Goal: Task Accomplishment & Management: Manage account settings

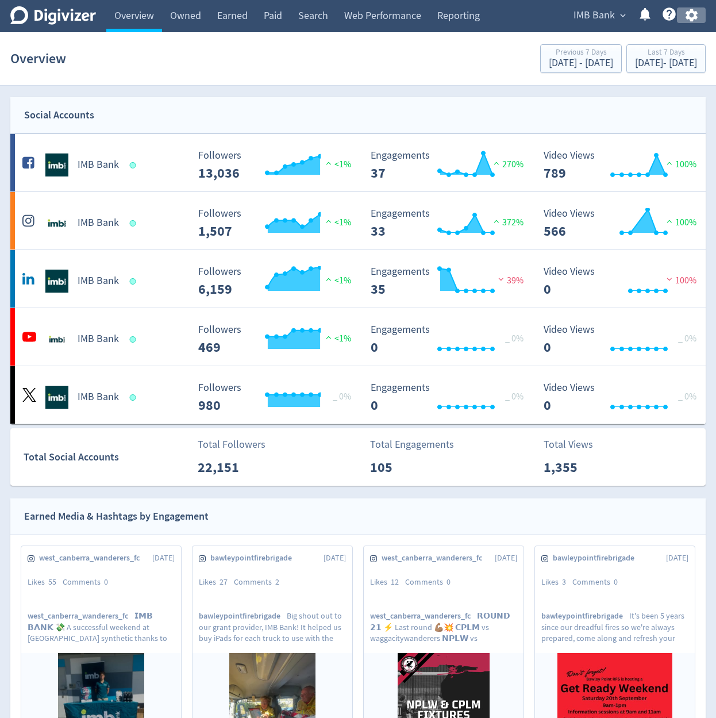
click at [692, 15] on icon "button" at bounding box center [692, 15] width 16 height 16
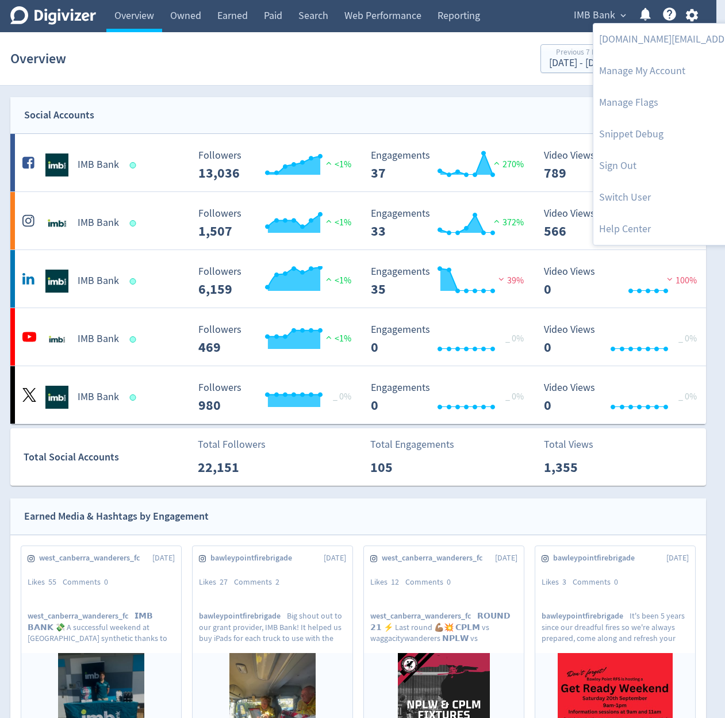
click at [582, 17] on div at bounding box center [362, 359] width 725 height 718
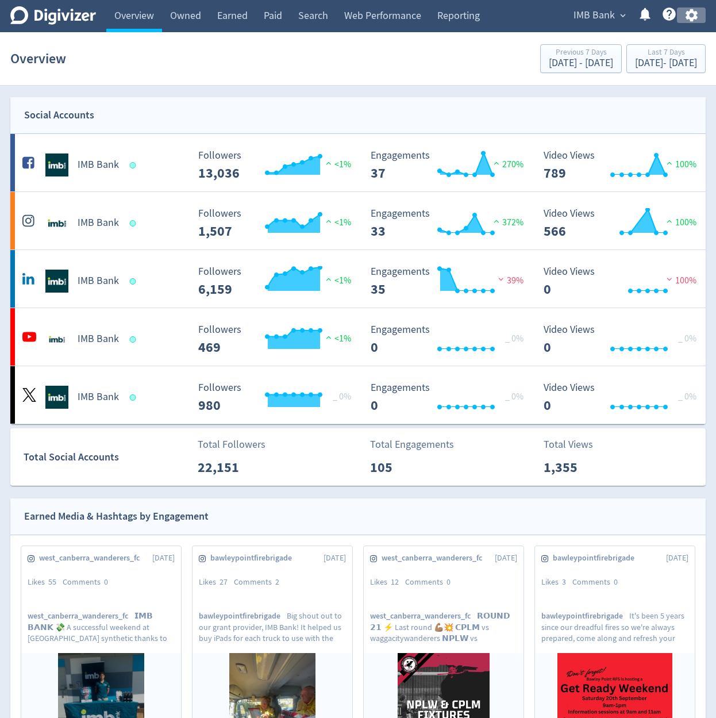
click at [681, 13] on button "button" at bounding box center [691, 15] width 29 height 16
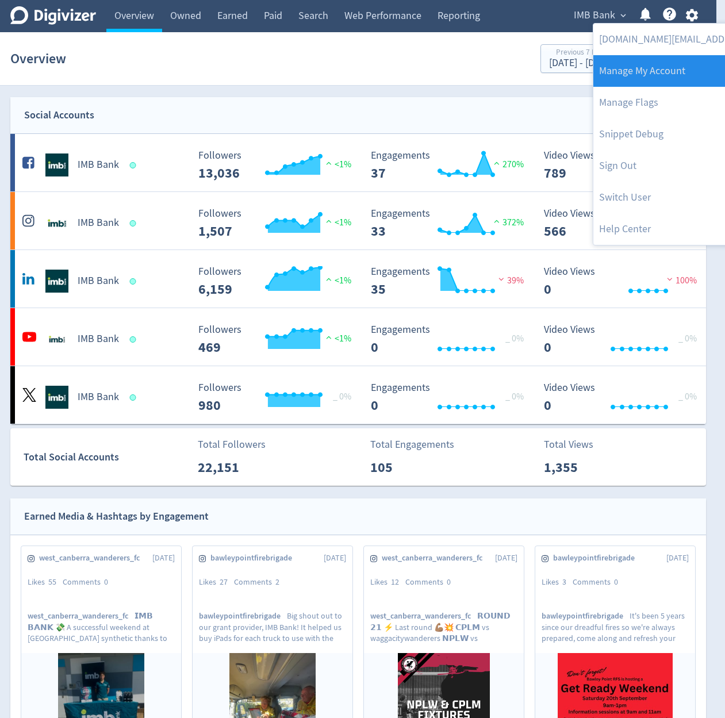
click at [661, 75] on link "Manage My Account" at bounding box center [710, 71] width 235 height 32
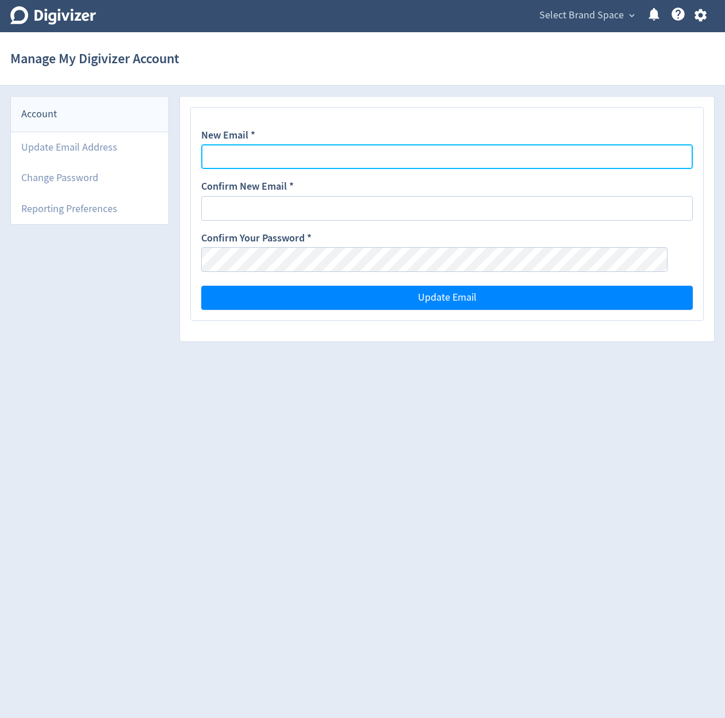
type input "[DOMAIN_NAME][EMAIL_ADDRESS][DOMAIN_NAME]"
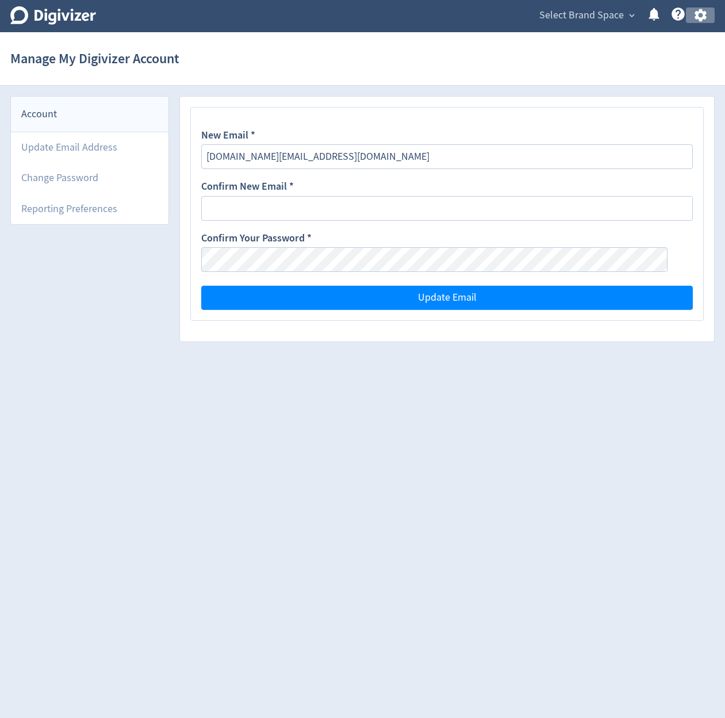
click at [698, 13] on icon "button" at bounding box center [700, 15] width 12 height 13
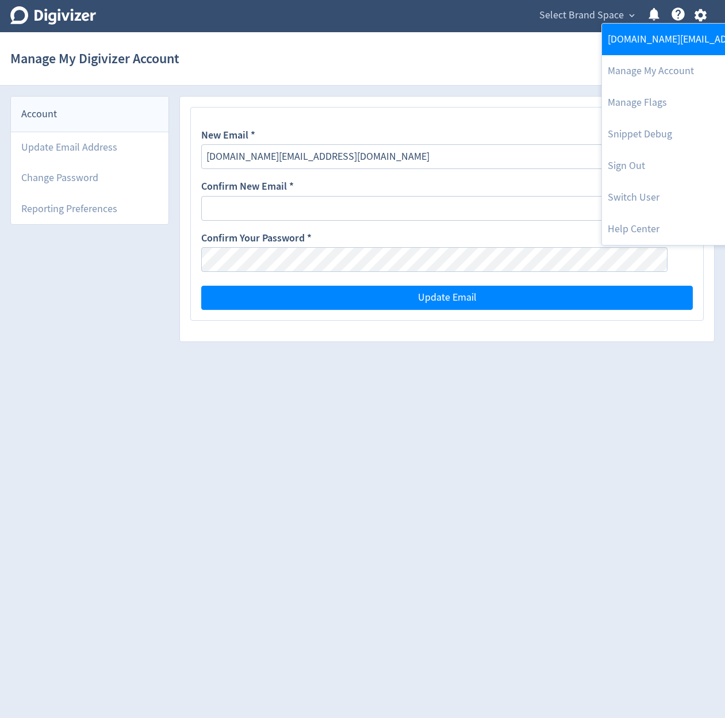
click at [637, 46] on link "[DOMAIN_NAME][EMAIL_ADDRESS][DOMAIN_NAME]" at bounding box center [719, 40] width 235 height 32
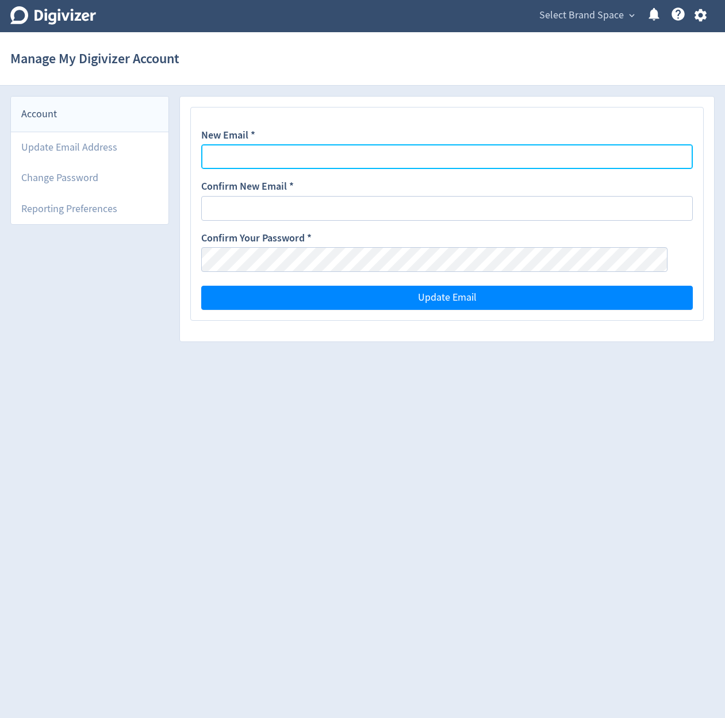
type input "[DOMAIN_NAME][EMAIL_ADDRESS][DOMAIN_NAME]"
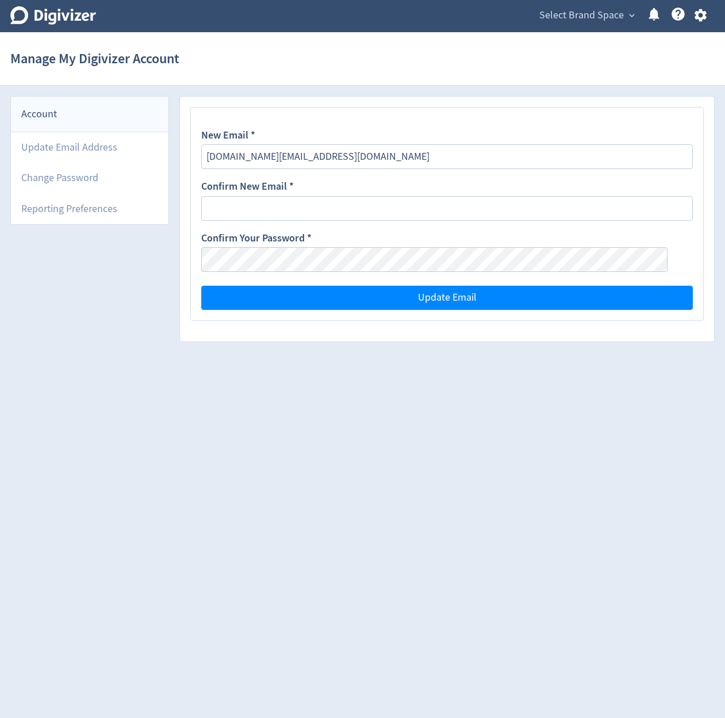
click at [55, 16] on icon at bounding box center [53, 15] width 86 height 18
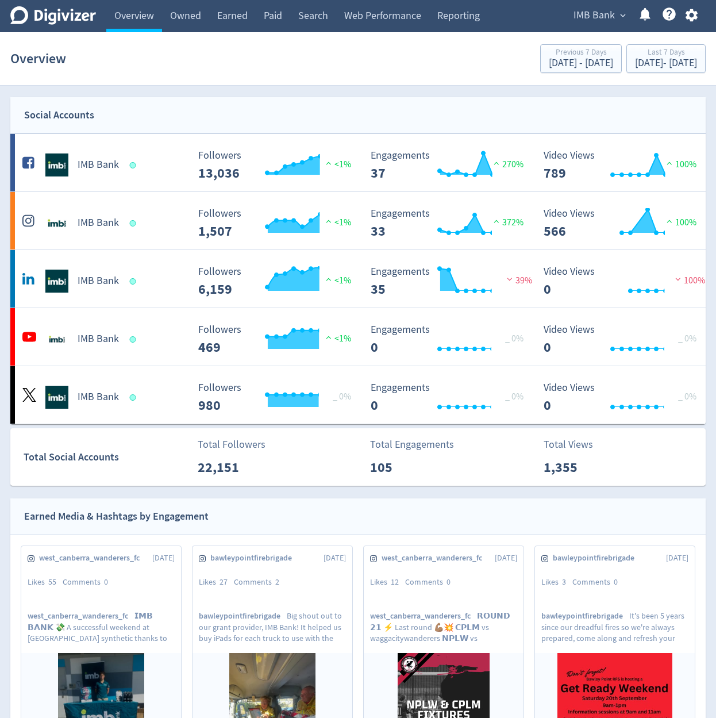
click at [693, 24] on div "IMB Bank expand_more Help Center - Searchable support on using Digivizer" at bounding box center [633, 16] width 145 height 32
click at [688, 18] on icon "button" at bounding box center [691, 15] width 12 height 13
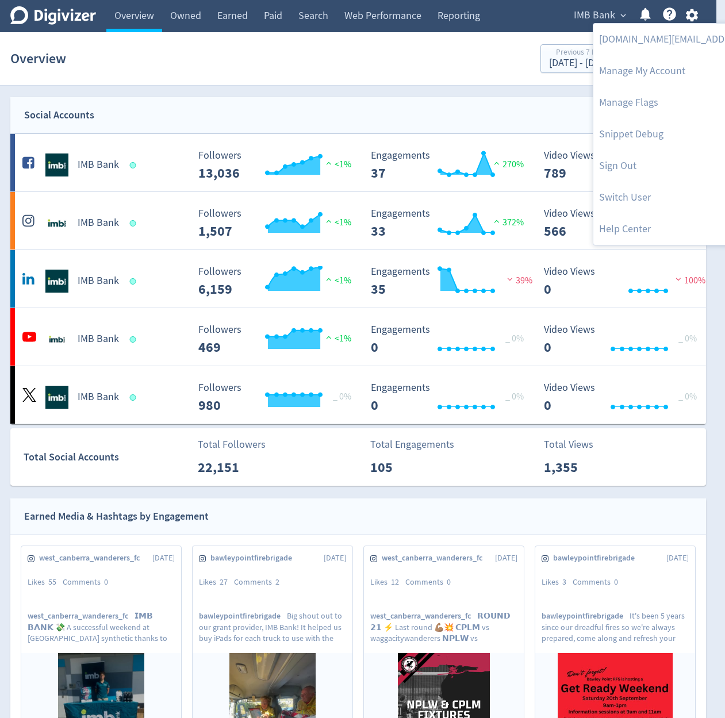
click at [584, 18] on div at bounding box center [362, 359] width 725 height 718
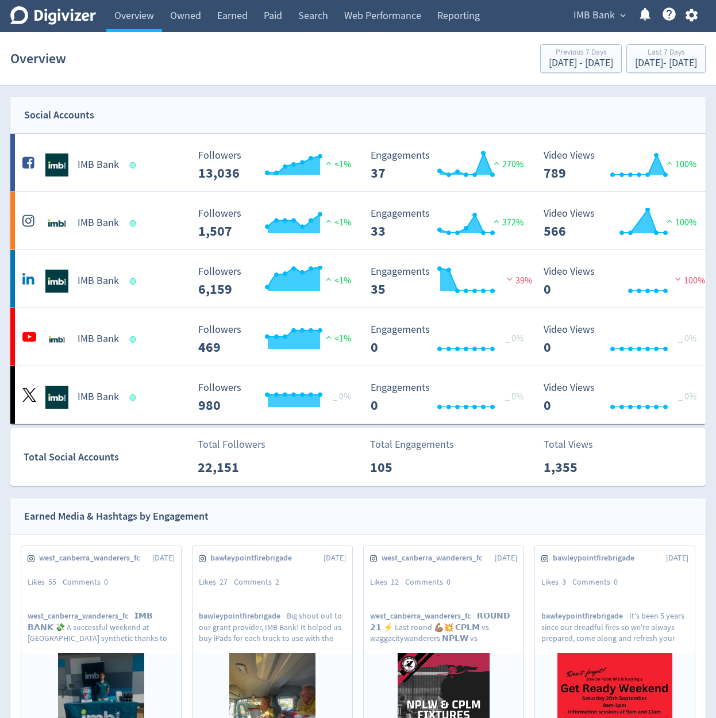
click at [580, 18] on div "[DOMAIN_NAME][EMAIL_ADDRESS][DOMAIN_NAME] Manage My Account Manage Flags Snippe…" at bounding box center [358, 359] width 716 height 718
click at [592, 13] on span "IMB Bank" at bounding box center [594, 15] width 41 height 18
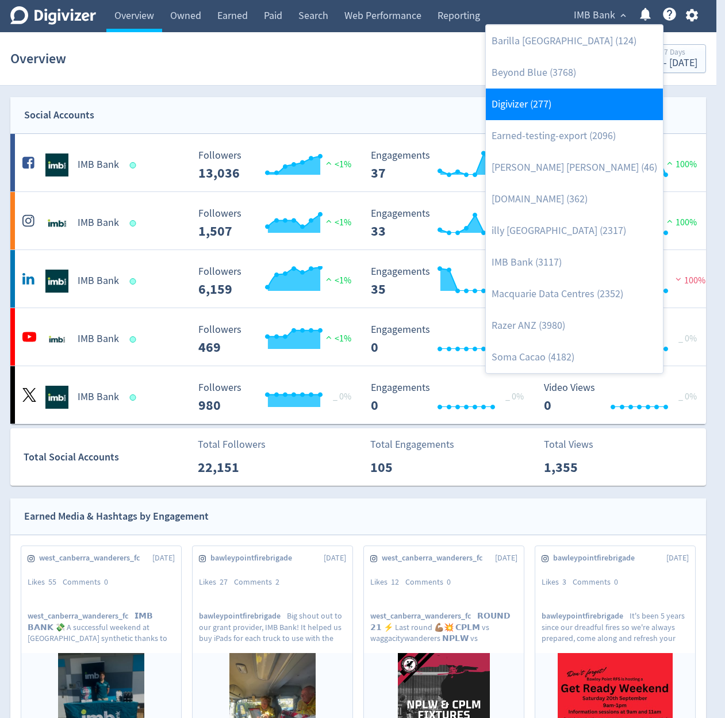
click at [582, 101] on link "Digivizer (277)" at bounding box center [574, 105] width 177 height 32
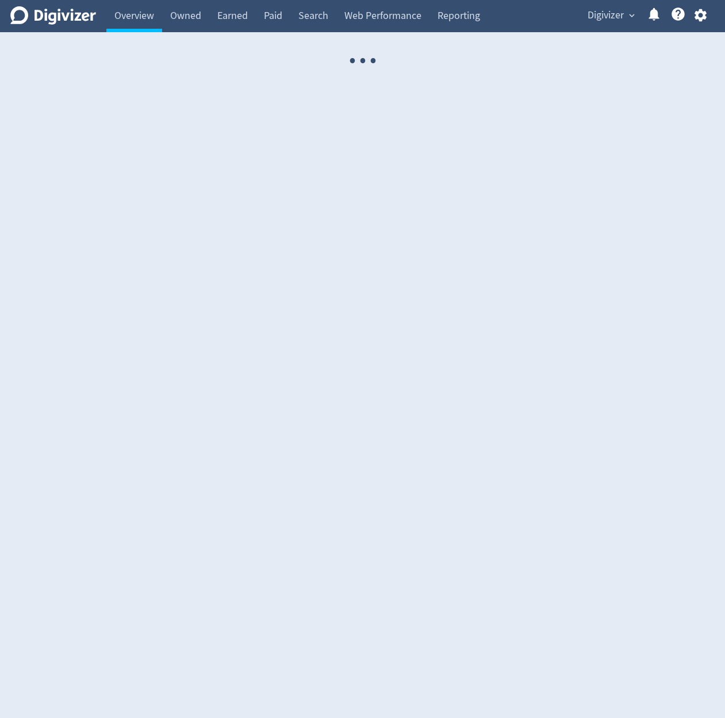
click at [708, 19] on div "Digivizer Logo Mark Digivizer Logo Overview Owned Earned Paid Search Web Perfor…" at bounding box center [362, 16] width 725 height 32
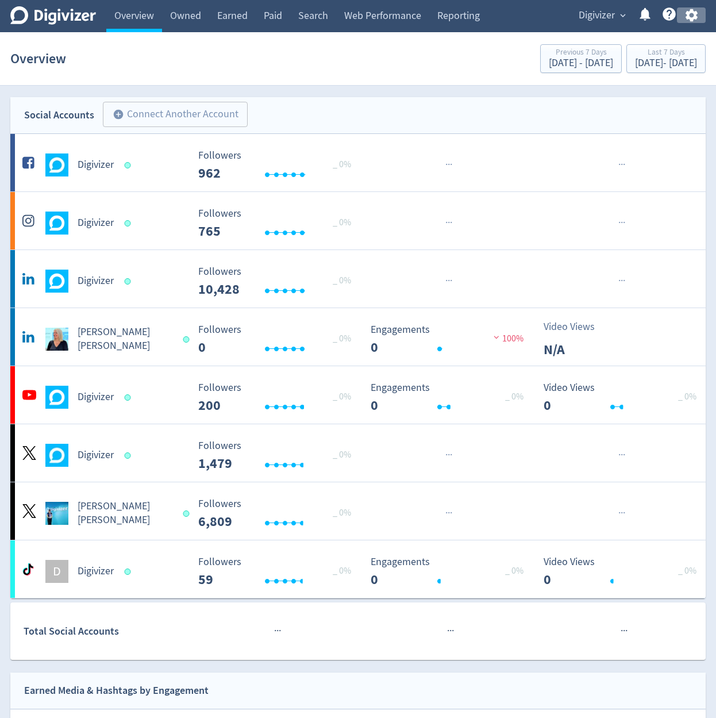
click at [699, 16] on button "button" at bounding box center [691, 15] width 29 height 16
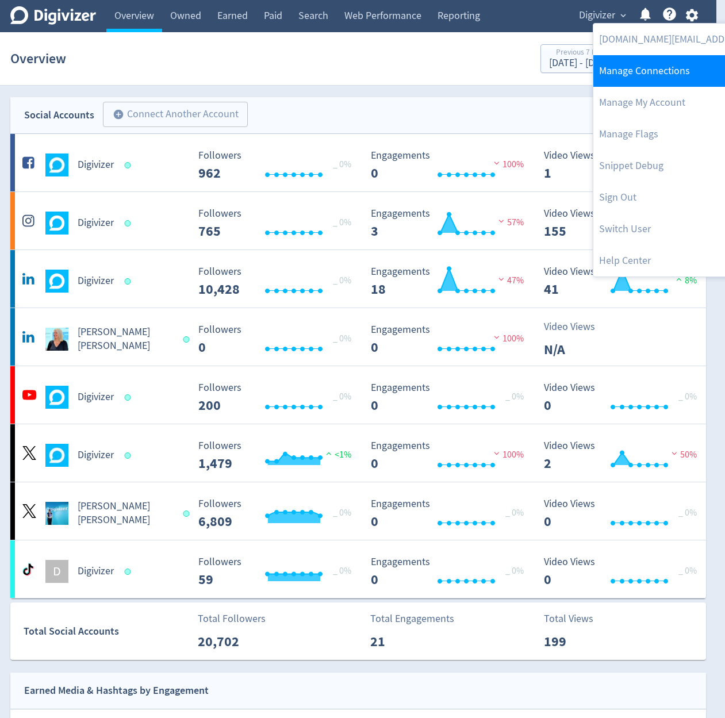
click at [683, 75] on link "Manage Connections" at bounding box center [710, 71] width 235 height 32
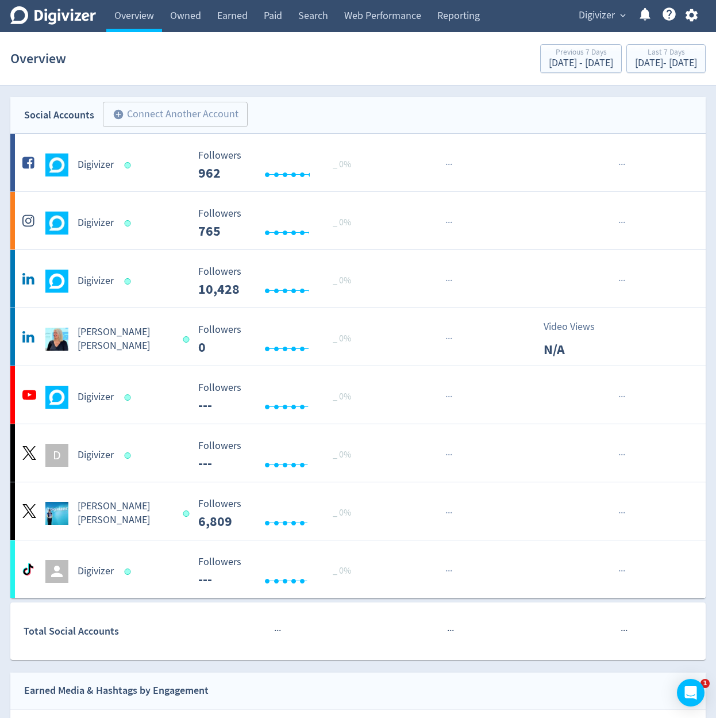
click at [684, 15] on icon "button" at bounding box center [692, 15] width 16 height 16
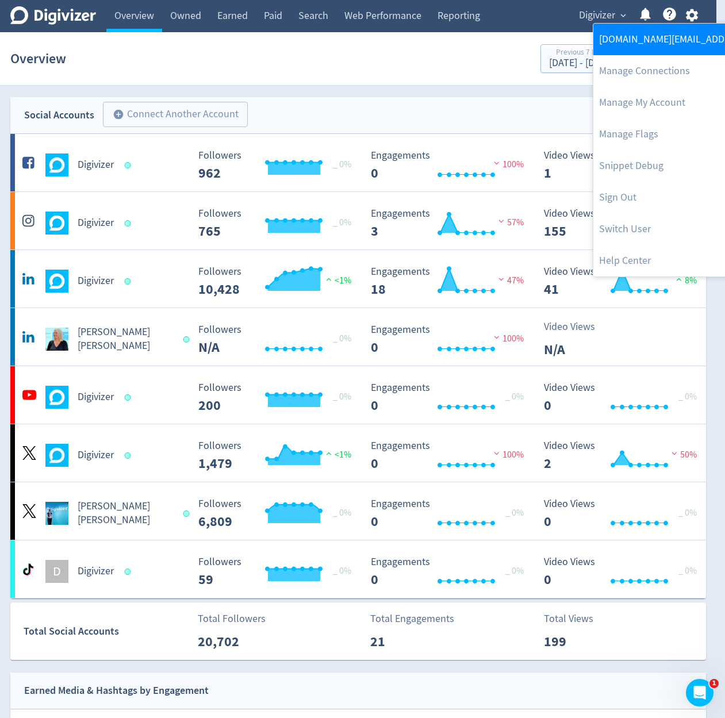
click at [687, 49] on link "[DOMAIN_NAME][EMAIL_ADDRESS][DOMAIN_NAME]" at bounding box center [710, 40] width 235 height 32
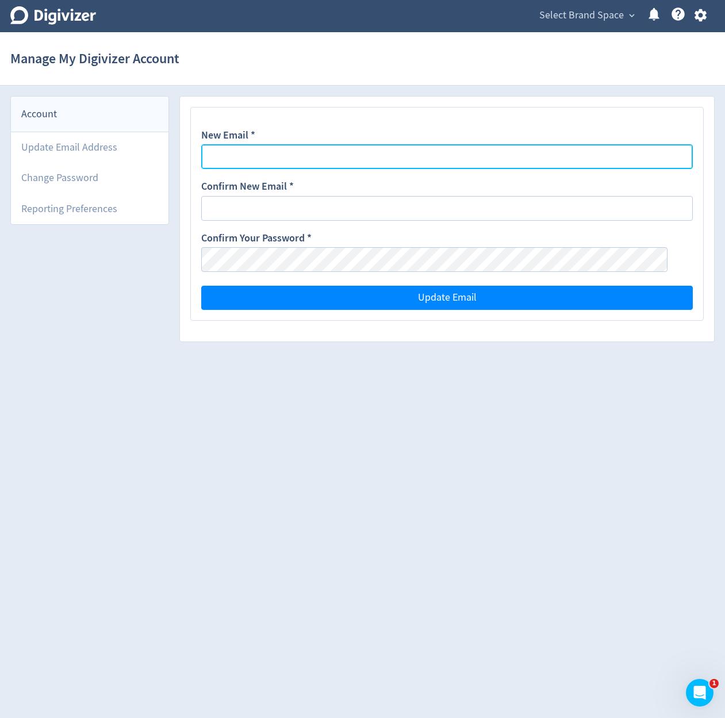
type input "[DOMAIN_NAME][EMAIL_ADDRESS][DOMAIN_NAME]"
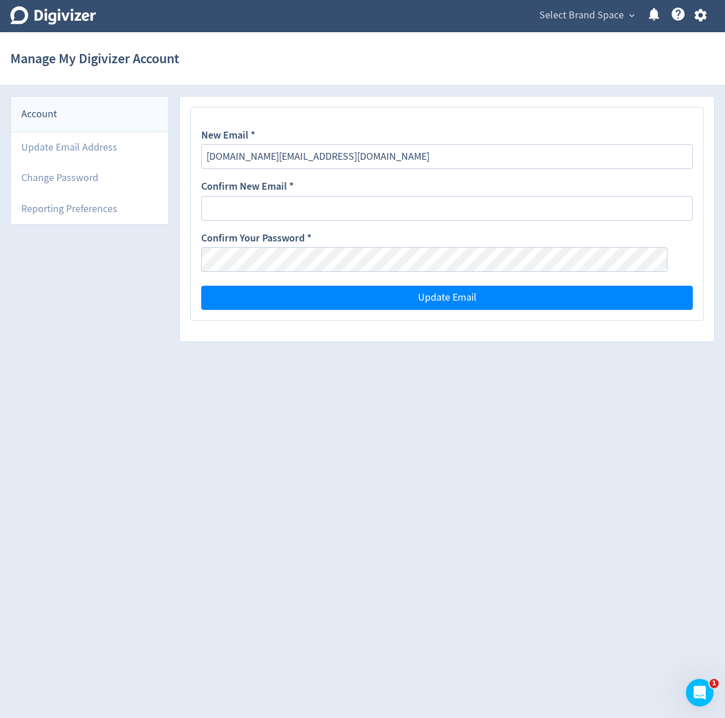
click at [697, 20] on icon "button" at bounding box center [701, 15] width 16 height 16
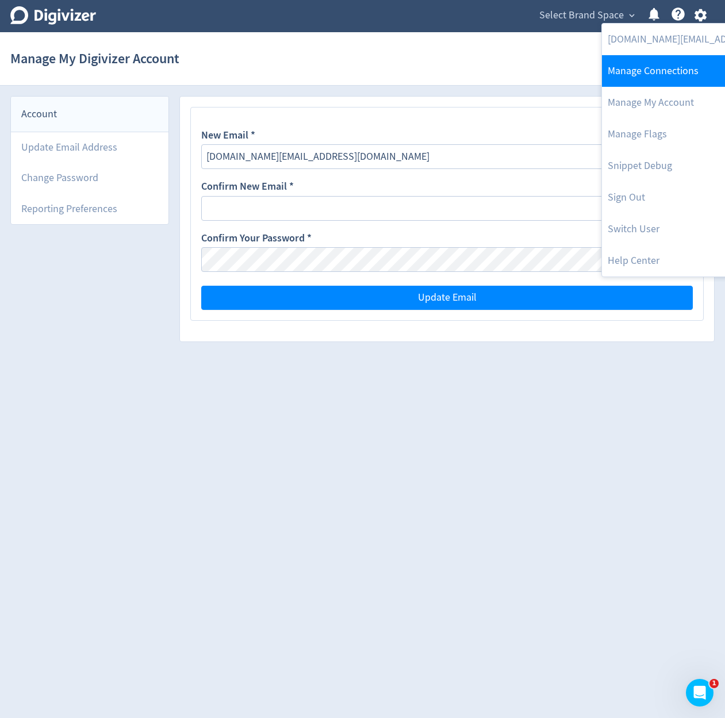
click at [686, 71] on link "Manage Connections" at bounding box center [719, 71] width 235 height 32
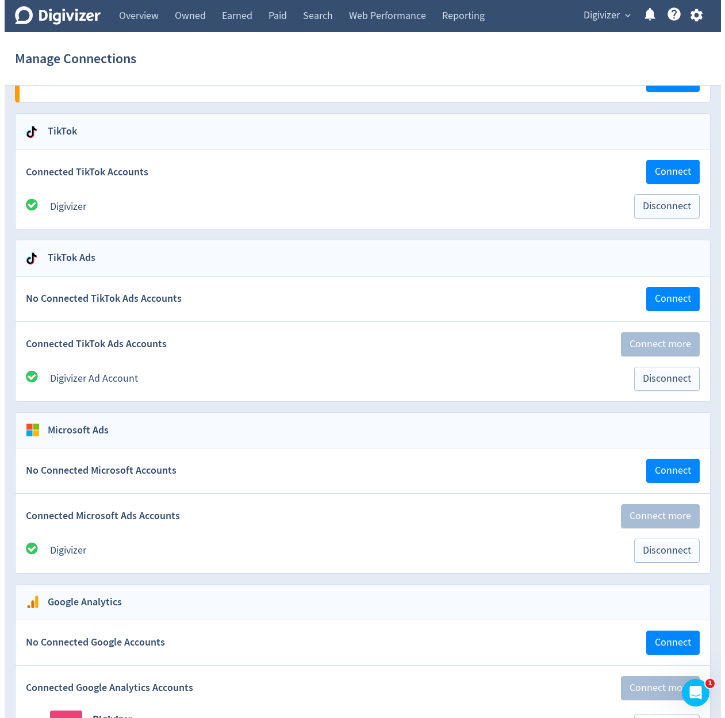
scroll to position [1630, 0]
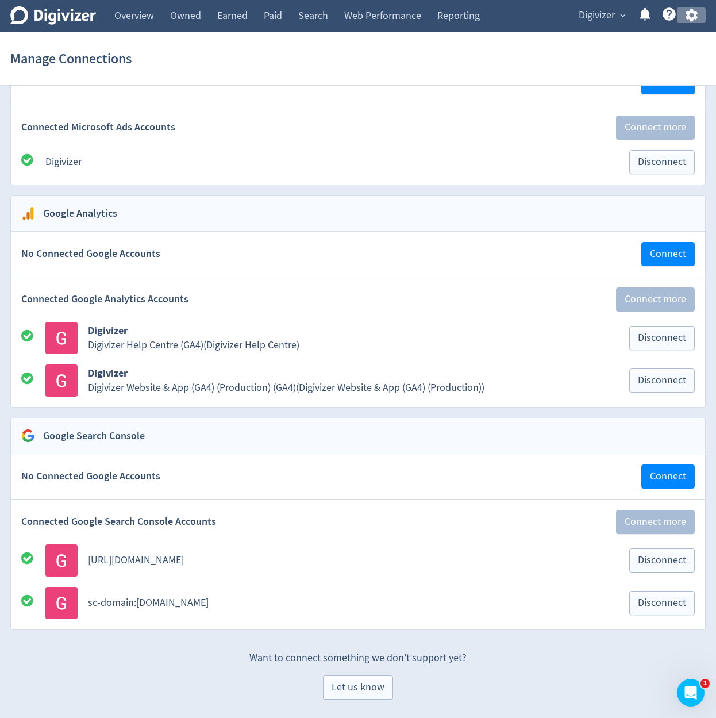
click at [686, 17] on icon "button" at bounding box center [691, 15] width 12 height 13
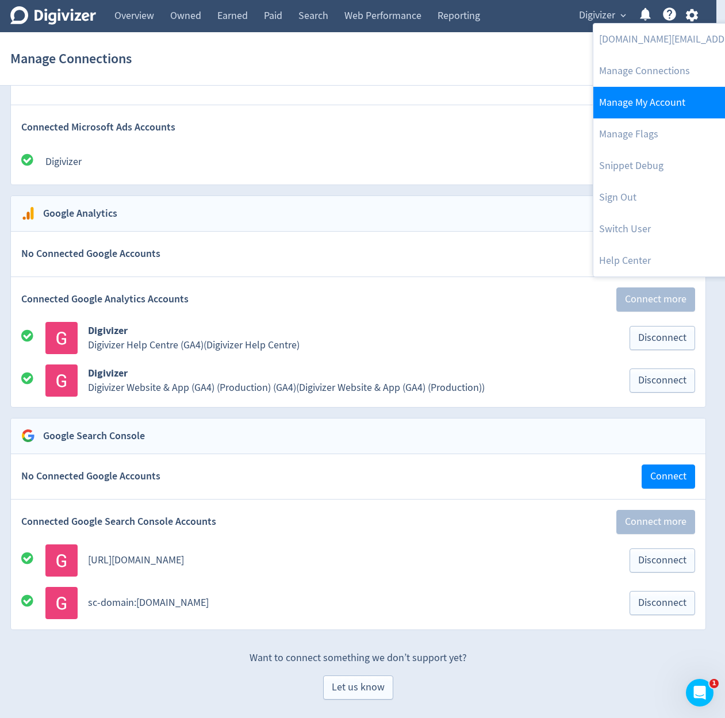
click at [680, 104] on link "Manage My Account" at bounding box center [710, 103] width 235 height 32
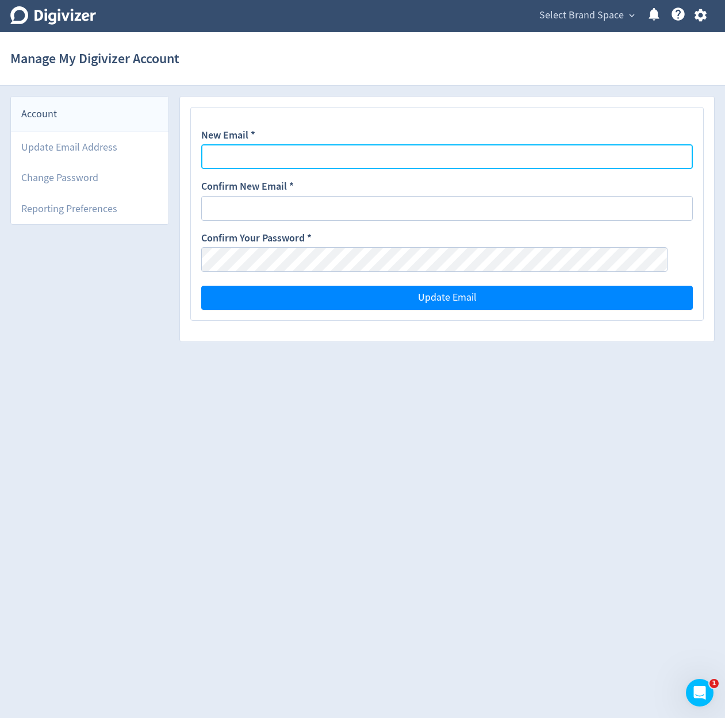
type input "[DOMAIN_NAME][EMAIL_ADDRESS][DOMAIN_NAME]"
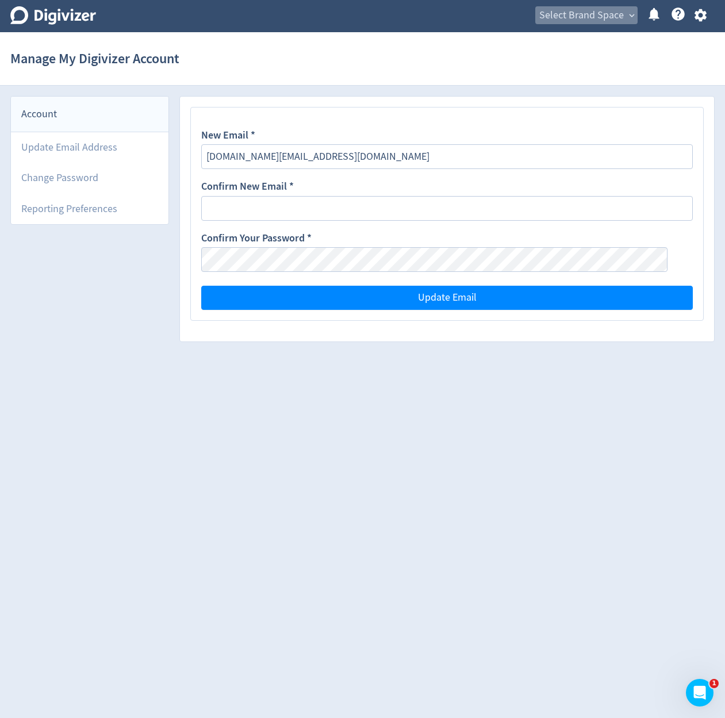
click at [614, 15] on span "Select Brand Space" at bounding box center [581, 15] width 85 height 18
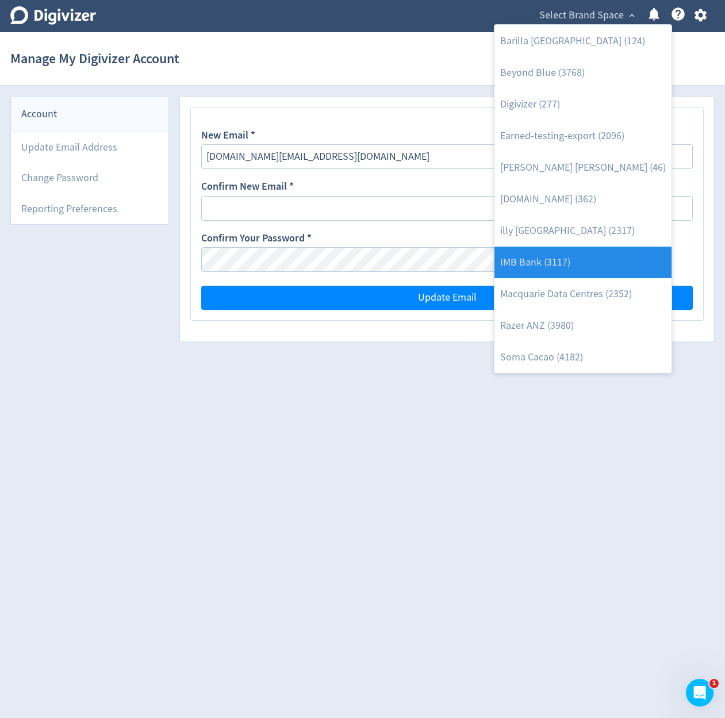
click at [598, 263] on link "IMB Bank (3117)" at bounding box center [582, 263] width 177 height 32
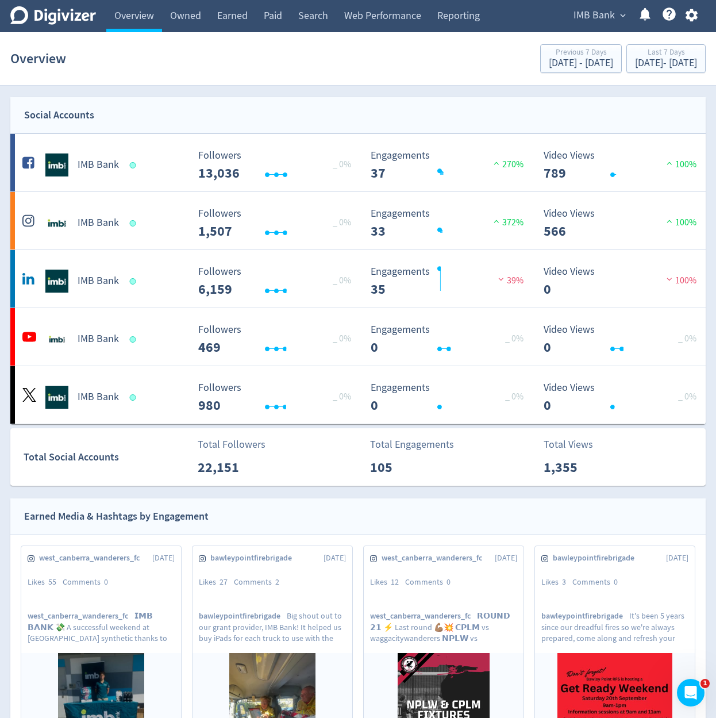
click at [711, 13] on div "Digivizer Logo [PERSON_NAME] Logo Overview Owned Earned Paid Search Web Perform…" at bounding box center [358, 16] width 716 height 32
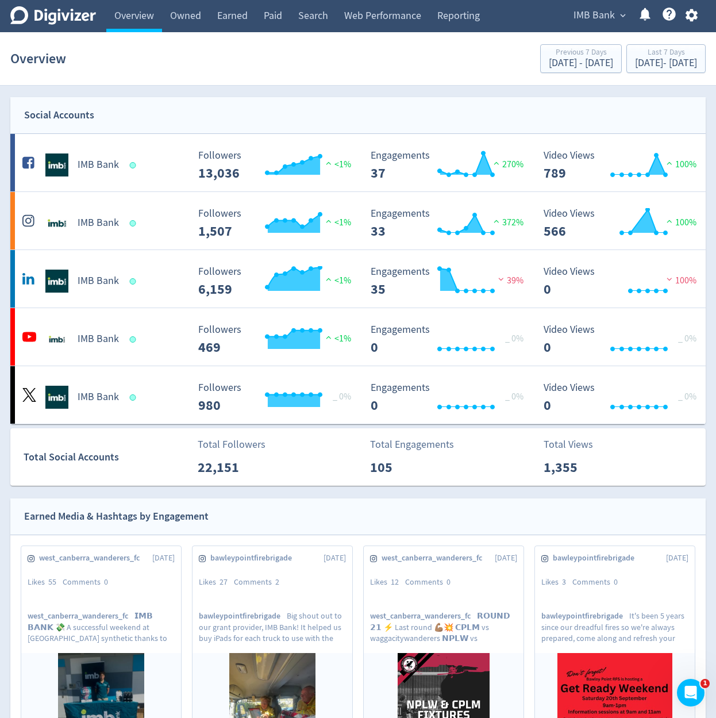
click at [703, 17] on button "button" at bounding box center [691, 15] width 29 height 16
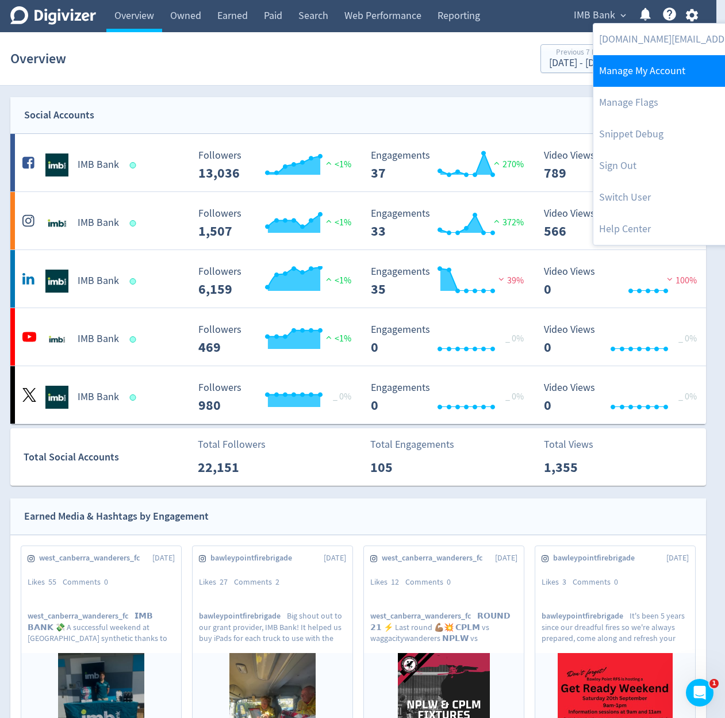
click at [691, 71] on link "Manage My Account" at bounding box center [710, 71] width 235 height 32
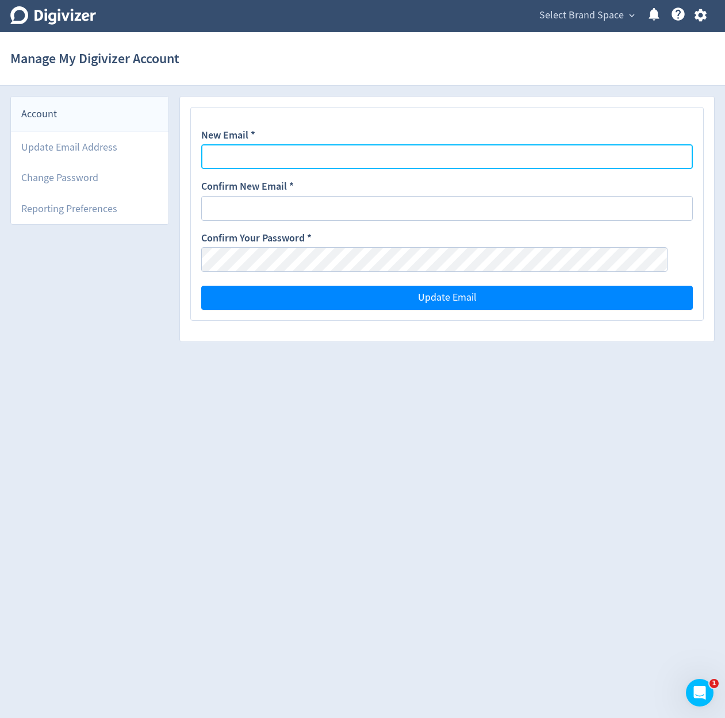
type input "[DOMAIN_NAME][EMAIL_ADDRESS][DOMAIN_NAME]"
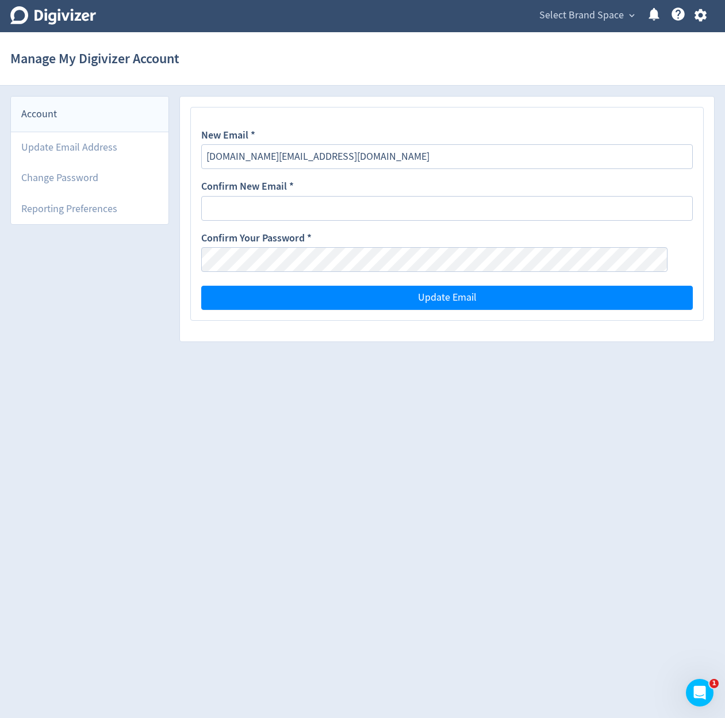
click at [703, 9] on icon "button" at bounding box center [701, 15] width 16 height 16
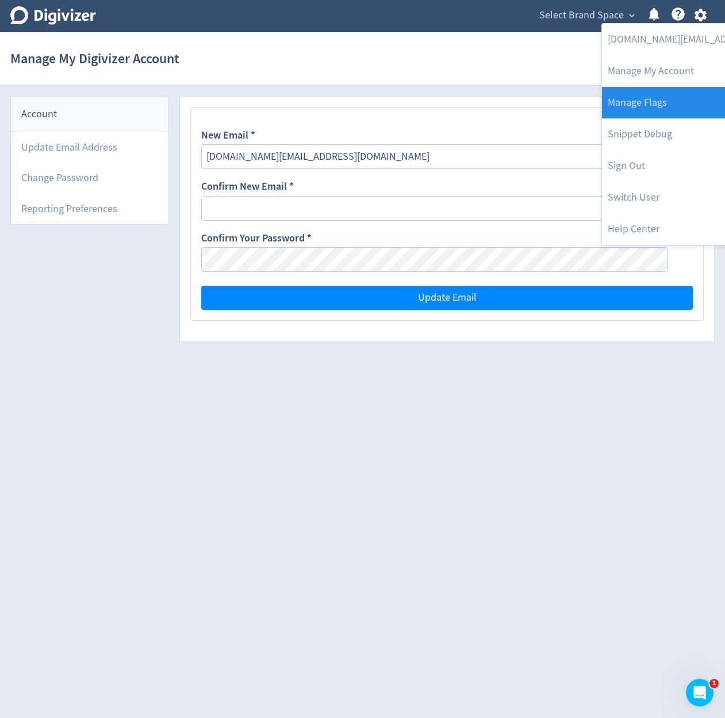
click at [663, 101] on link "Manage Flags" at bounding box center [719, 103] width 235 height 32
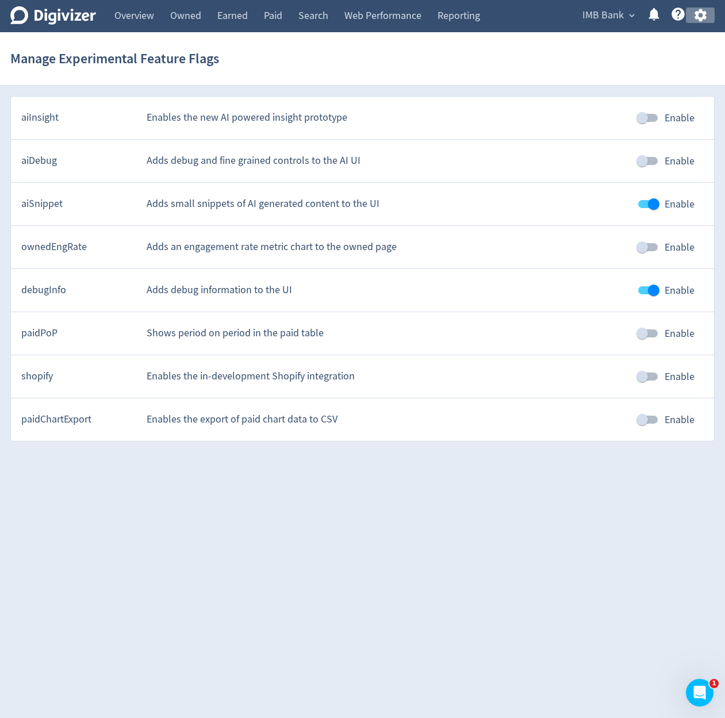
click at [703, 19] on icon "button" at bounding box center [700, 15] width 12 height 13
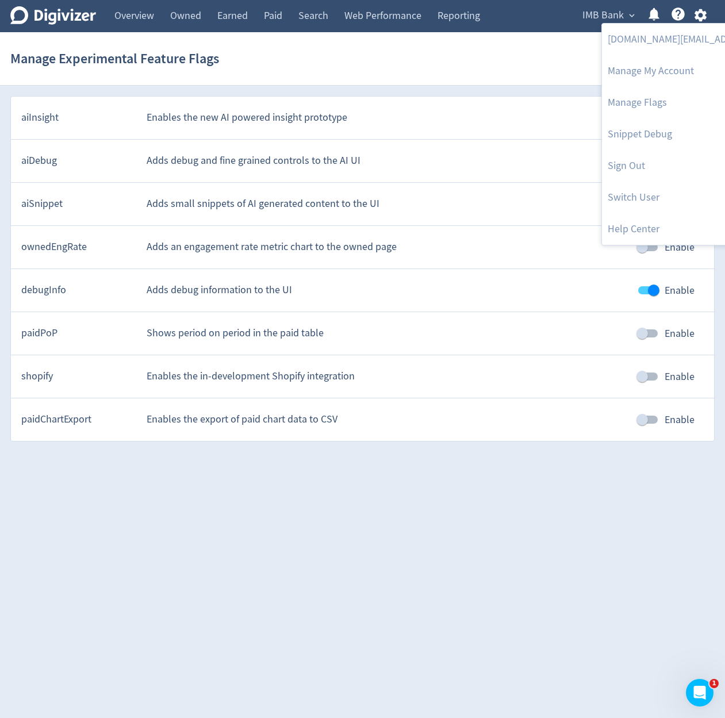
click at [698, 14] on div at bounding box center [362, 359] width 725 height 718
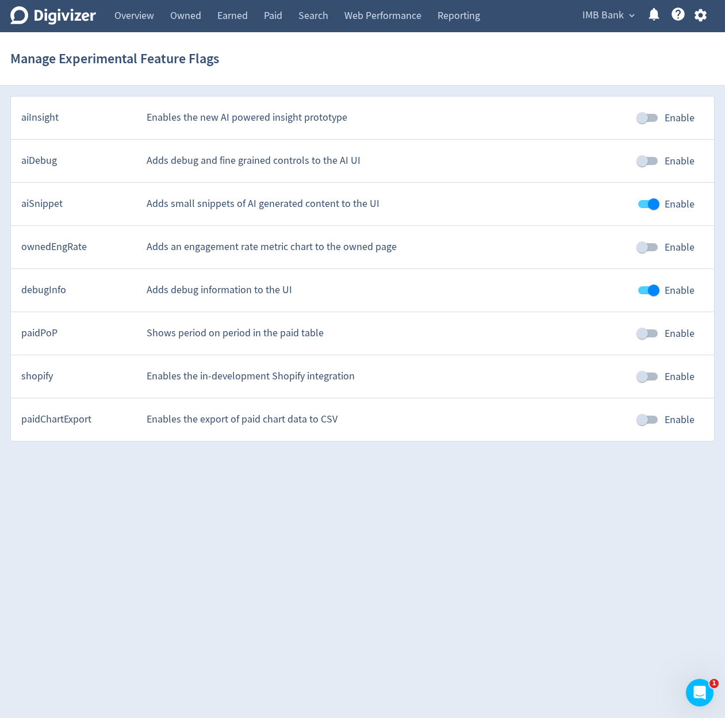
click at [698, 14] on icon "button" at bounding box center [700, 15] width 12 height 13
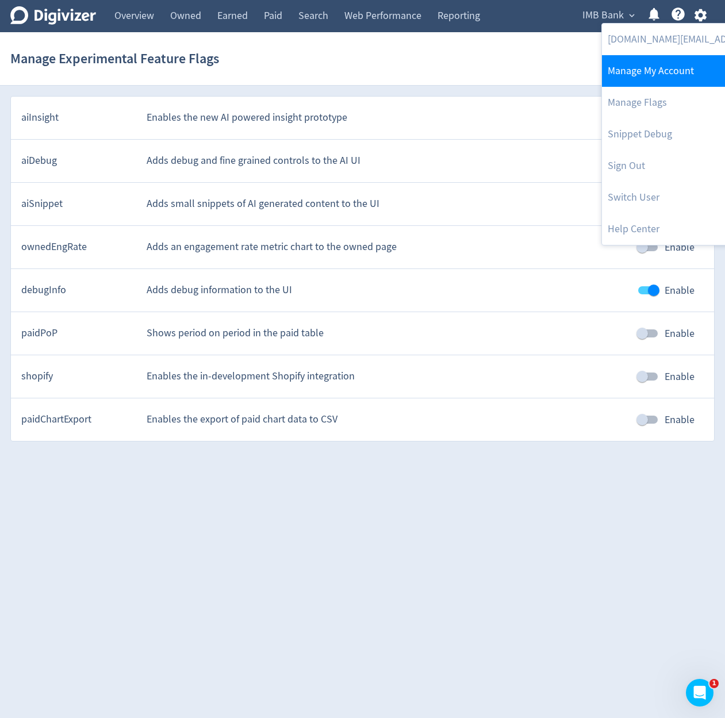
click at [684, 70] on link "Manage My Account" at bounding box center [719, 71] width 235 height 32
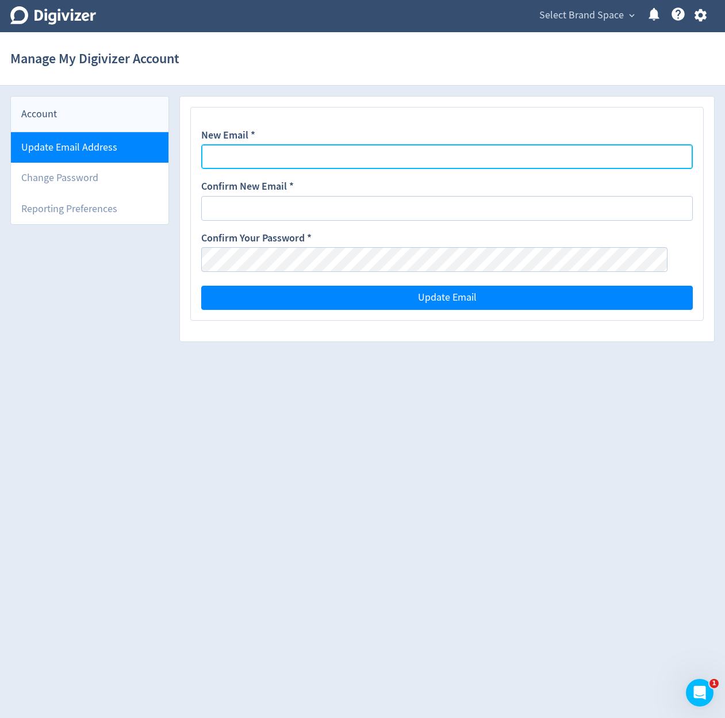
type input "[DOMAIN_NAME][EMAIL_ADDRESS][DOMAIN_NAME]"
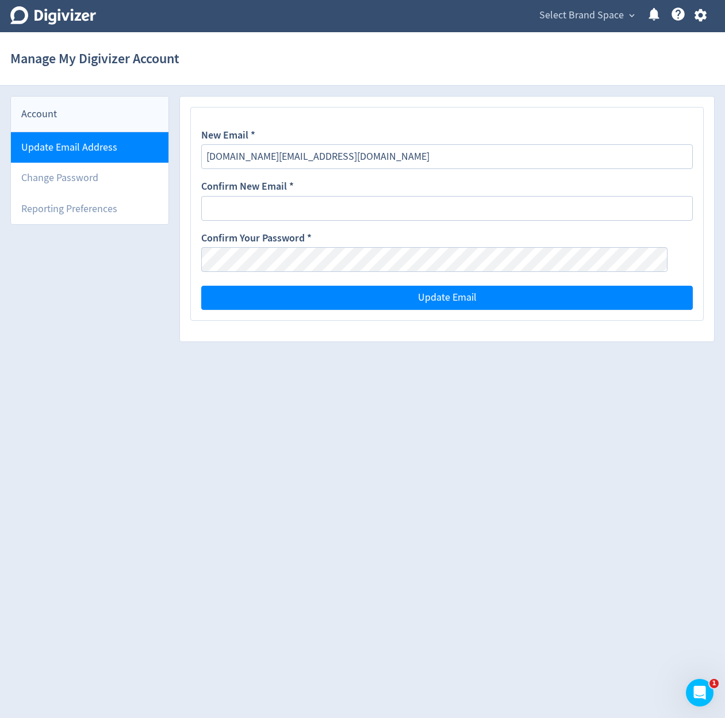
click at [107, 154] on li "Update Email Address" at bounding box center [90, 147] width 158 height 30
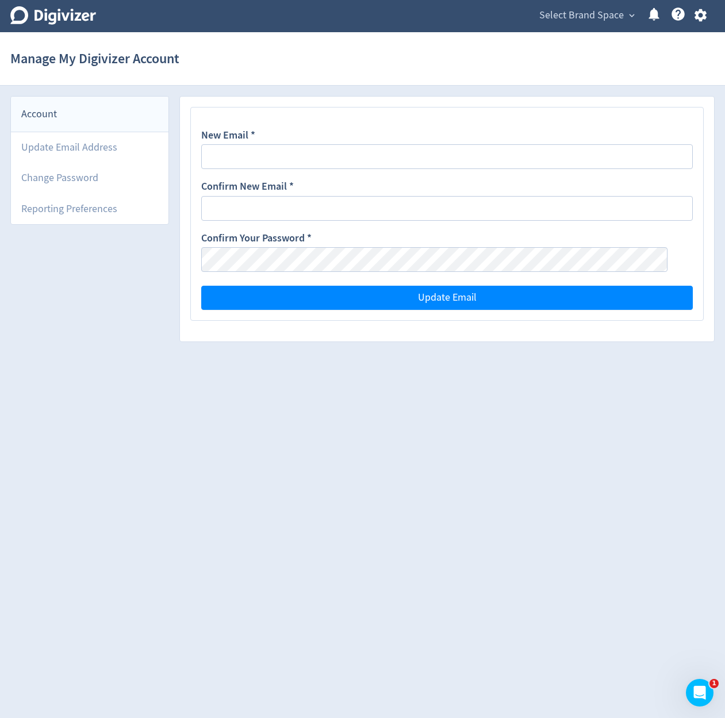
click at [106, 175] on li "Change Password" at bounding box center [90, 178] width 158 height 30
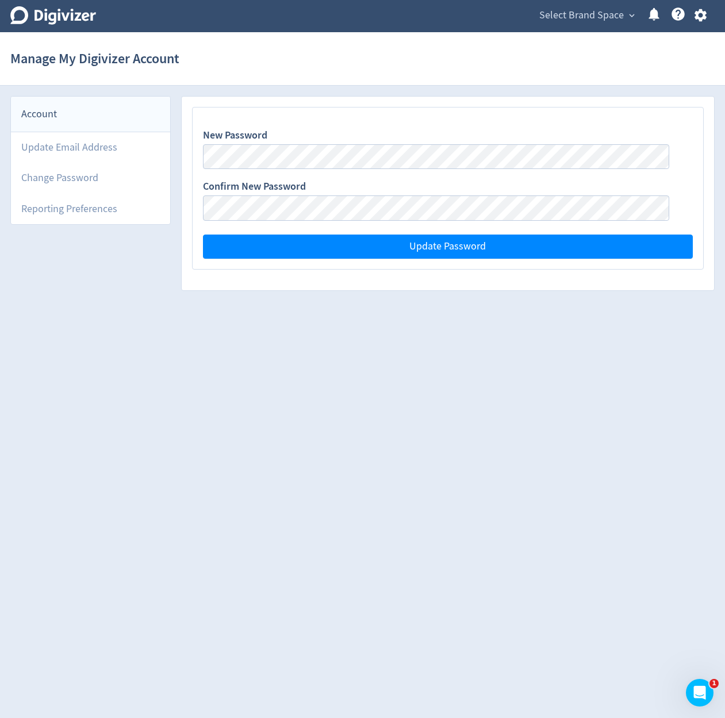
click at [107, 215] on li "Reporting Preferences" at bounding box center [90, 209] width 159 height 30
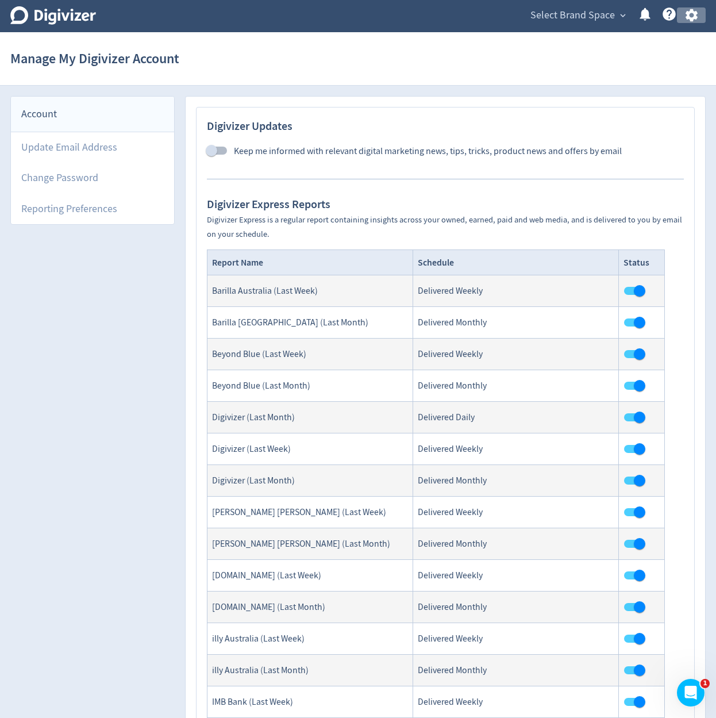
click at [704, 21] on button "button" at bounding box center [691, 15] width 29 height 16
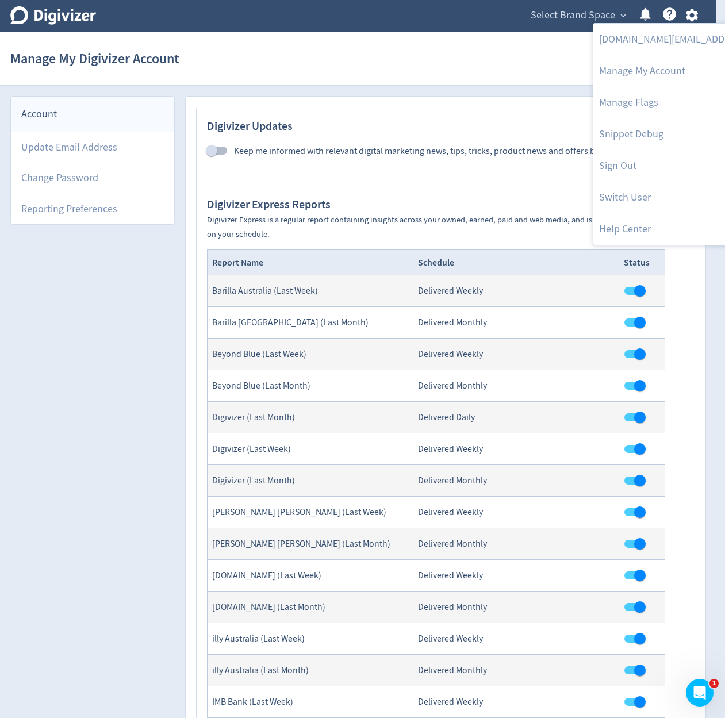
click at [474, 60] on div at bounding box center [362, 359] width 725 height 718
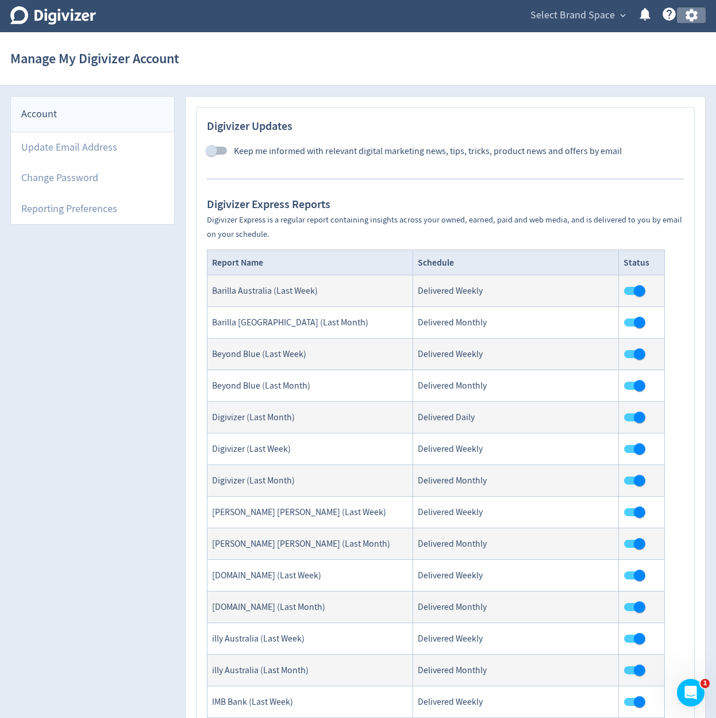
click at [687, 15] on icon "button" at bounding box center [691, 15] width 12 height 13
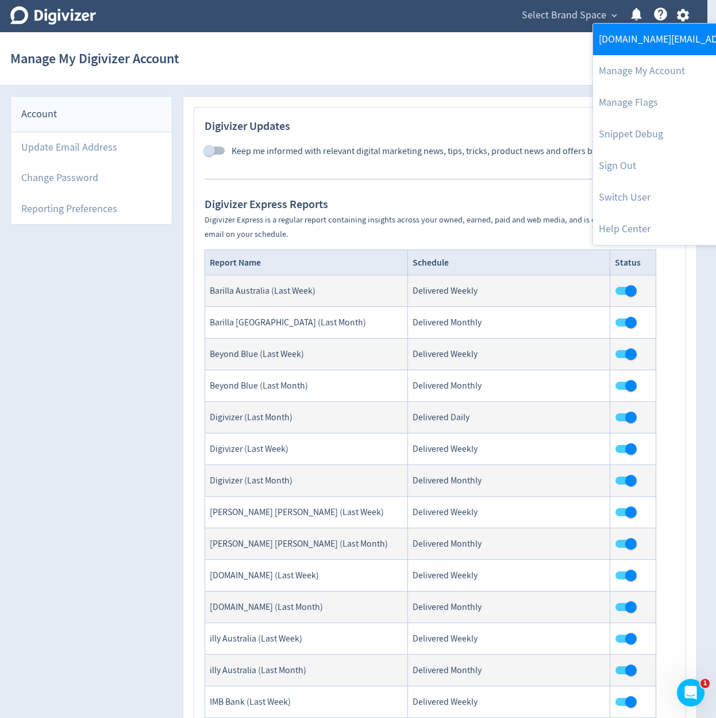
click at [660, 30] on link "[DOMAIN_NAME][EMAIL_ADDRESS][DOMAIN_NAME]" at bounding box center [710, 40] width 235 height 32
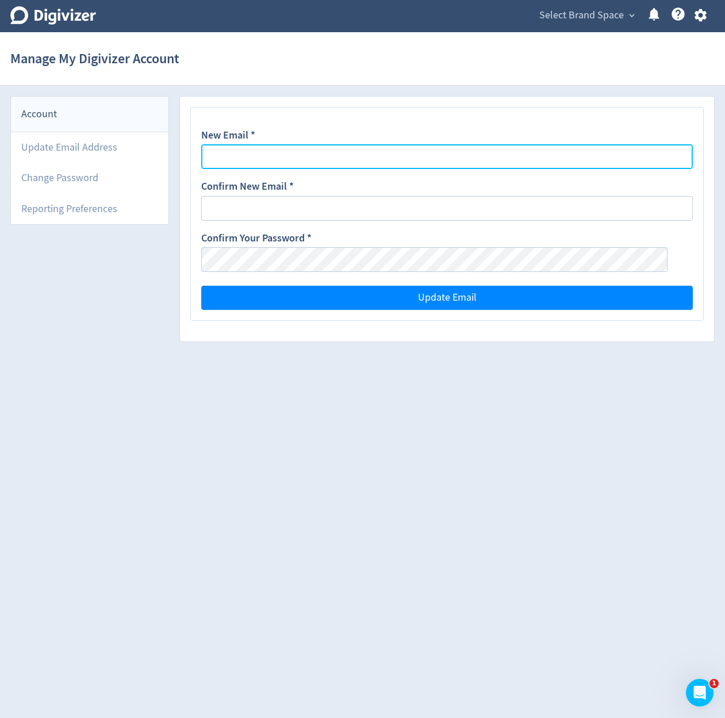
type input "[DOMAIN_NAME][EMAIL_ADDRESS][DOMAIN_NAME]"
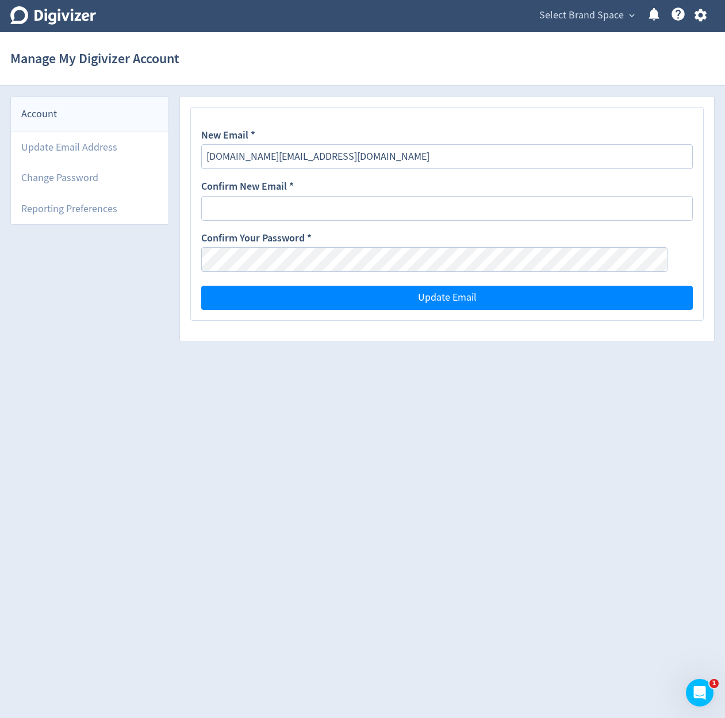
click at [703, 16] on icon "button" at bounding box center [701, 15] width 16 height 16
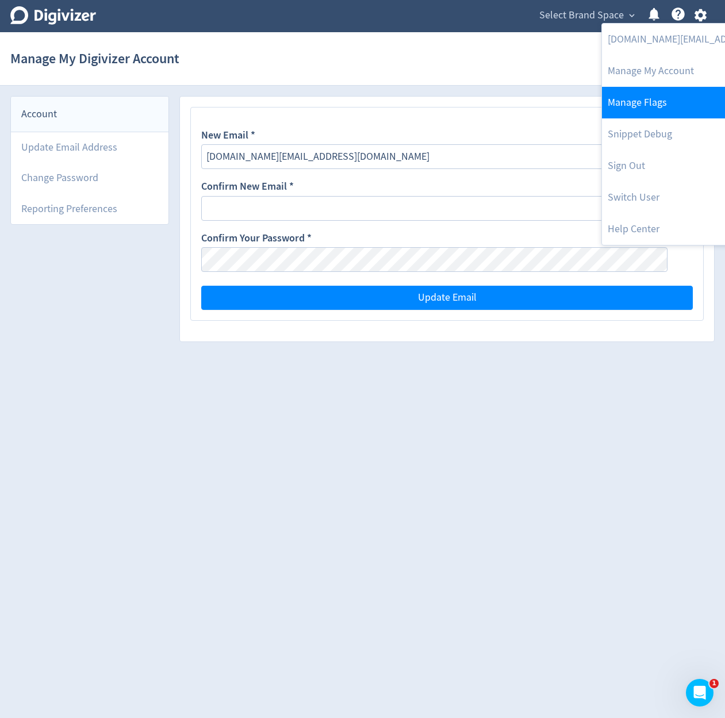
click at [677, 111] on link "Manage Flags" at bounding box center [719, 103] width 235 height 32
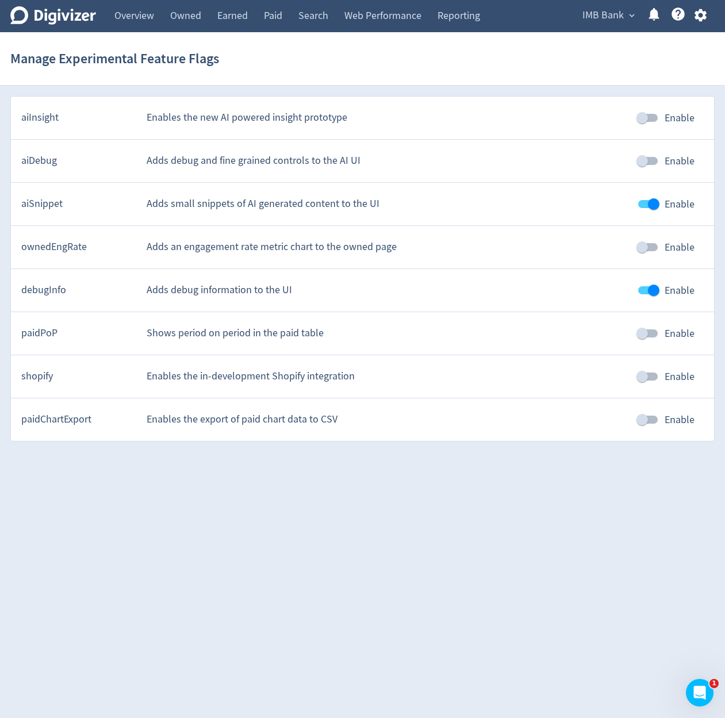
click at [705, 24] on div "IMB Bank expand_more Help Center - Searchable support on using Digivizer" at bounding box center [642, 16] width 145 height 32
click at [707, 17] on icon "button" at bounding box center [701, 15] width 16 height 16
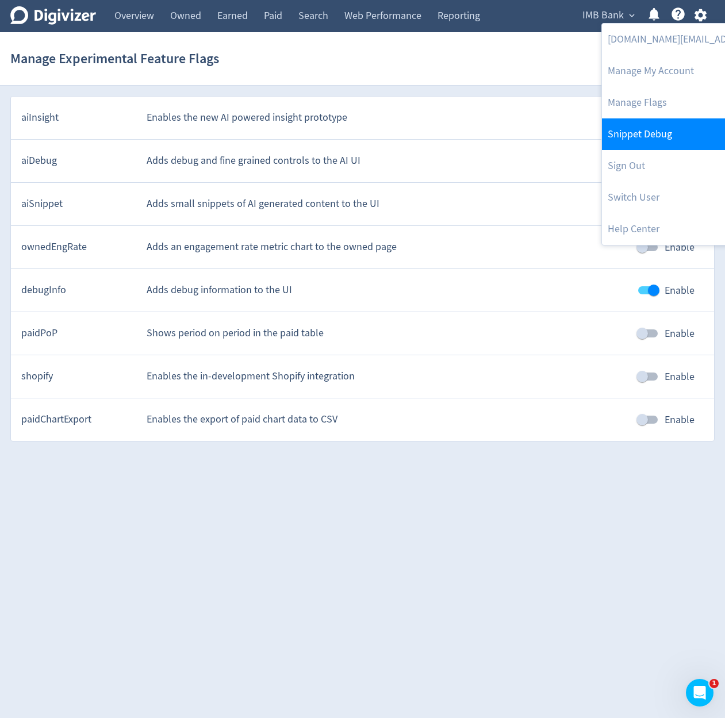
click at [682, 132] on link "Snippet Debug" at bounding box center [719, 134] width 235 height 32
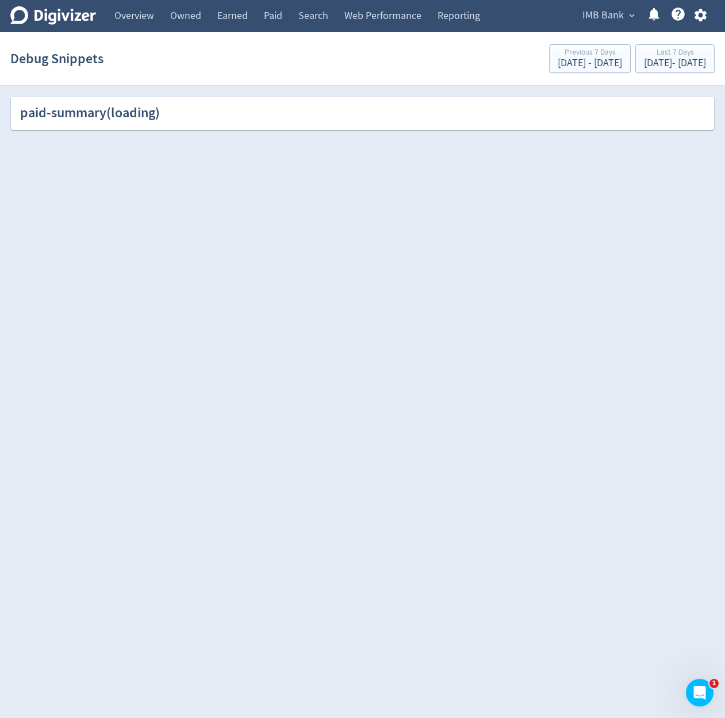
click at [699, 14] on icon "button" at bounding box center [701, 15] width 16 height 16
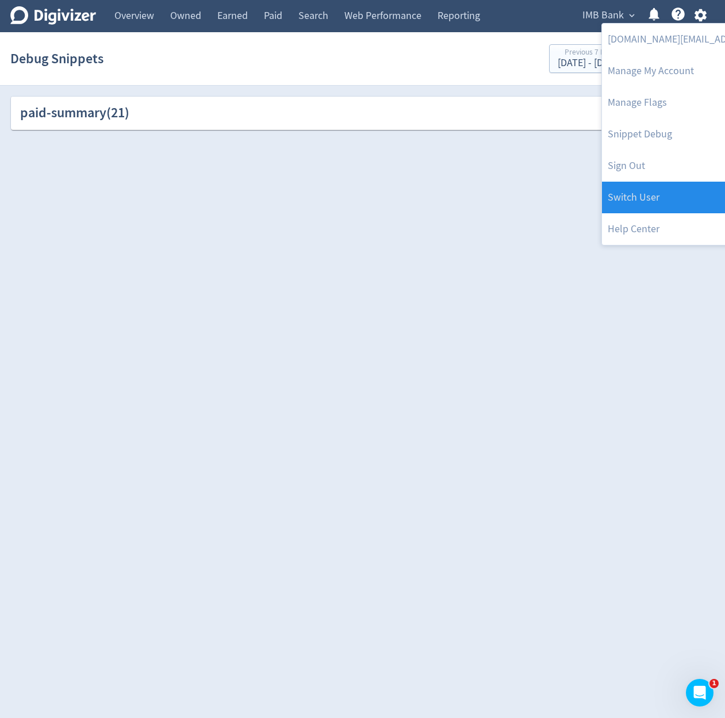
click at [671, 194] on link "Switch User" at bounding box center [719, 198] width 235 height 32
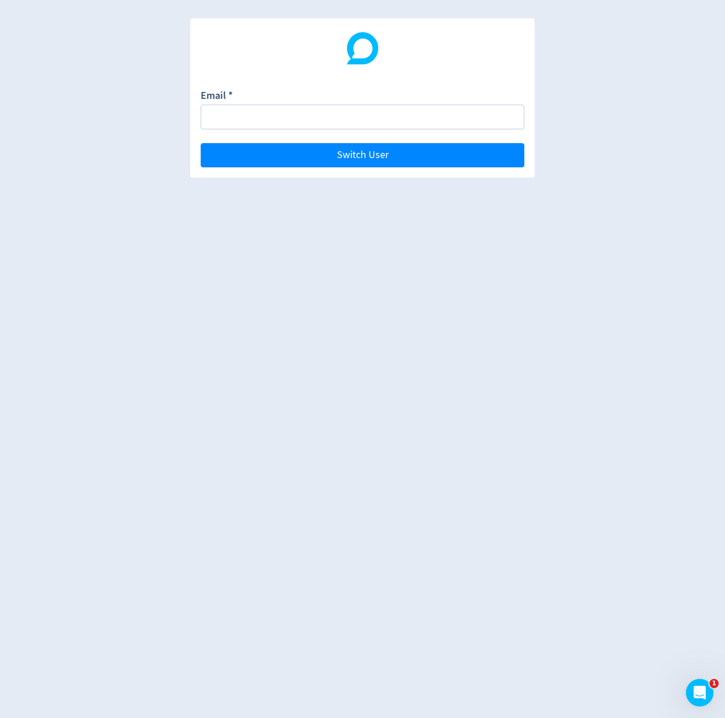
click at [616, 174] on div "Email * Switch User" at bounding box center [362, 359] width 725 height 718
drag, startPoint x: 598, startPoint y: 151, endPoint x: 609, endPoint y: 149, distance: 11.6
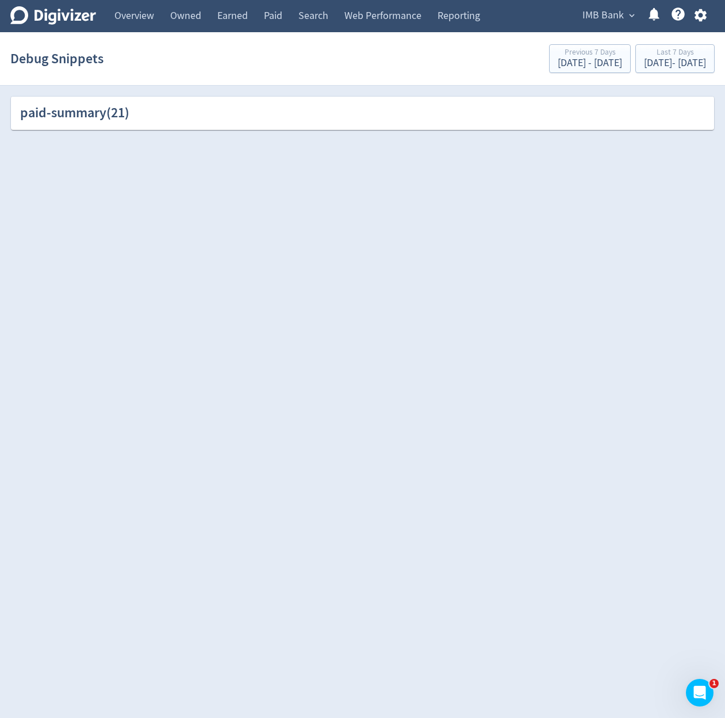
click at [700, 15] on icon "button" at bounding box center [701, 15] width 16 height 16
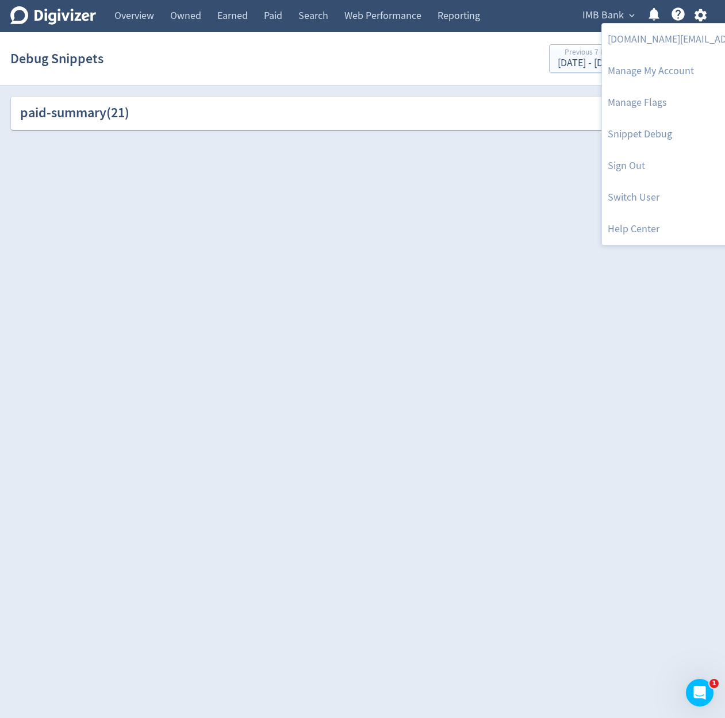
click at [514, 183] on div at bounding box center [362, 359] width 725 height 718
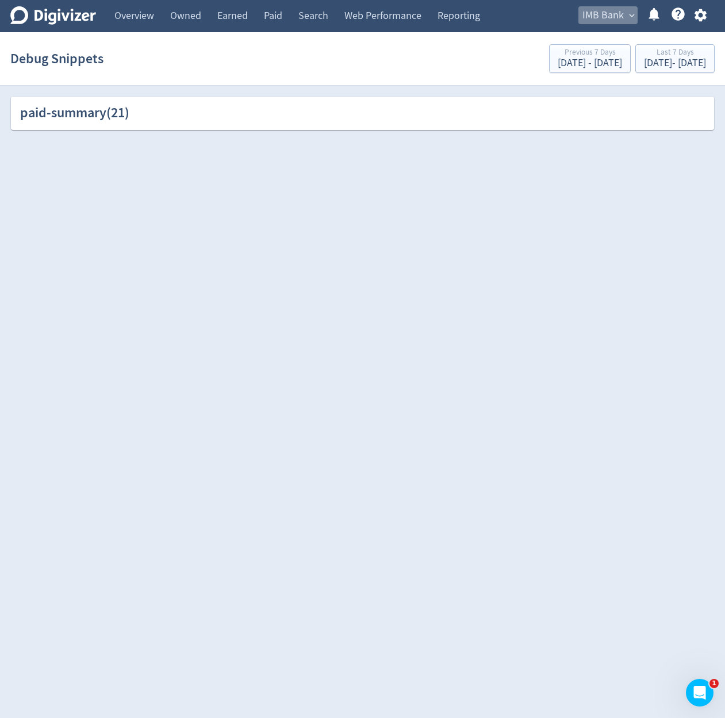
click at [623, 19] on span "IMB Bank" at bounding box center [602, 15] width 41 height 18
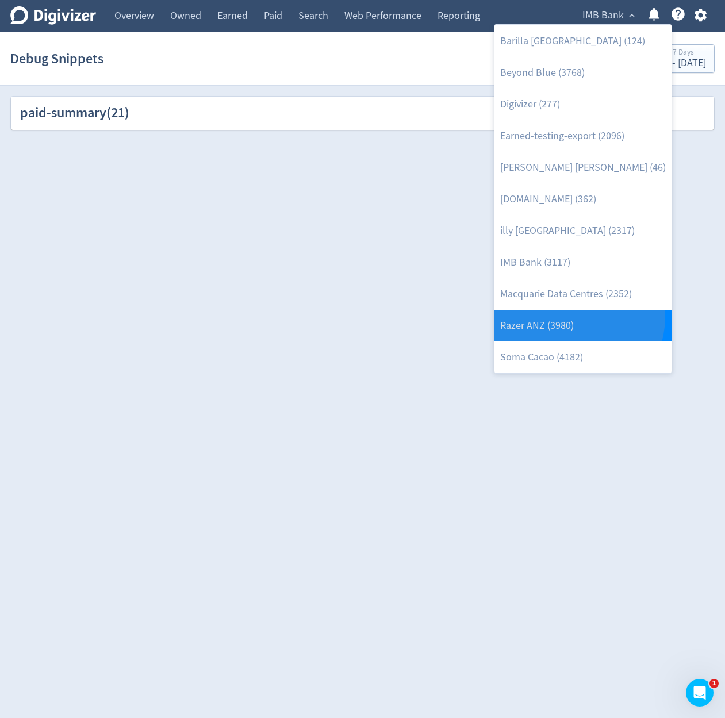
click at [578, 317] on link "Razer ANZ (3980)" at bounding box center [582, 326] width 177 height 32
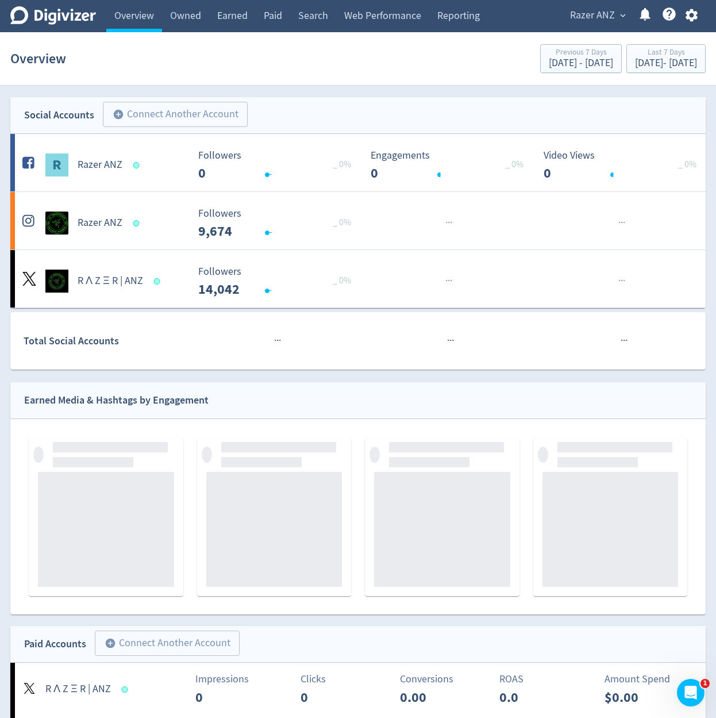
click at [699, 18] on icon "button" at bounding box center [692, 15] width 16 height 16
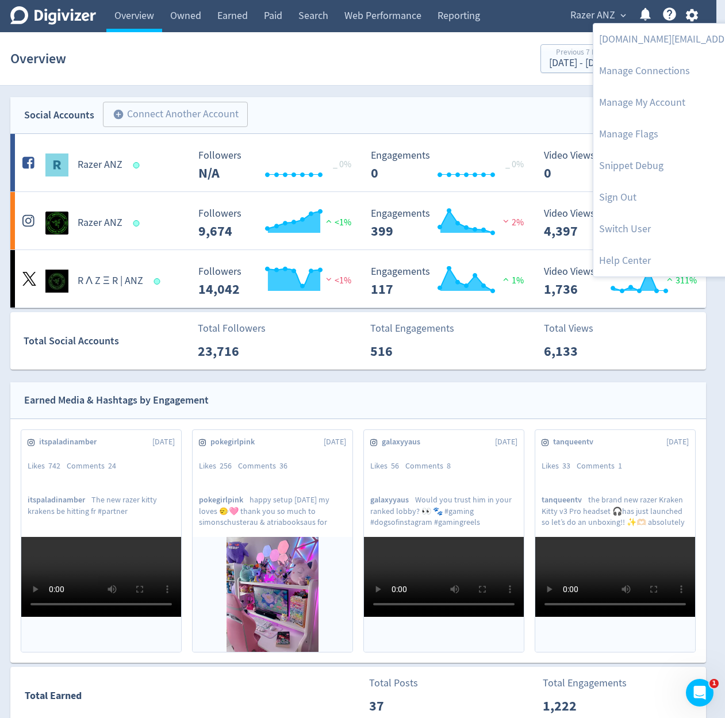
click at [584, 14] on div at bounding box center [362, 359] width 725 height 718
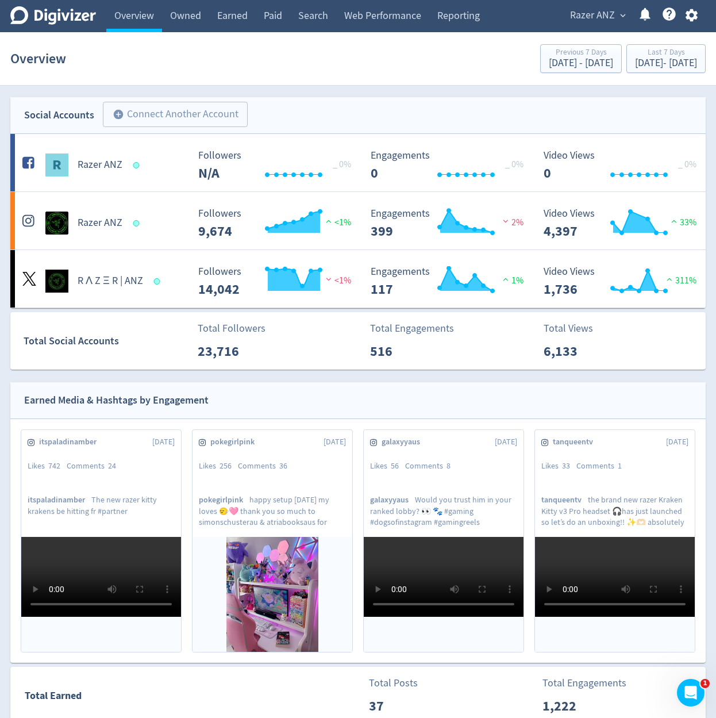
click at [584, 17] on span "Razer ANZ" at bounding box center [592, 15] width 45 height 18
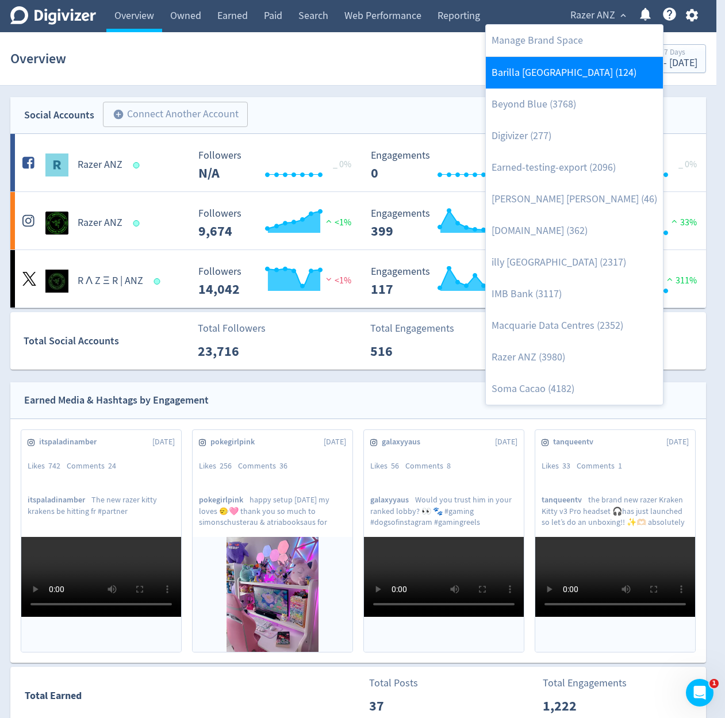
click at [615, 80] on link "Barilla [GEOGRAPHIC_DATA] (124)" at bounding box center [574, 73] width 177 height 32
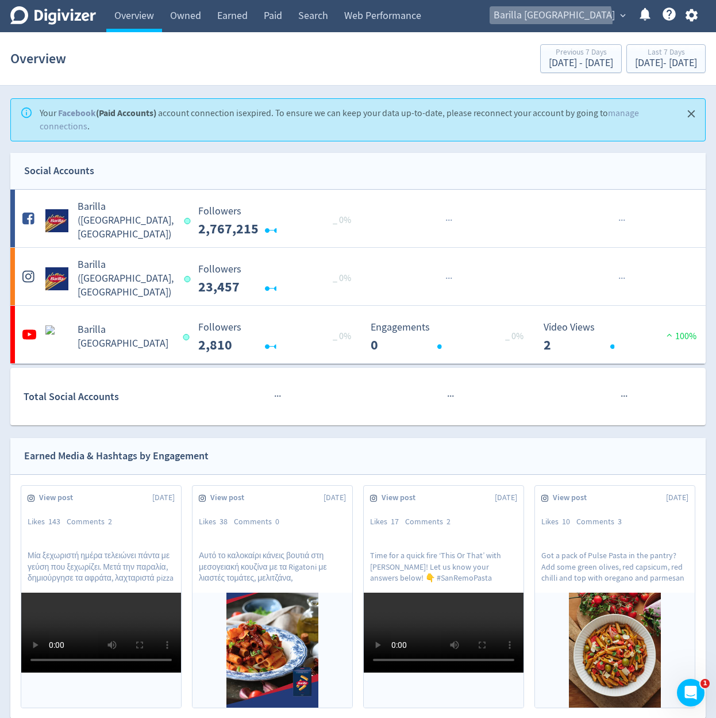
click at [604, 21] on span "Barilla [GEOGRAPHIC_DATA]" at bounding box center [554, 15] width 121 height 18
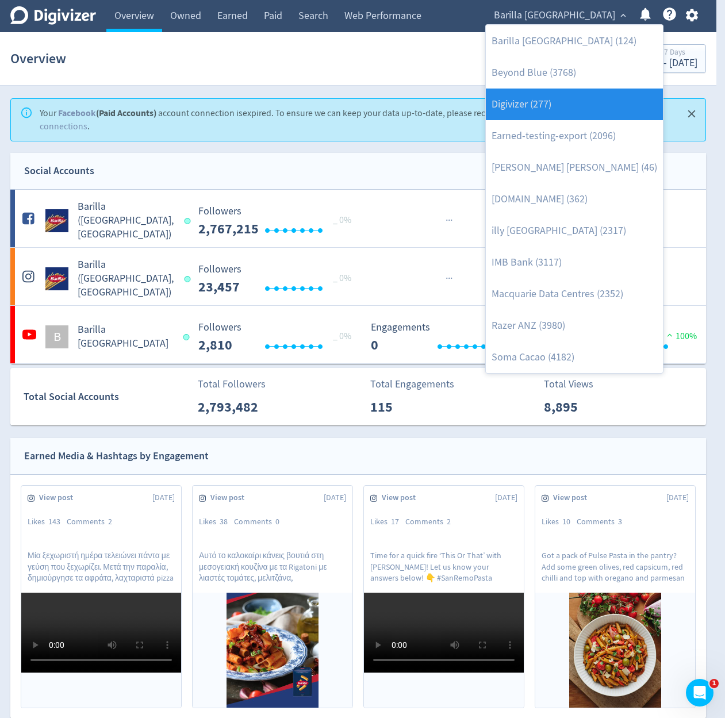
click at [592, 94] on link "Digivizer (277)" at bounding box center [574, 105] width 177 height 32
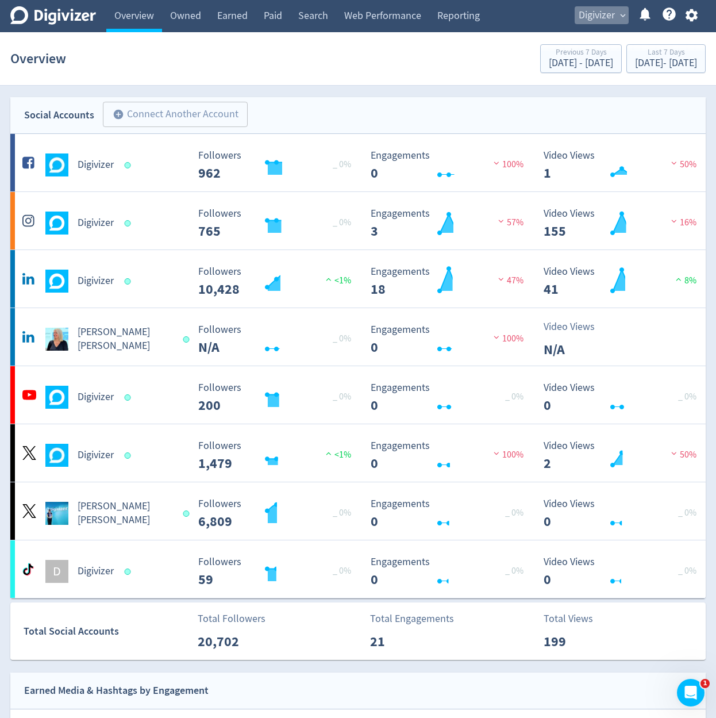
click at [603, 20] on span "Digivizer" at bounding box center [597, 15] width 36 height 18
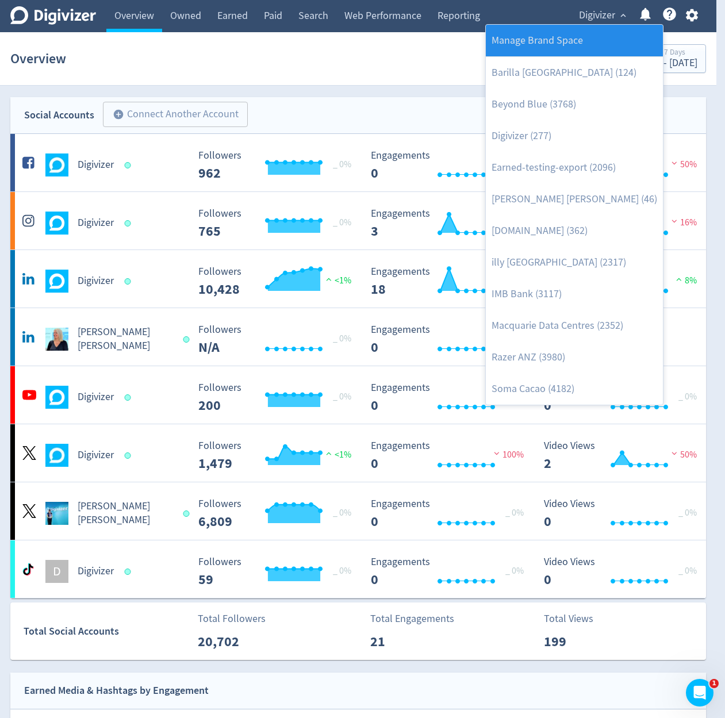
click at [580, 41] on link "Manage Brand Space" at bounding box center [574, 41] width 177 height 32
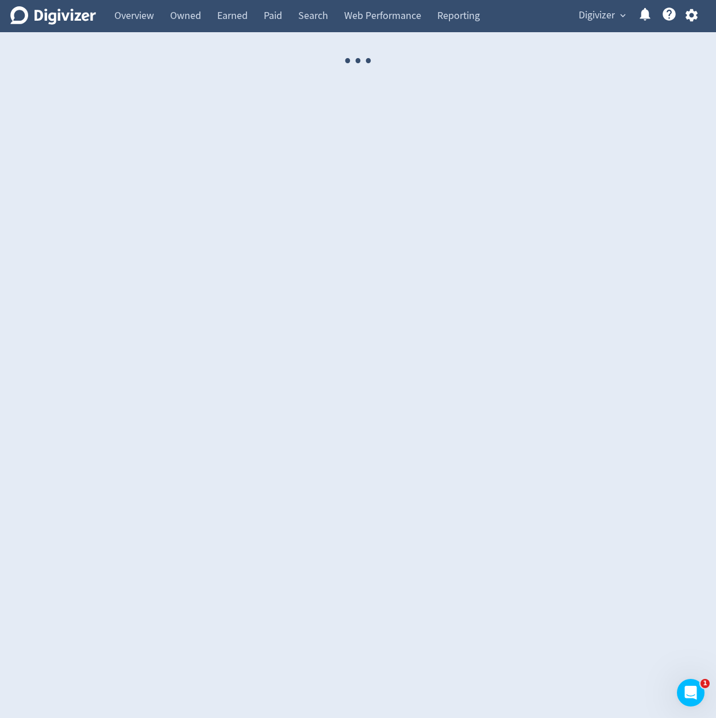
select select "USER"
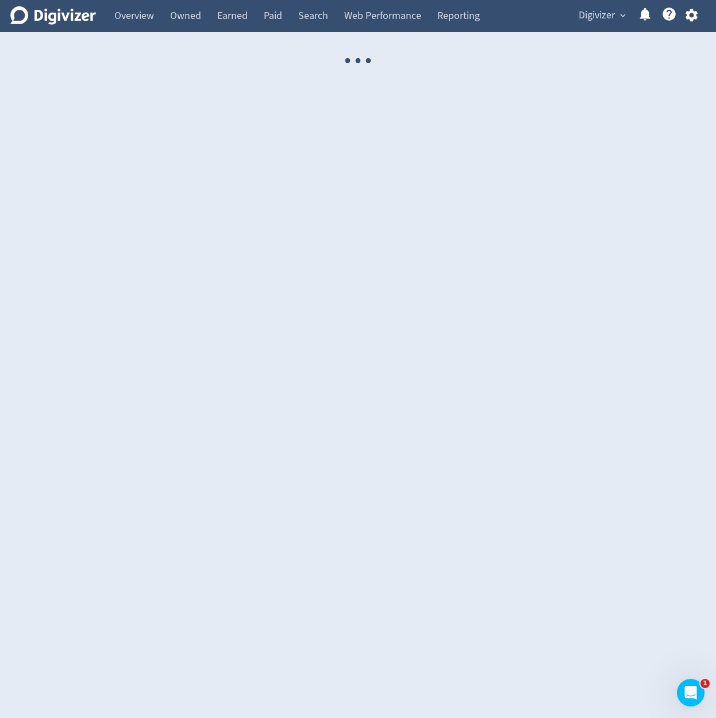
select select "USER"
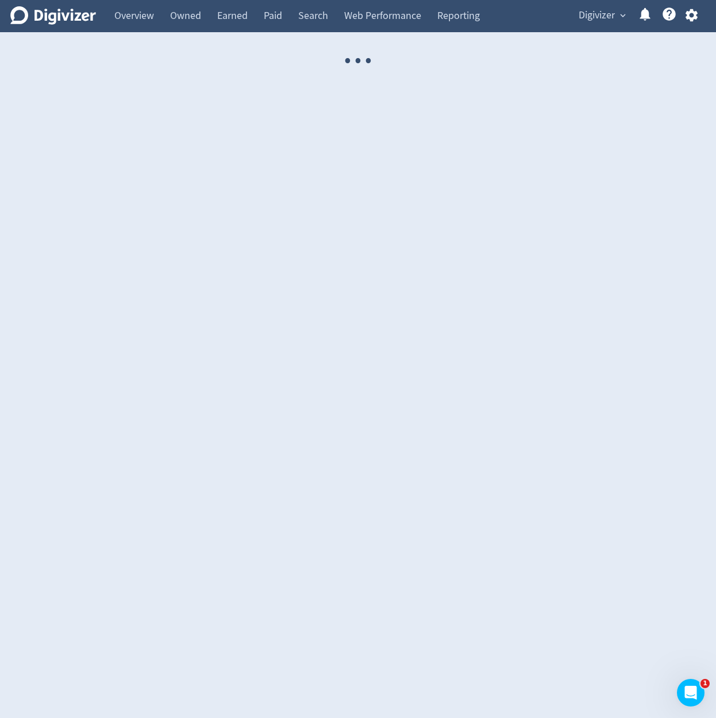
select select "USER"
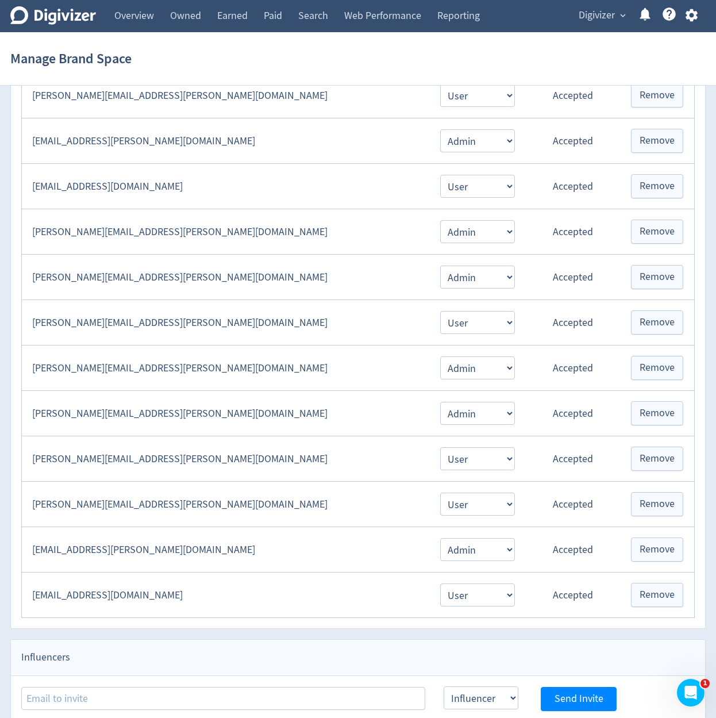
scroll to position [1000, 0]
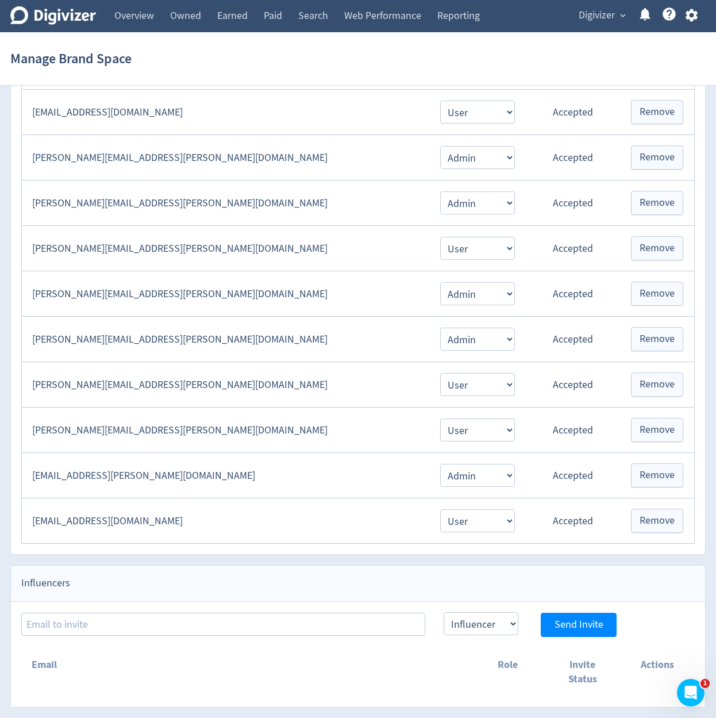
click at [598, 14] on span "Digivizer" at bounding box center [597, 15] width 36 height 18
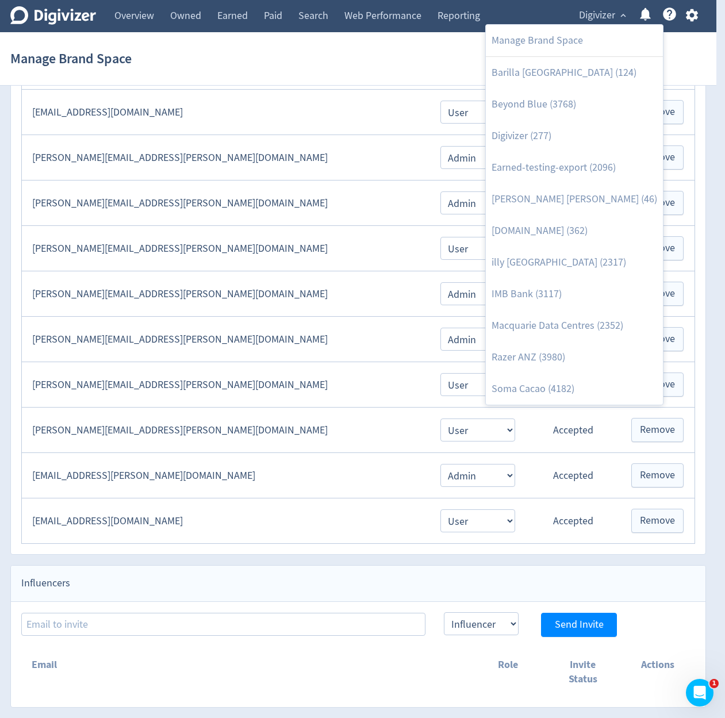
click at [402, 81] on div at bounding box center [362, 359] width 725 height 718
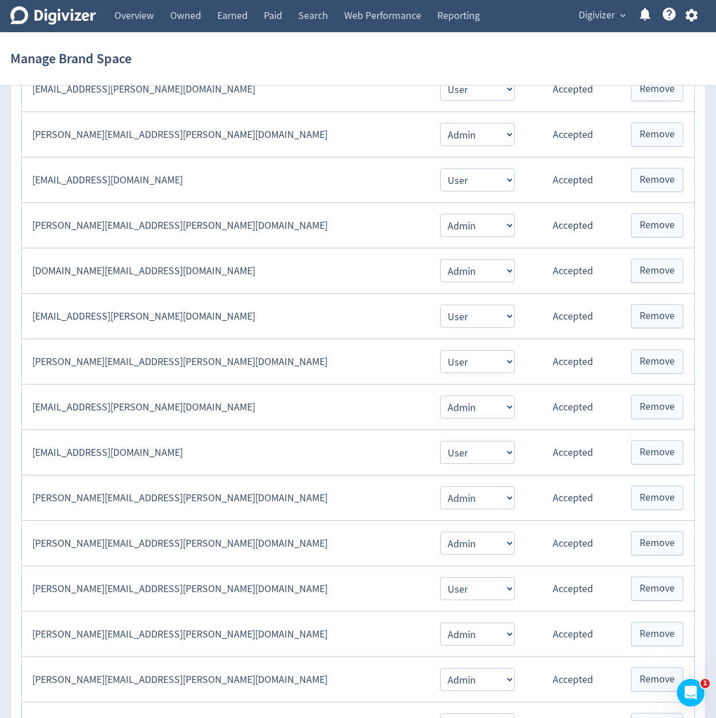
scroll to position [586, 0]
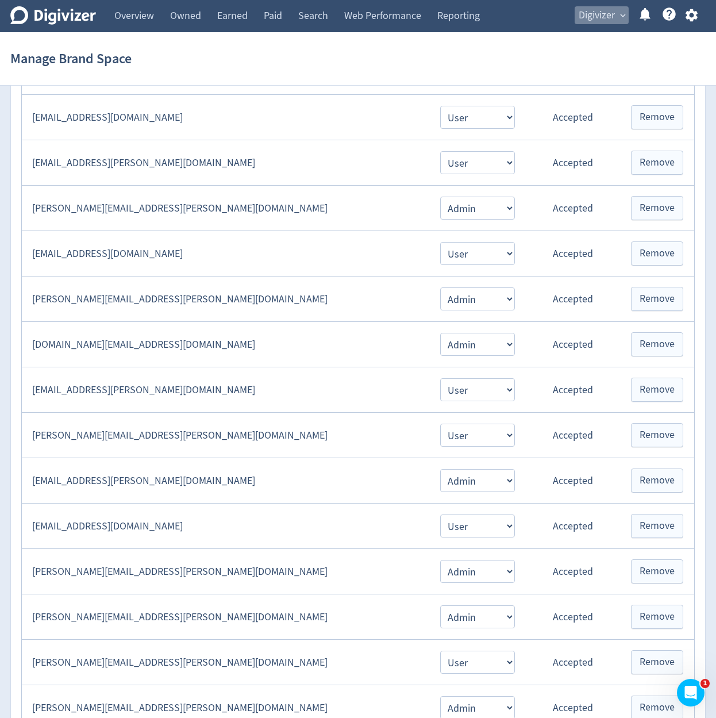
click at [612, 19] on span "Digivizer" at bounding box center [597, 15] width 36 height 18
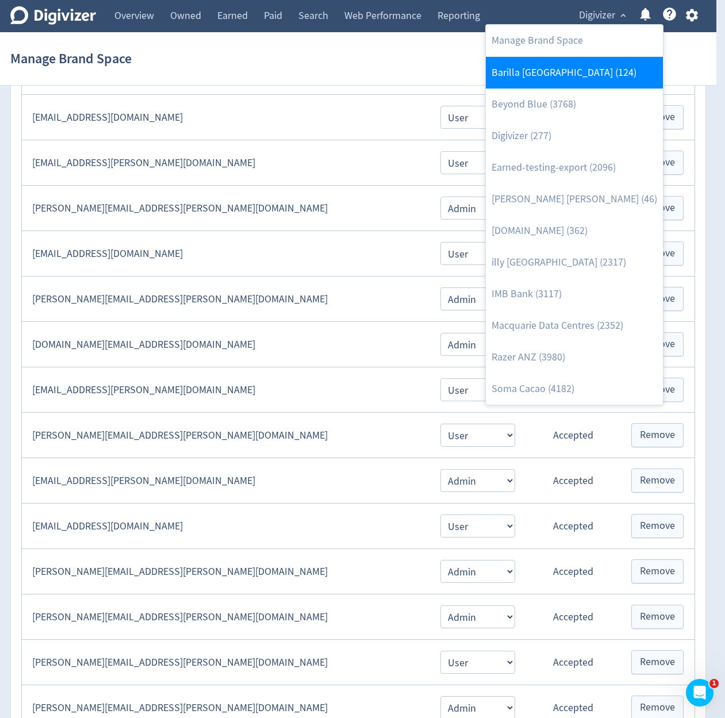
click at [584, 75] on link "Barilla [GEOGRAPHIC_DATA] (124)" at bounding box center [574, 73] width 177 height 32
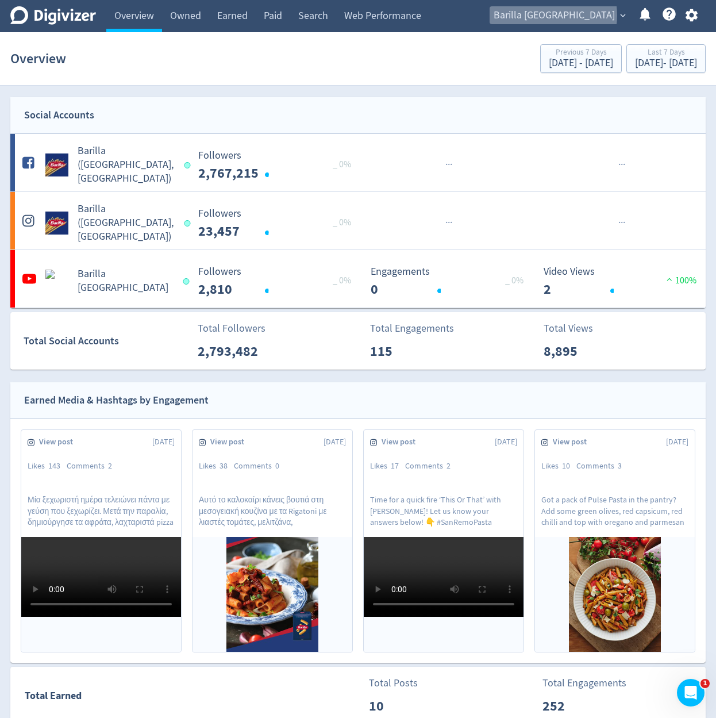
click at [607, 15] on span "Barilla [GEOGRAPHIC_DATA]" at bounding box center [554, 15] width 121 height 18
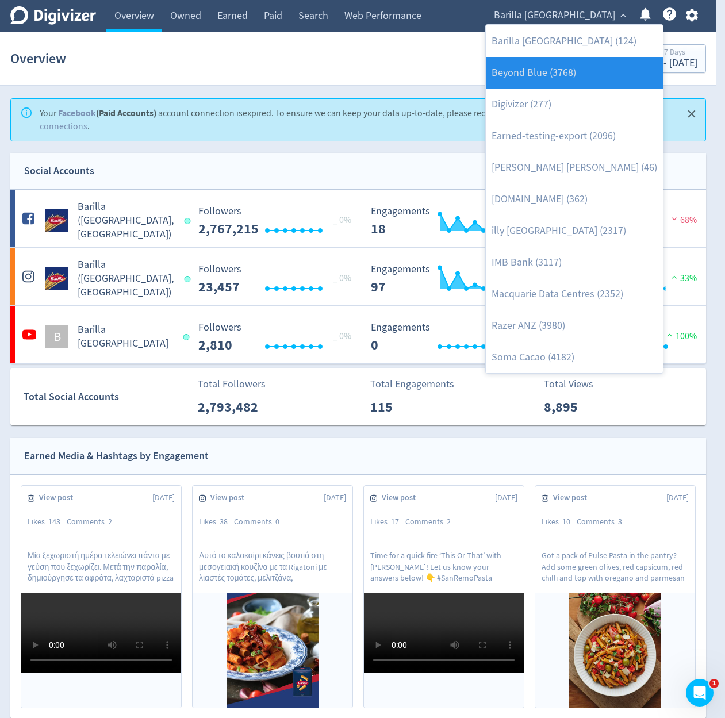
click at [586, 78] on link "Beyond Blue (3768)" at bounding box center [574, 73] width 177 height 32
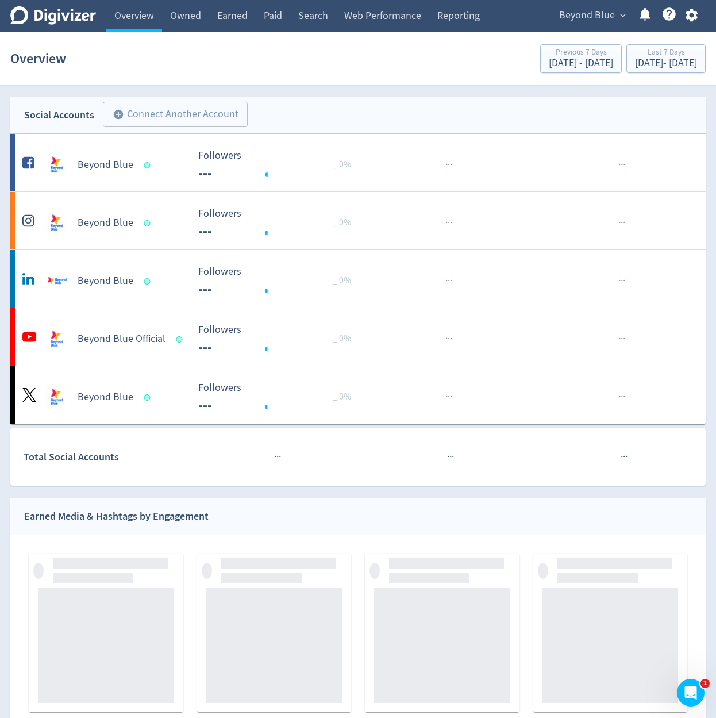
click at [606, 16] on span "Beyond Blue" at bounding box center [587, 15] width 56 height 18
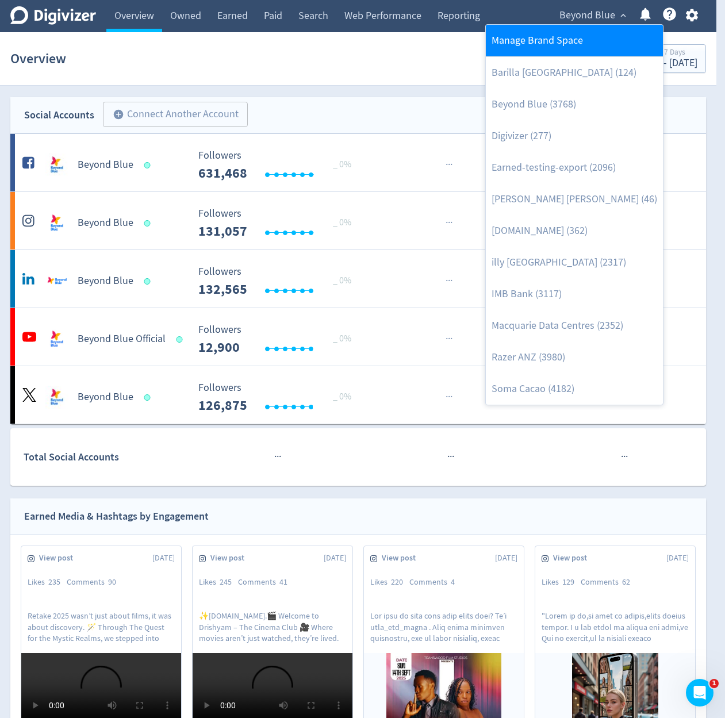
click at [593, 41] on link "Manage Brand Space" at bounding box center [574, 41] width 177 height 32
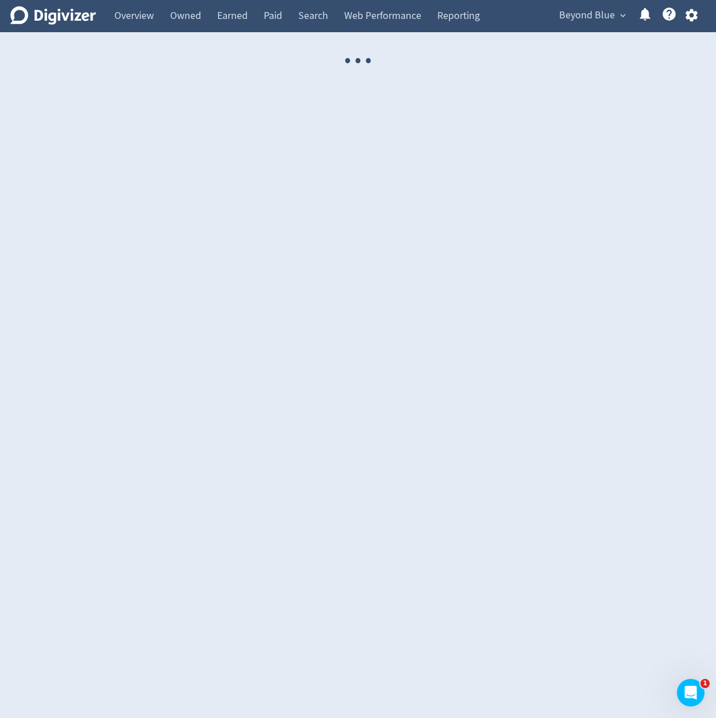
select select "USER"
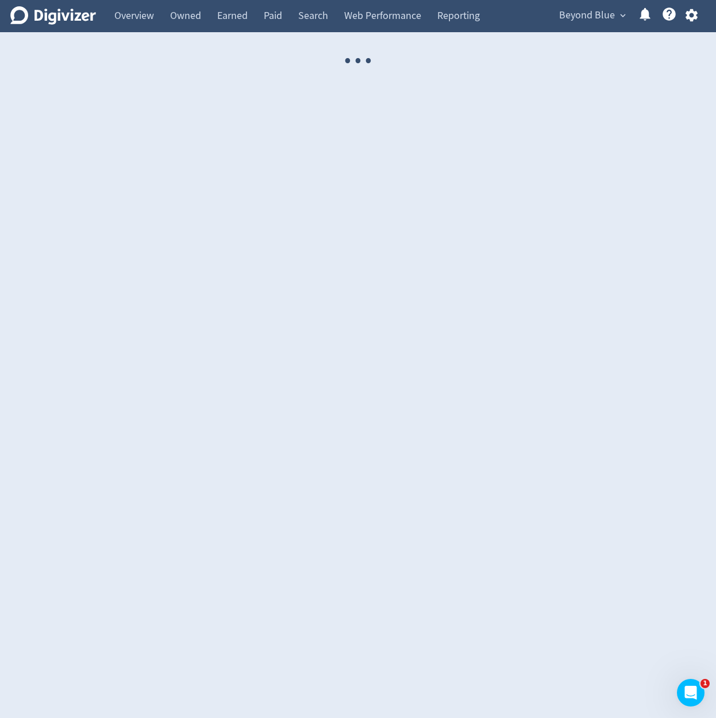
select select "USER"
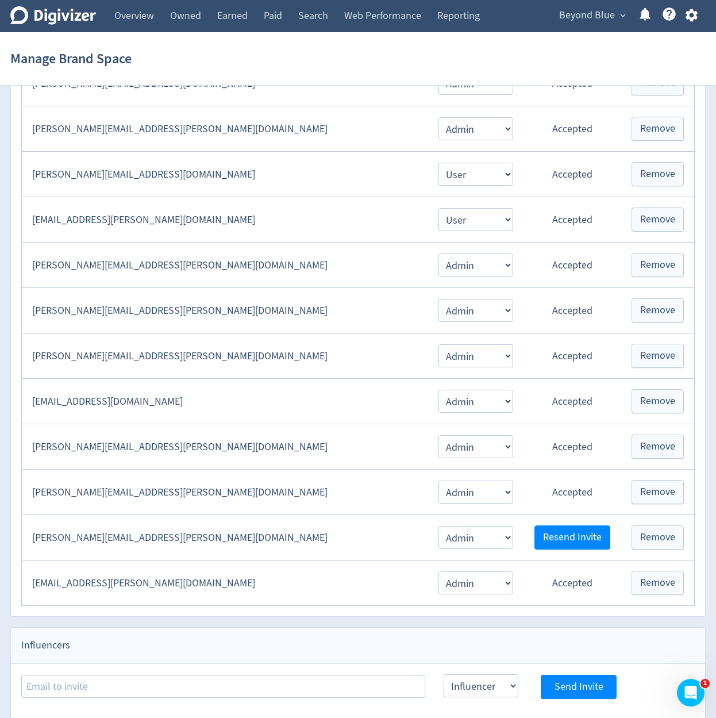
scroll to position [1311, 0]
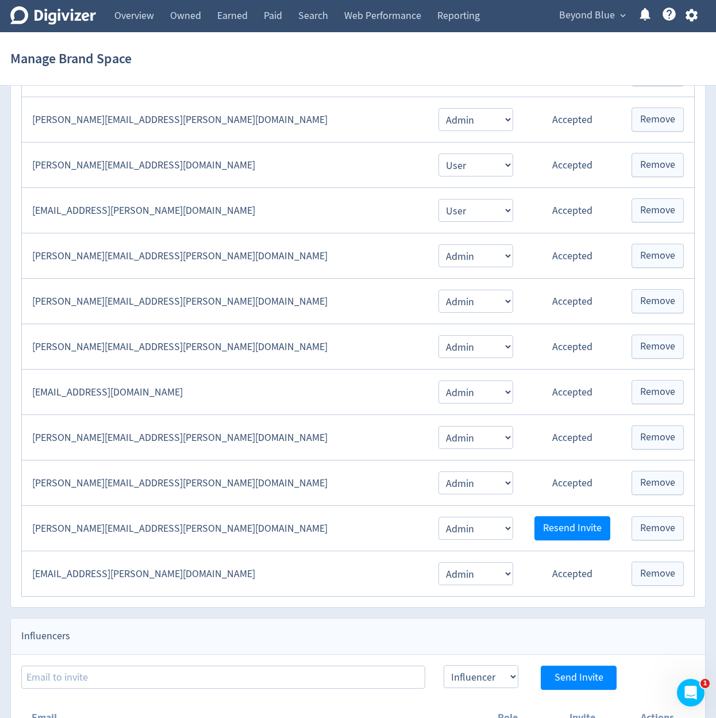
click at [594, 15] on span "Beyond Blue" at bounding box center [587, 15] width 56 height 18
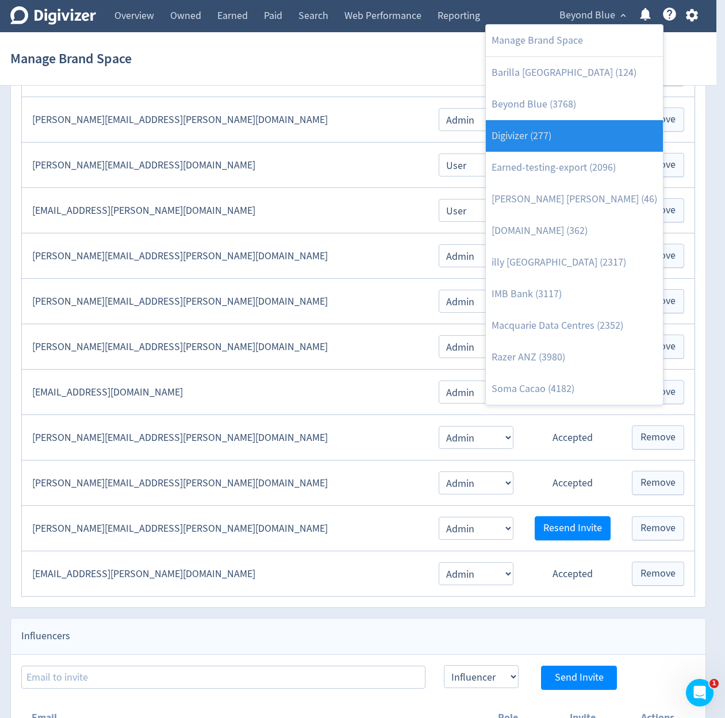
click at [576, 134] on link "Digivizer (277)" at bounding box center [574, 136] width 177 height 32
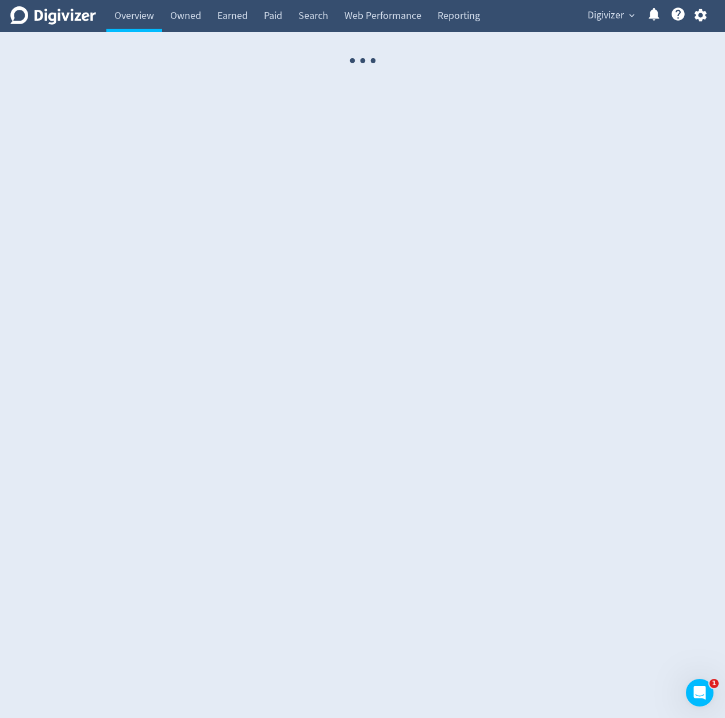
click at [604, 17] on span "Digivizer" at bounding box center [606, 15] width 36 height 18
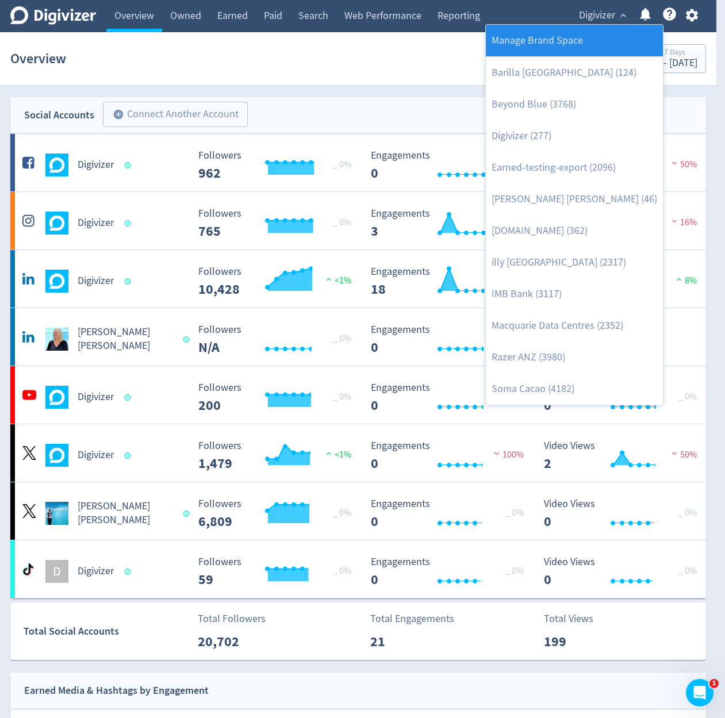
click at [578, 47] on link "Manage Brand Space" at bounding box center [574, 41] width 177 height 32
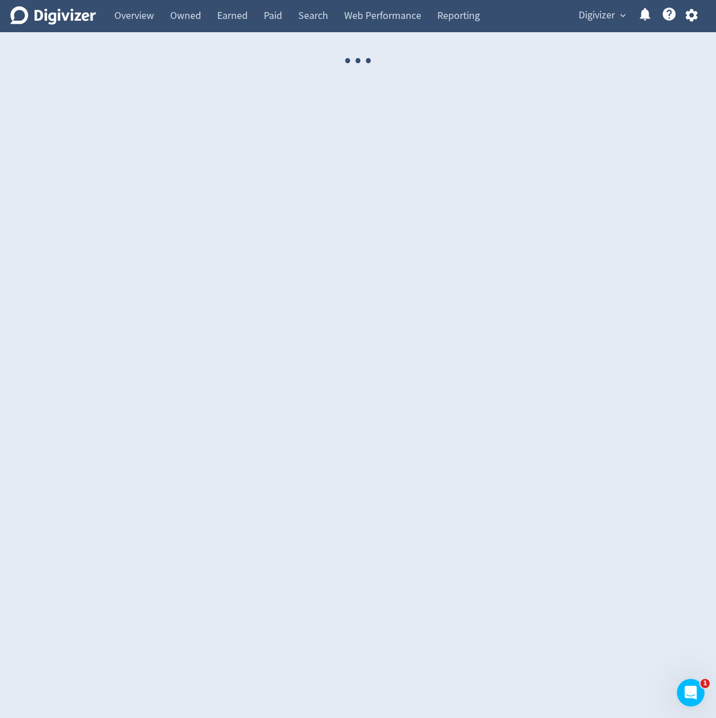
select select "USER"
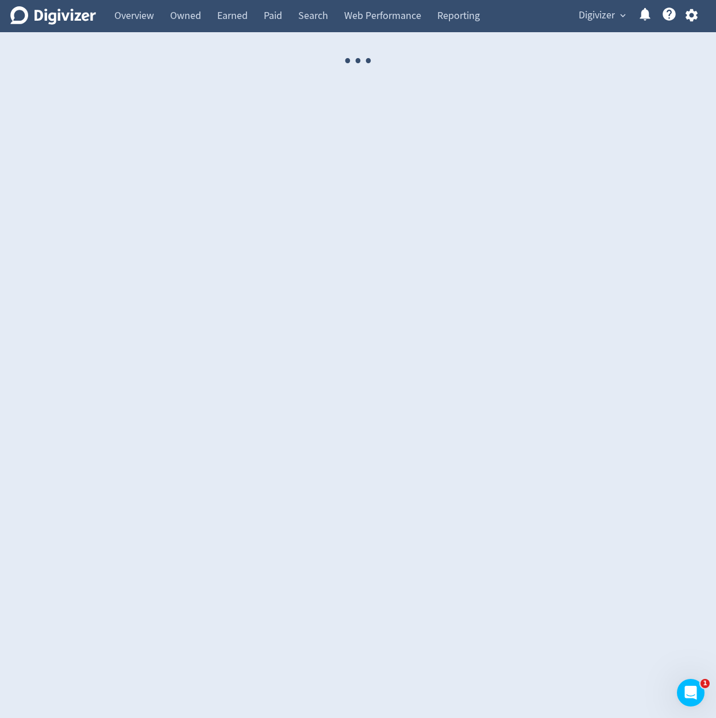
select select "USER"
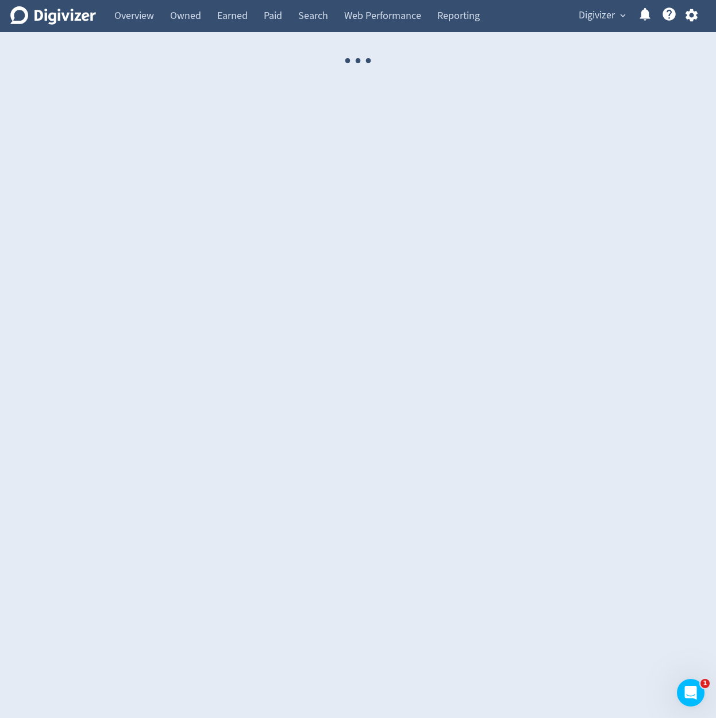
select select "USER"
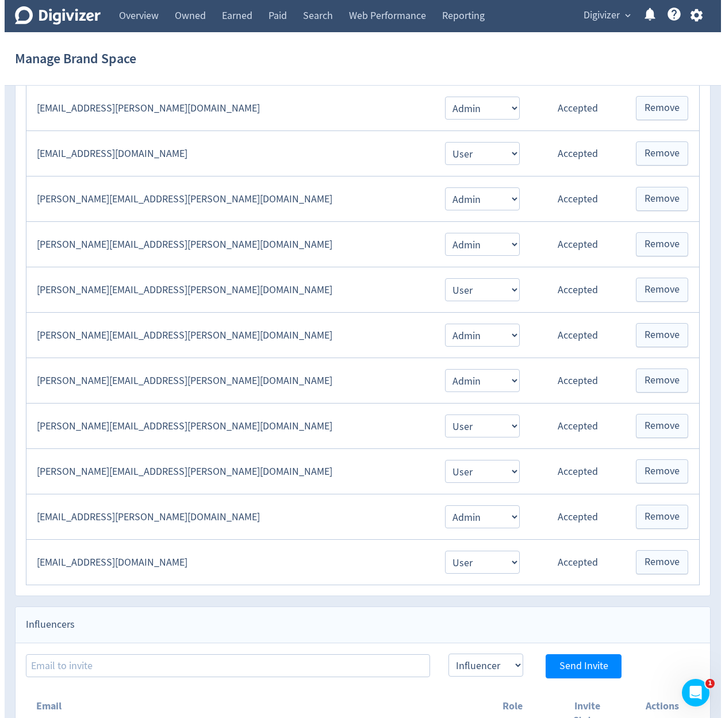
scroll to position [966, 0]
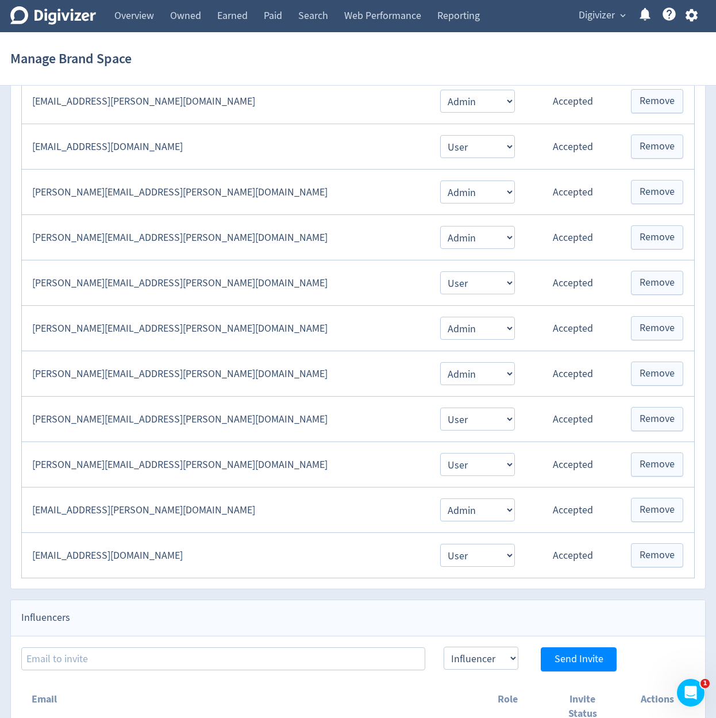
click at [579, 18] on span "Digivizer" at bounding box center [597, 15] width 36 height 18
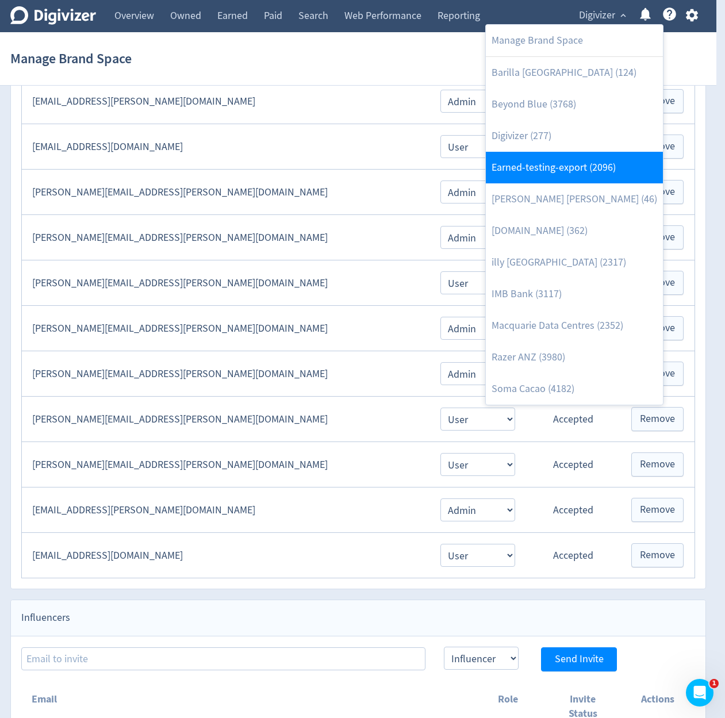
click at [573, 165] on link "Earned-testing-export (2096)" at bounding box center [574, 168] width 177 height 32
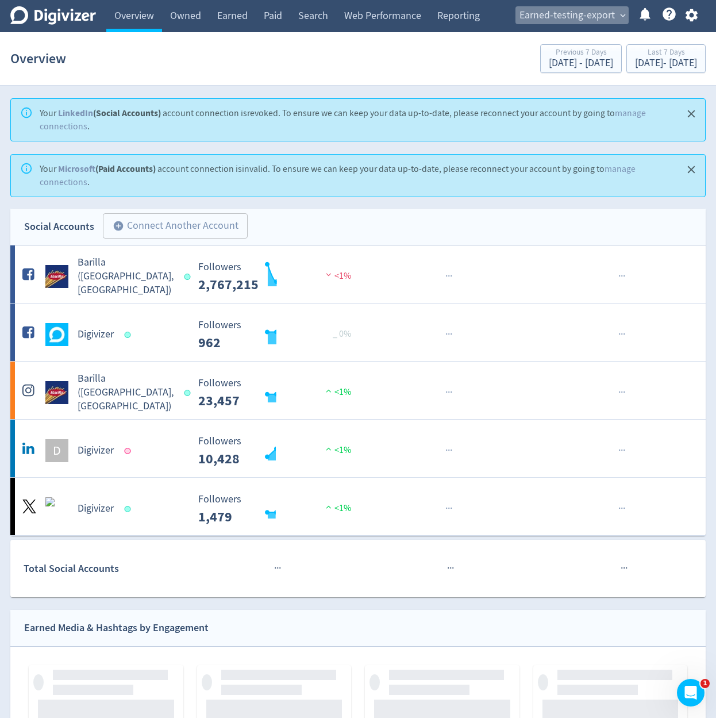
click at [586, 18] on span "Earned-testing-export" at bounding box center [567, 15] width 95 height 18
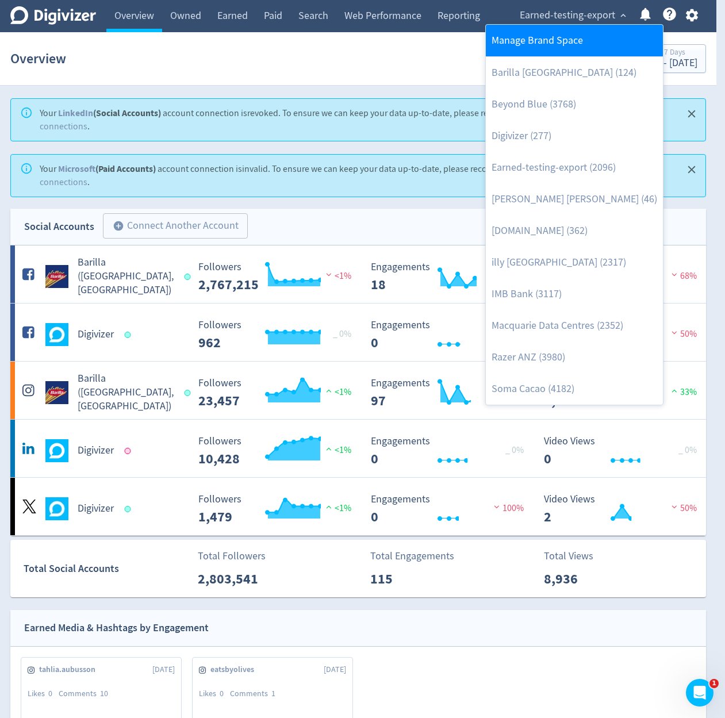
click at [577, 42] on link "Manage Brand Space" at bounding box center [574, 41] width 177 height 32
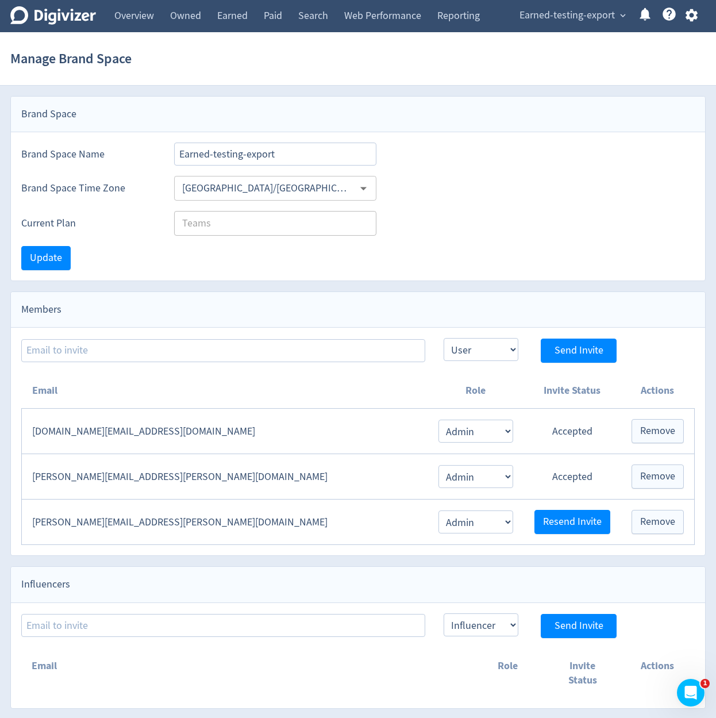
scroll to position [1, 0]
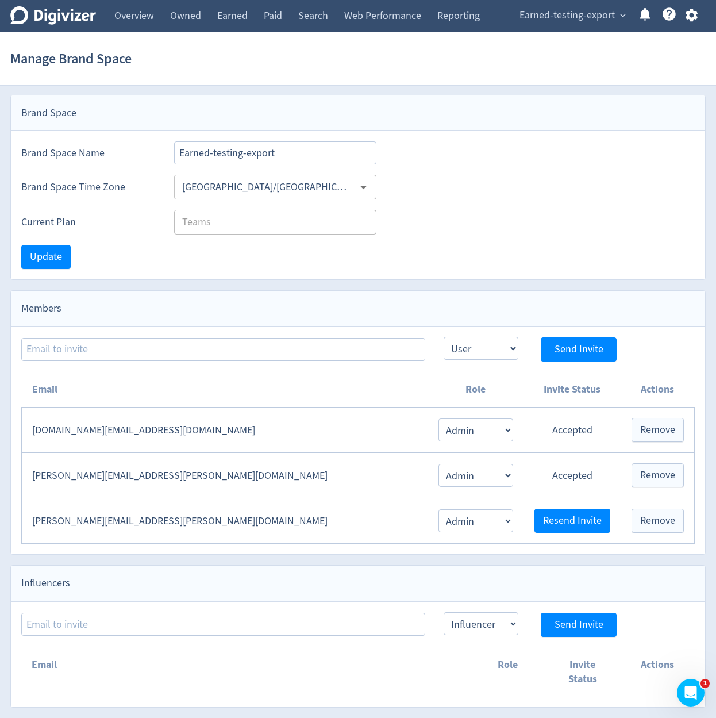
click at [592, 6] on span "Earned-testing-export" at bounding box center [567, 15] width 95 height 18
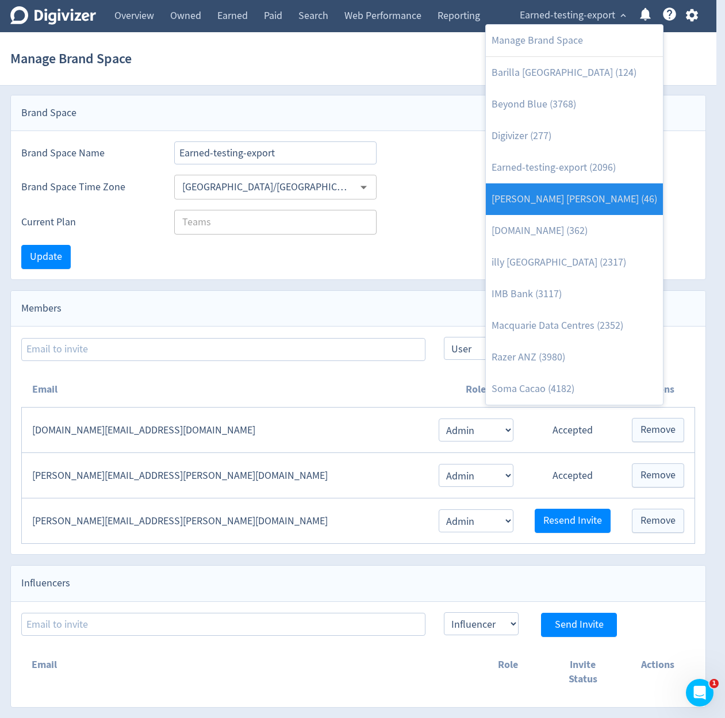
click at [600, 200] on link "[PERSON_NAME] [PERSON_NAME] (46)" at bounding box center [574, 199] width 177 height 32
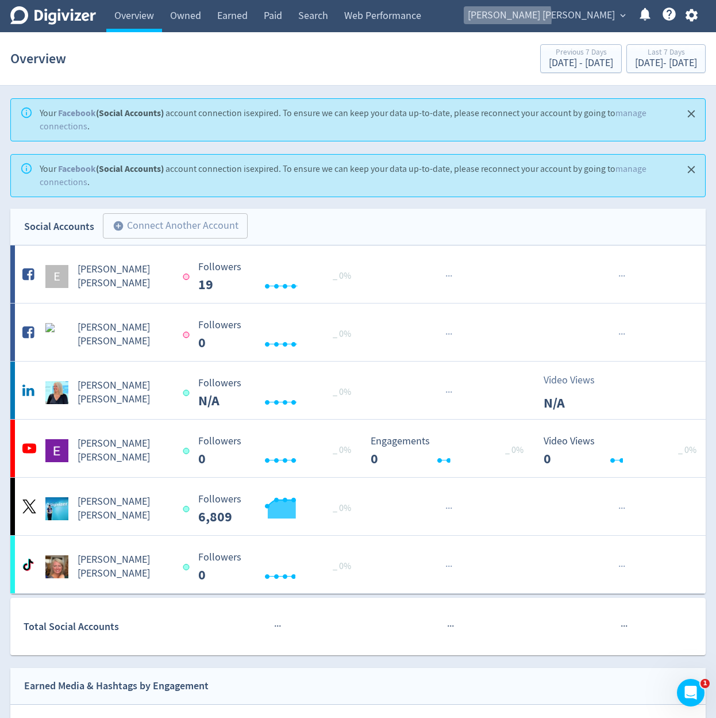
click at [558, 18] on span "[PERSON_NAME] [PERSON_NAME]" at bounding box center [541, 15] width 147 height 18
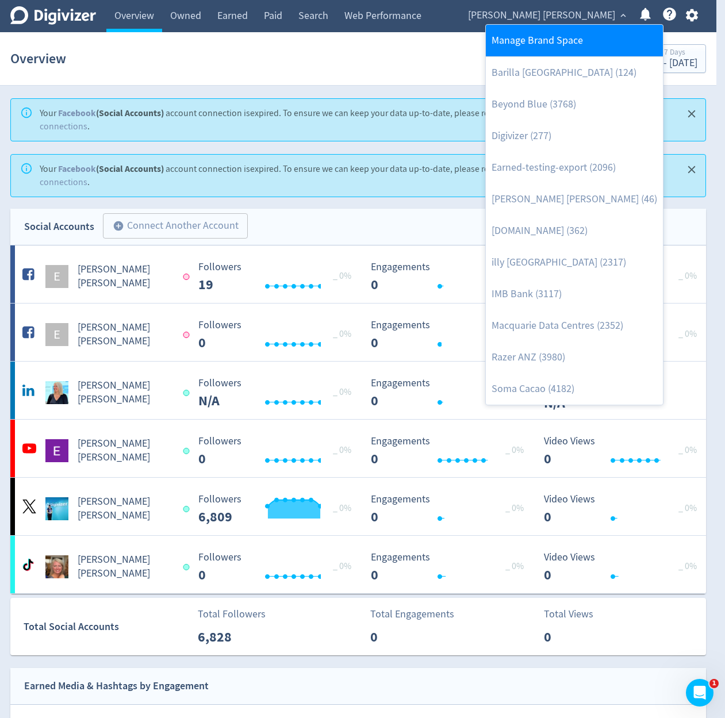
click at [558, 34] on link "Manage Brand Space" at bounding box center [574, 41] width 177 height 32
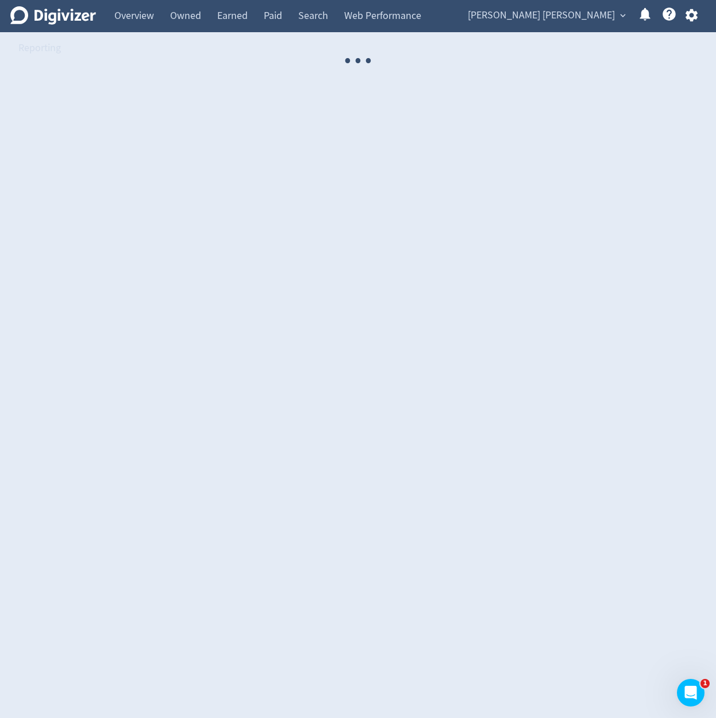
select select "USER"
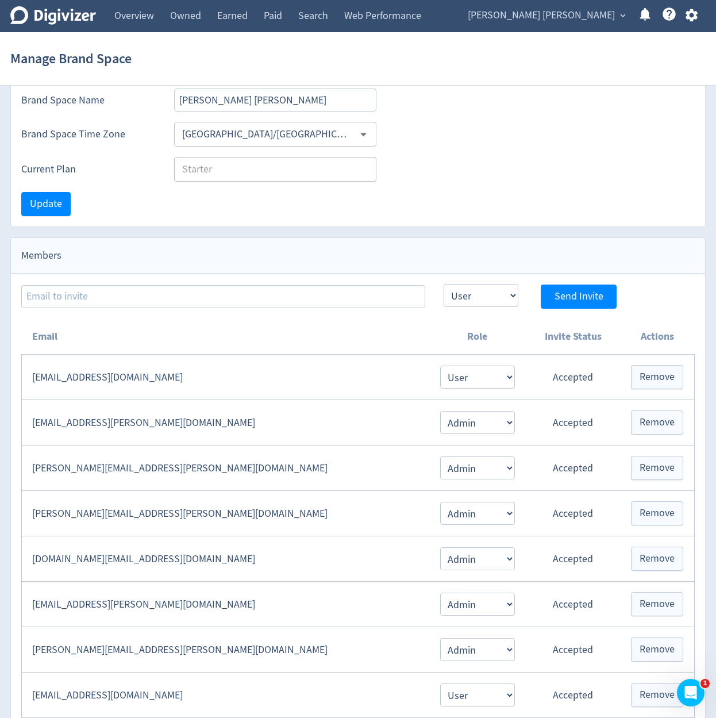
scroll to position [228, 0]
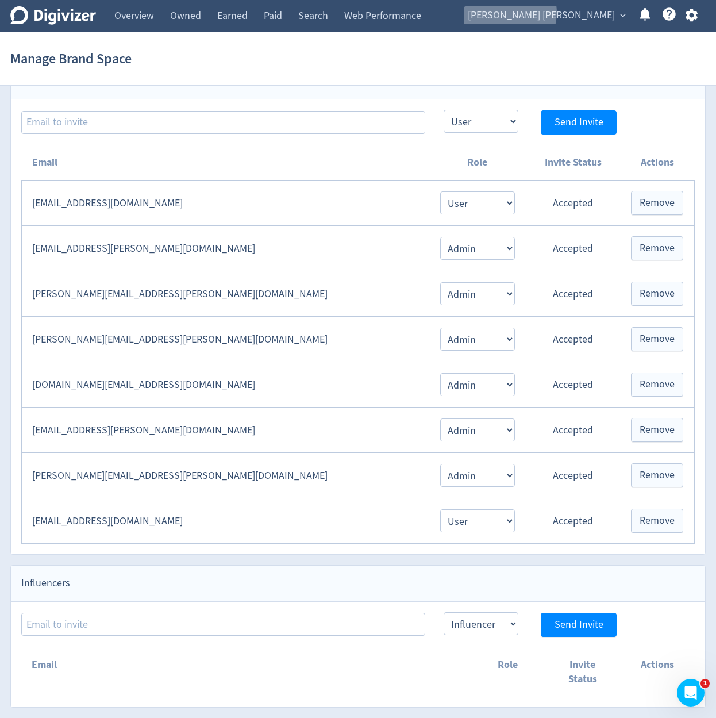
click at [588, 13] on span "[PERSON_NAME] [PERSON_NAME]" at bounding box center [541, 15] width 147 height 18
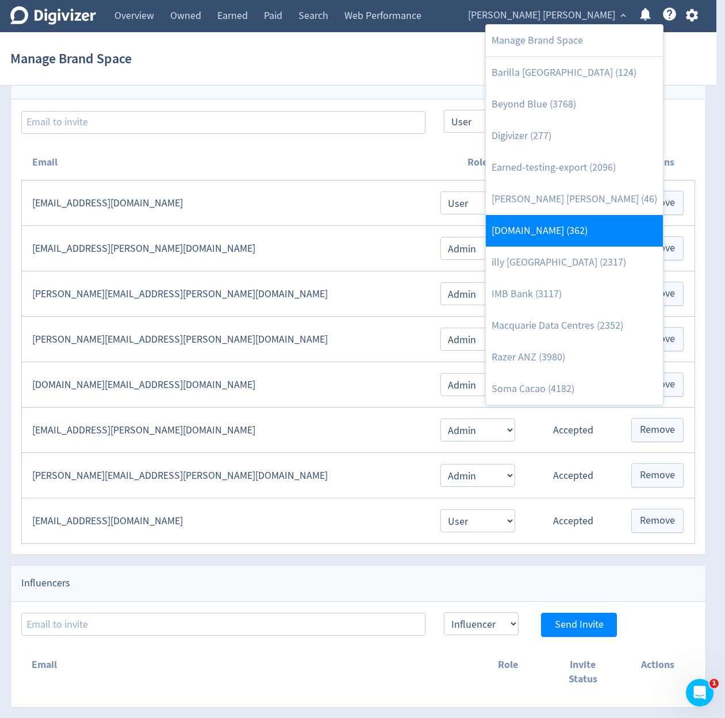
click at [585, 222] on link "[DOMAIN_NAME] (362)" at bounding box center [574, 231] width 177 height 32
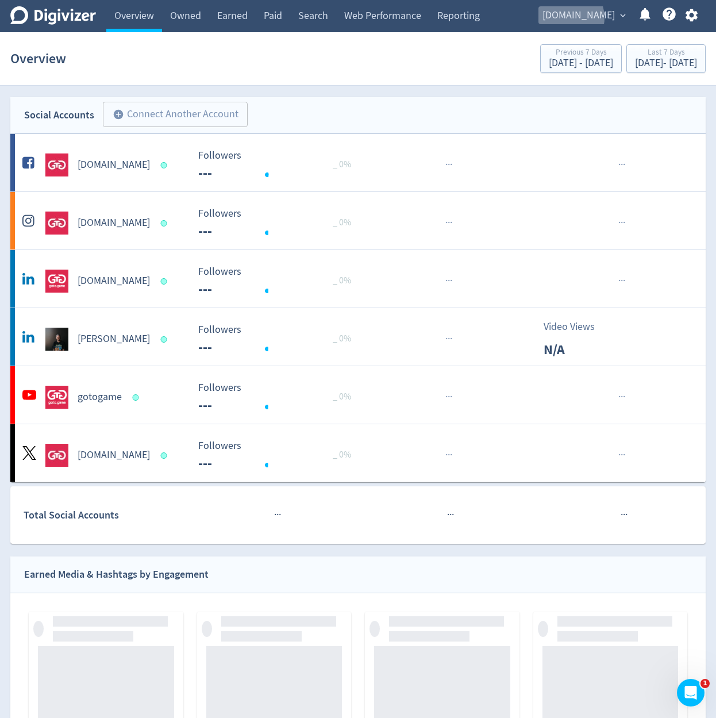
click at [594, 18] on span "[DOMAIN_NAME]" at bounding box center [579, 15] width 72 height 18
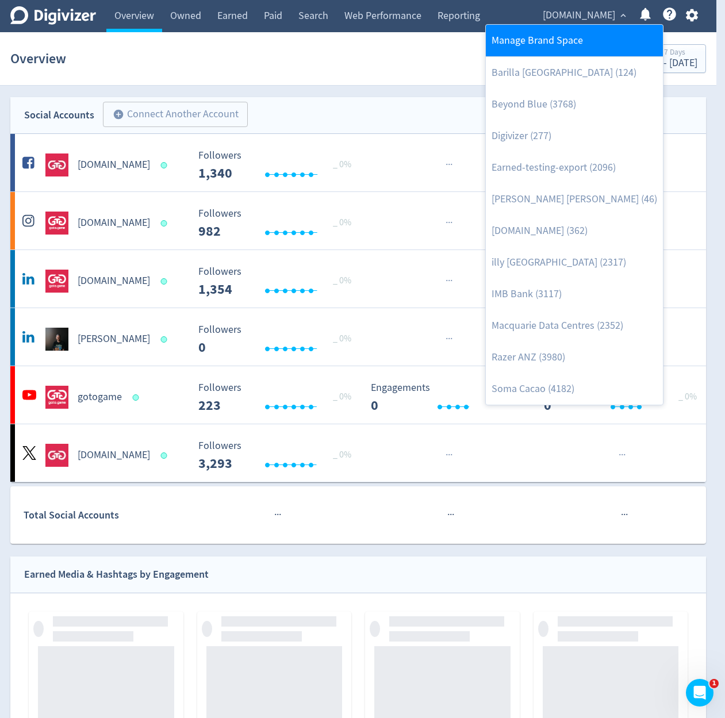
click at [598, 37] on link "Manage Brand Space" at bounding box center [574, 41] width 177 height 32
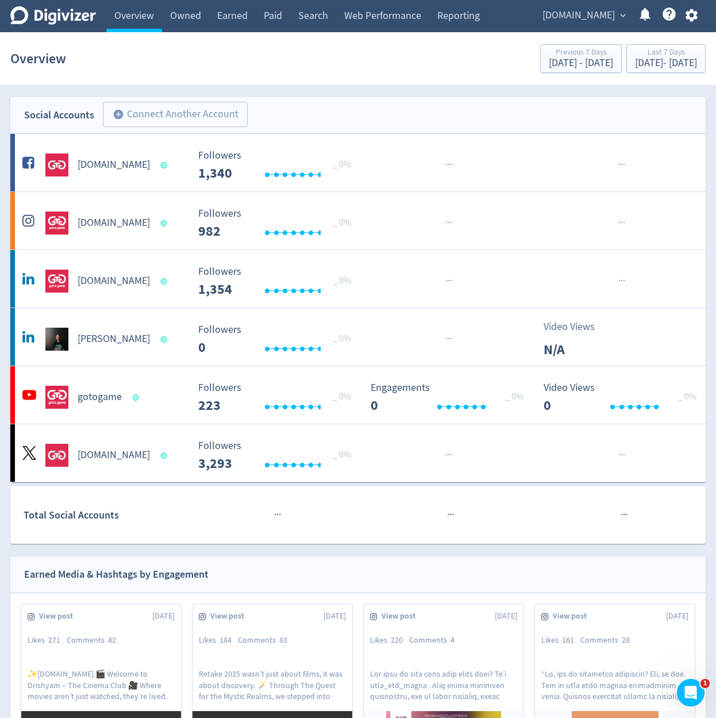
select select "USER"
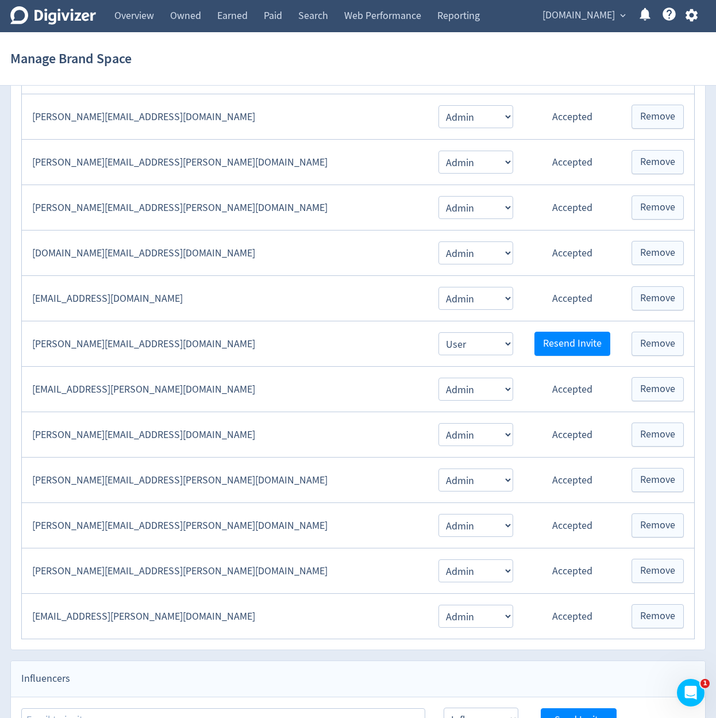
scroll to position [414, 0]
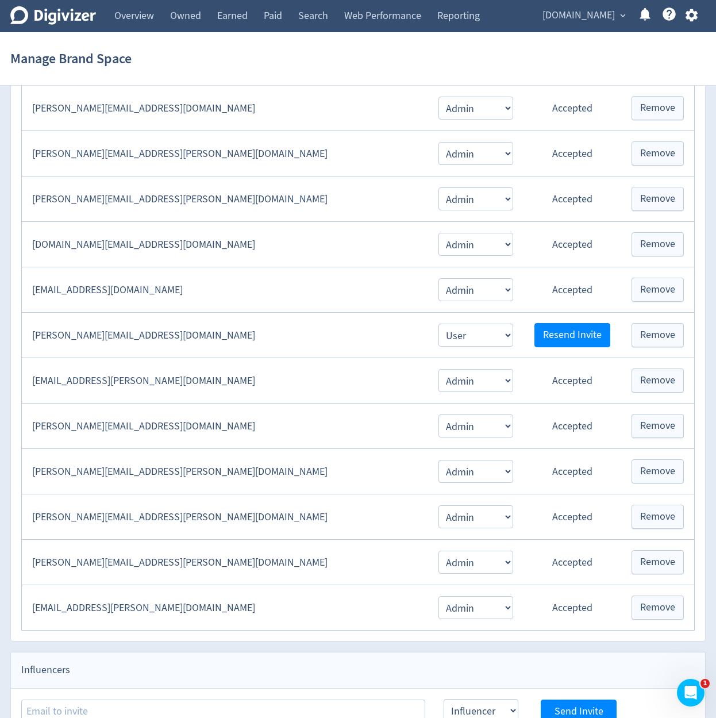
click at [588, 25] on div "[DOMAIN_NAME] expand_more Help Center - Searchable support on using Digivizer" at bounding box center [618, 16] width 176 height 32
click at [590, 16] on span "[DOMAIN_NAME]" at bounding box center [579, 15] width 72 height 18
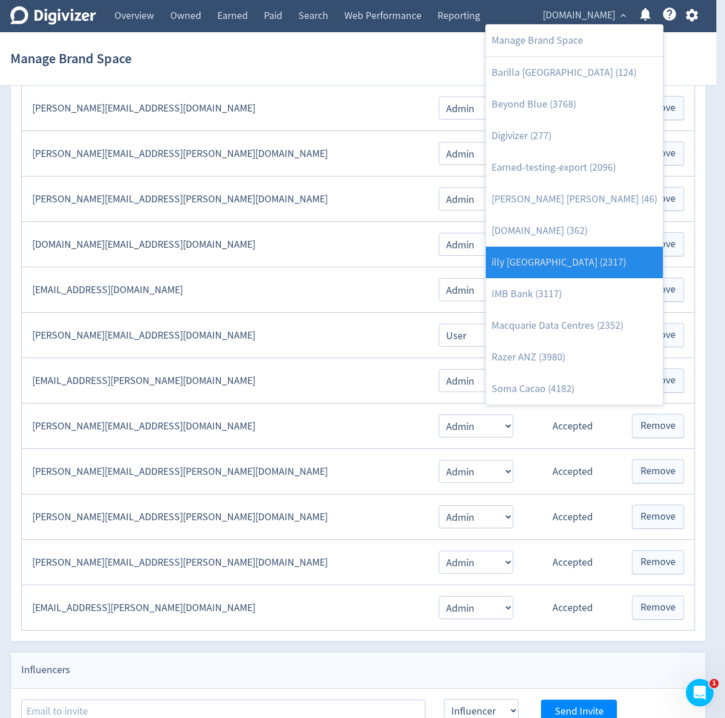
click at [580, 266] on link "illy [GEOGRAPHIC_DATA] (2317)" at bounding box center [574, 263] width 177 height 32
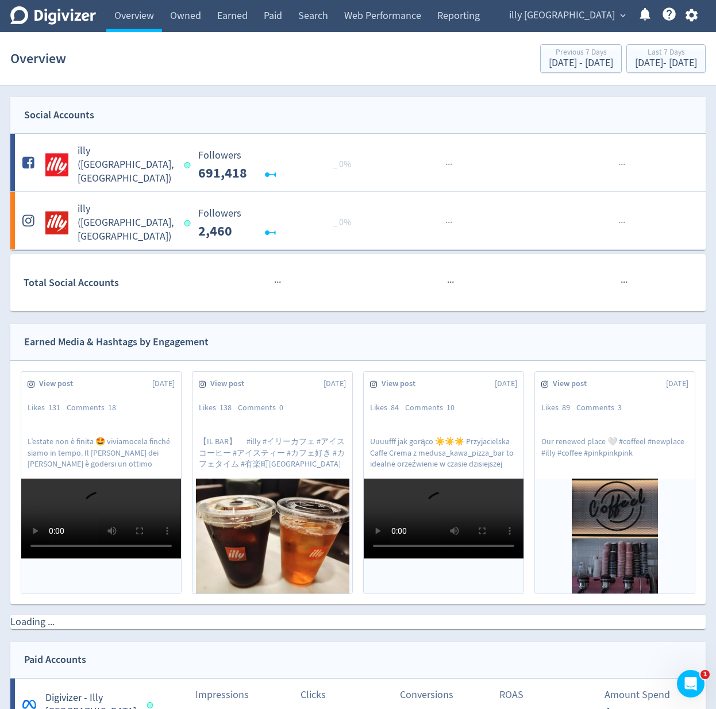
click at [590, 18] on span "illy [GEOGRAPHIC_DATA]" at bounding box center [562, 15] width 106 height 18
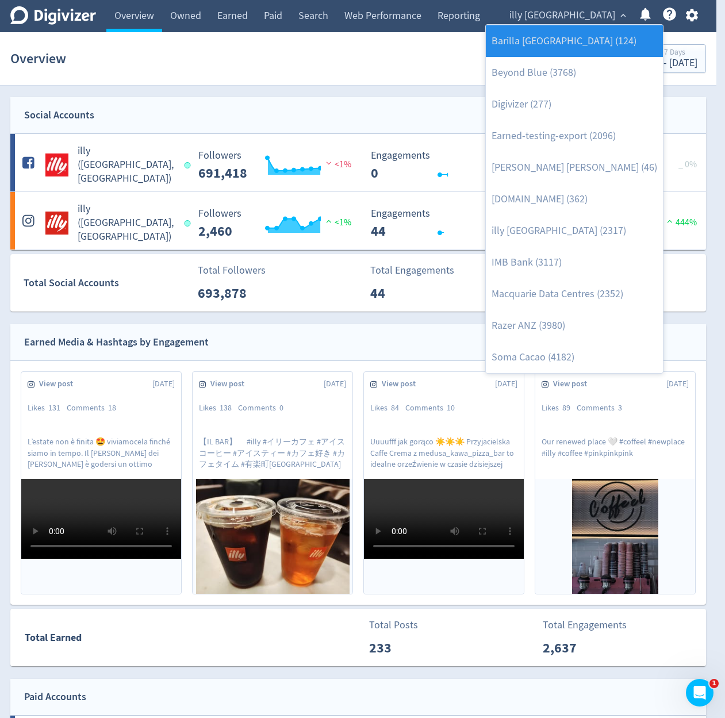
click at [589, 38] on link "Barilla [GEOGRAPHIC_DATA] (124)" at bounding box center [574, 41] width 177 height 32
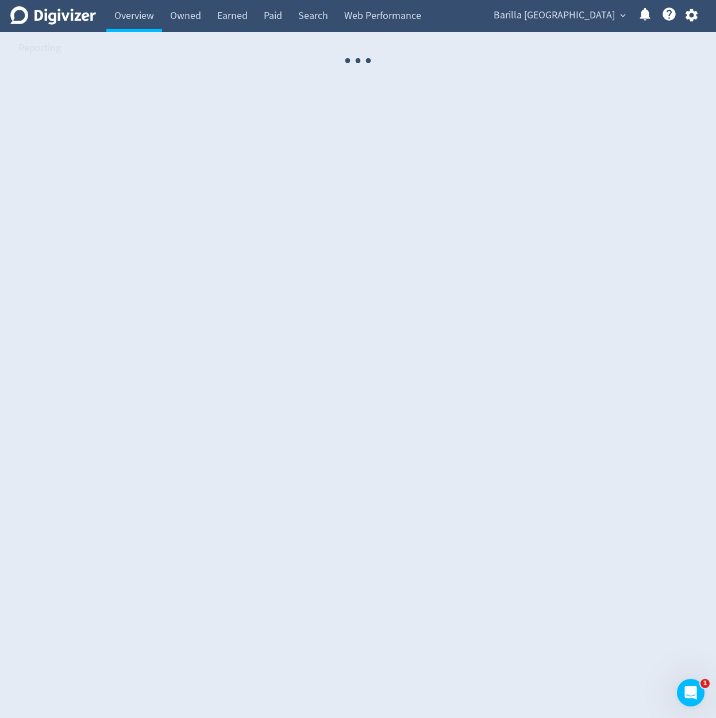
click at [594, 14] on span "Barilla [GEOGRAPHIC_DATA]" at bounding box center [554, 15] width 121 height 18
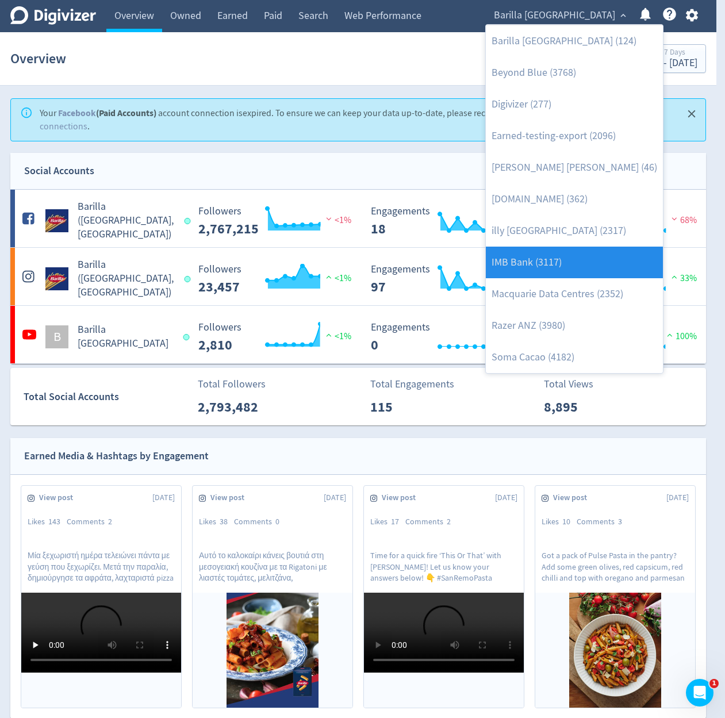
click at [578, 262] on link "IMB Bank (3117)" at bounding box center [574, 263] width 177 height 32
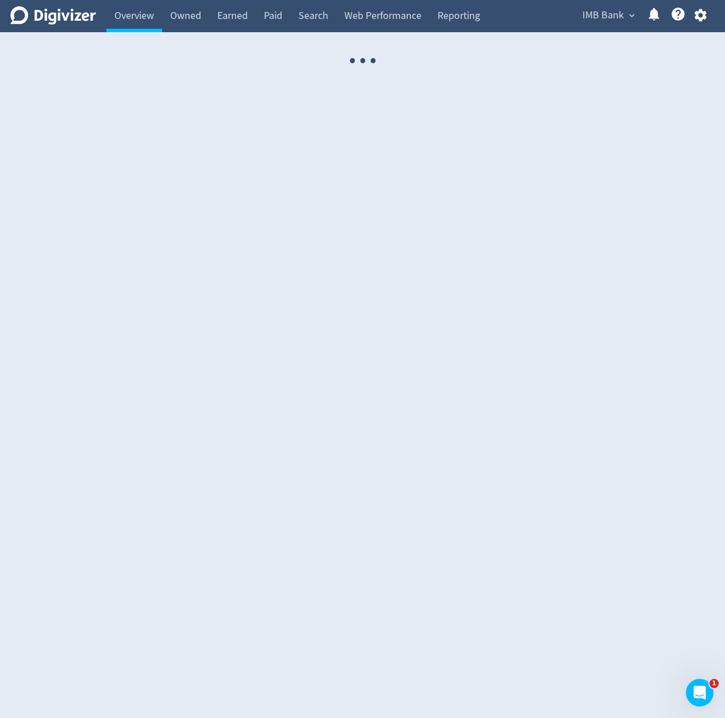
click at [600, 21] on span "IMB Bank" at bounding box center [602, 15] width 41 height 18
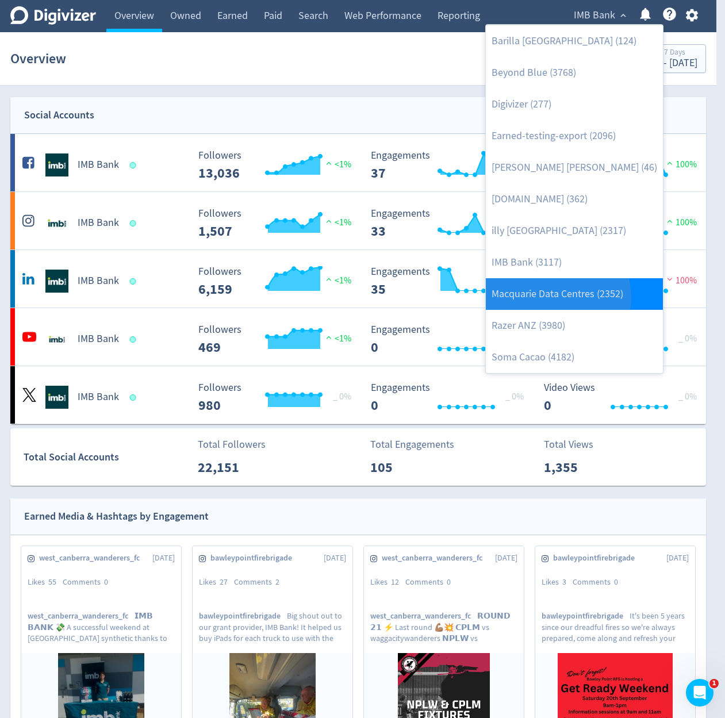
click at [555, 297] on link "Macquarie Data Centres (2352)" at bounding box center [574, 294] width 177 height 32
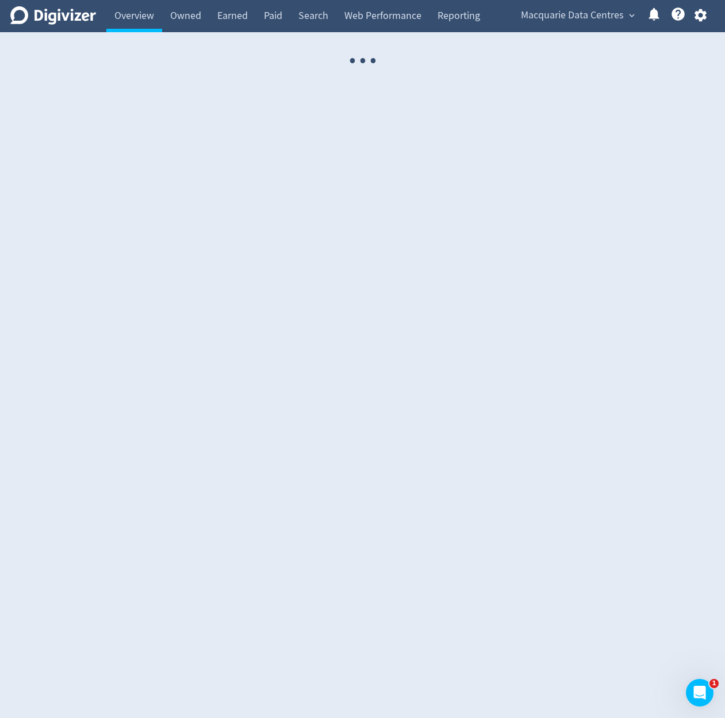
click at [600, 14] on span "Macquarie Data Centres" at bounding box center [572, 15] width 103 height 18
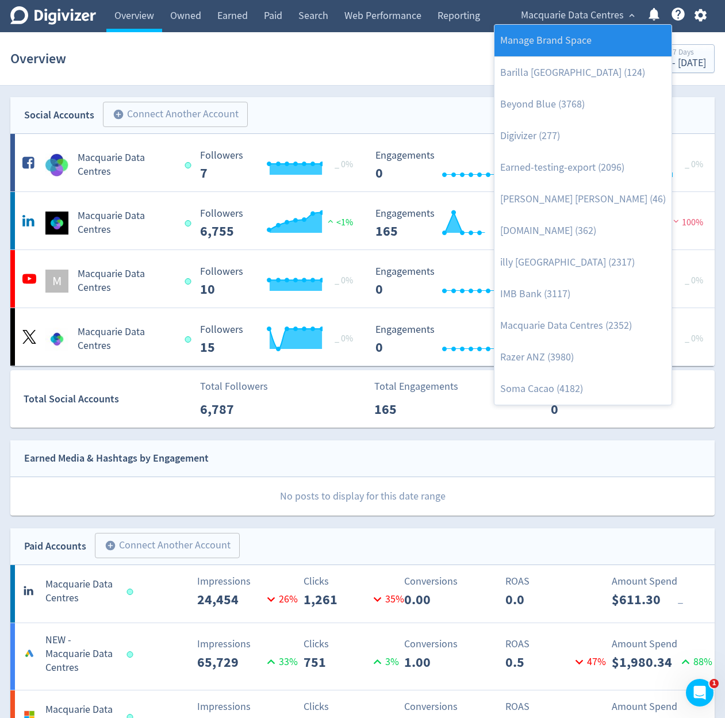
click at [594, 38] on link "Manage Brand Space" at bounding box center [582, 41] width 177 height 32
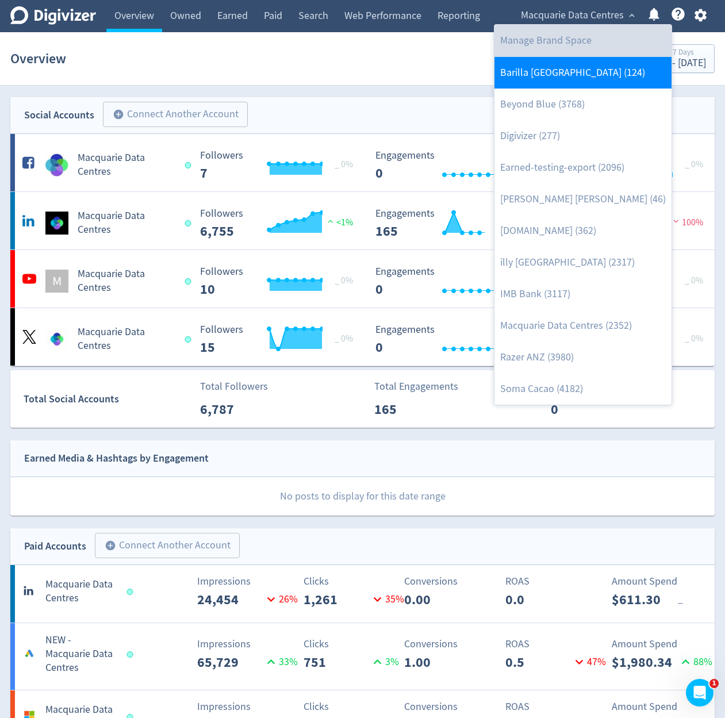
select select "USER"
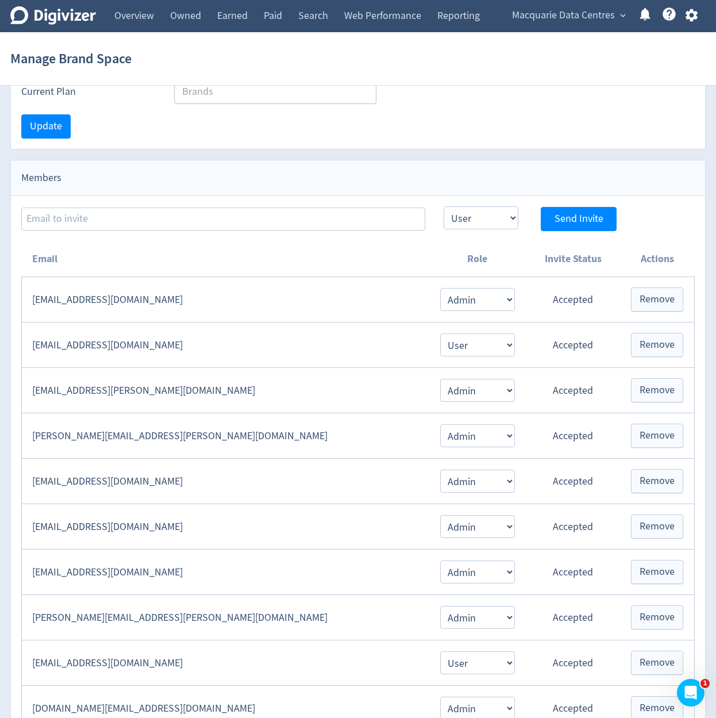
scroll to position [69, 0]
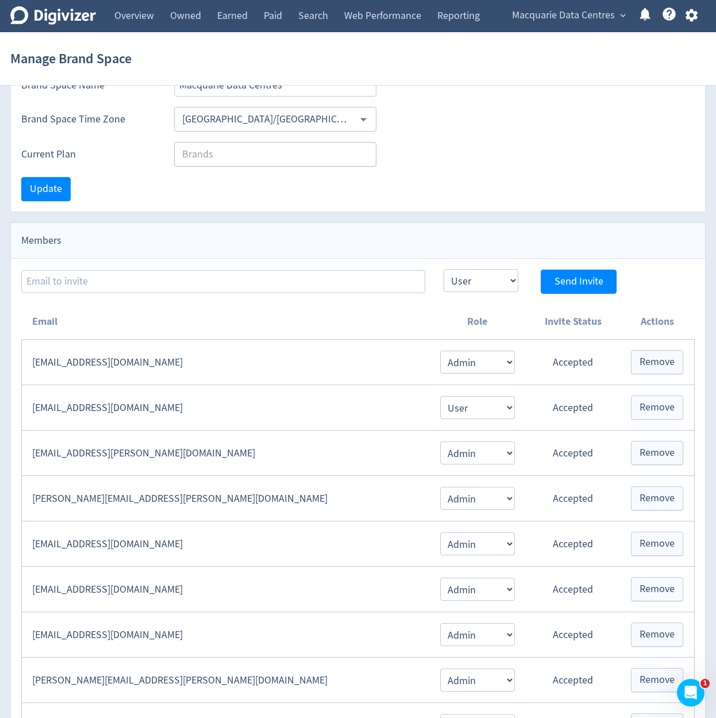
click at [569, 14] on span "Macquarie Data Centres" at bounding box center [563, 15] width 103 height 18
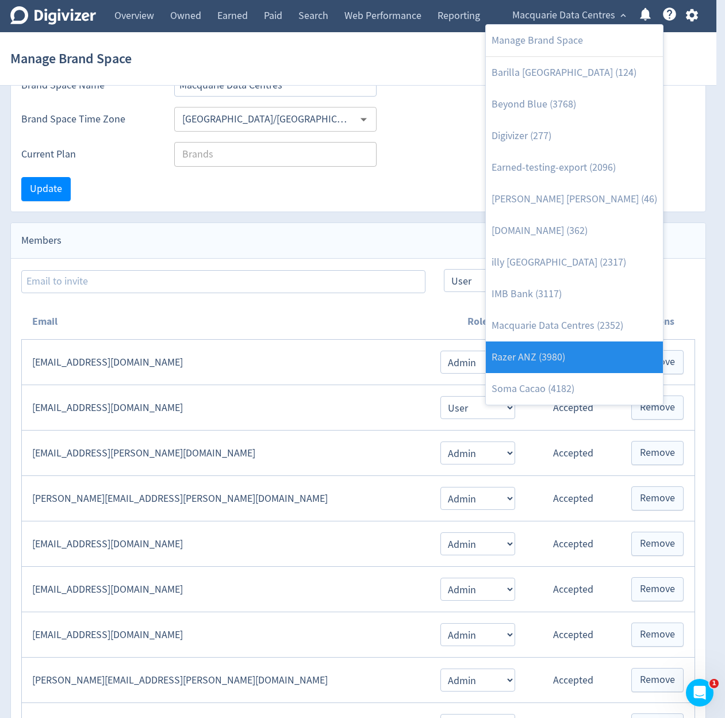
click at [592, 353] on link "Razer ANZ (3980)" at bounding box center [574, 358] width 177 height 32
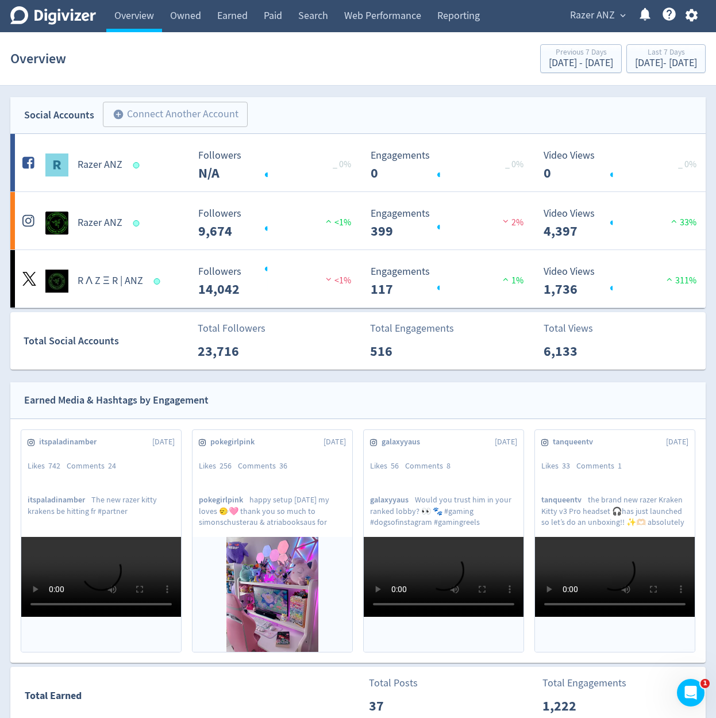
click at [599, 21] on span "Razer ANZ" at bounding box center [592, 15] width 45 height 18
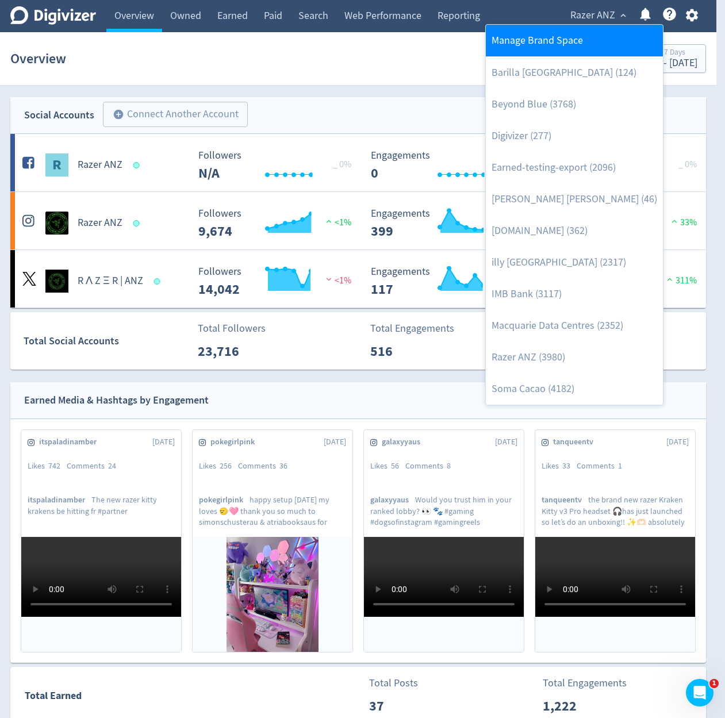
click at [591, 48] on link "Manage Brand Space" at bounding box center [574, 41] width 177 height 32
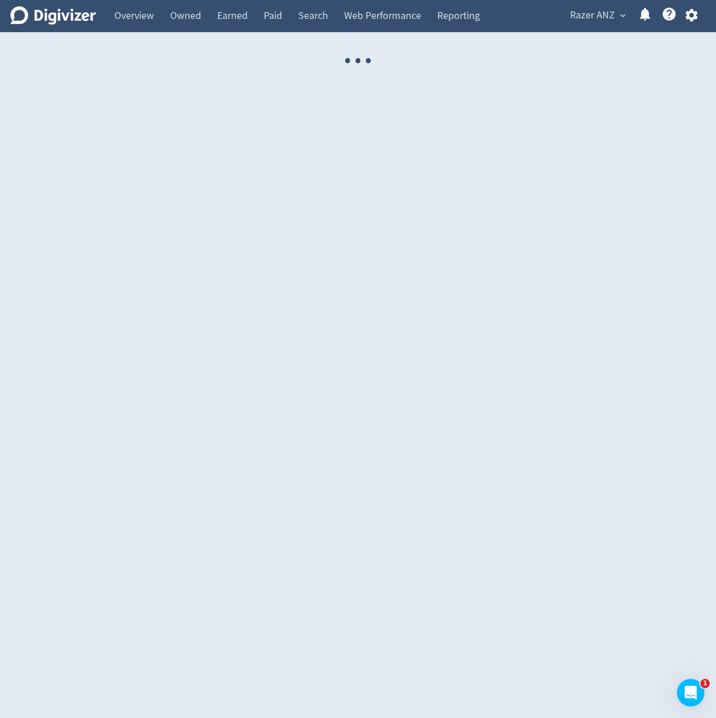
select select "USER"
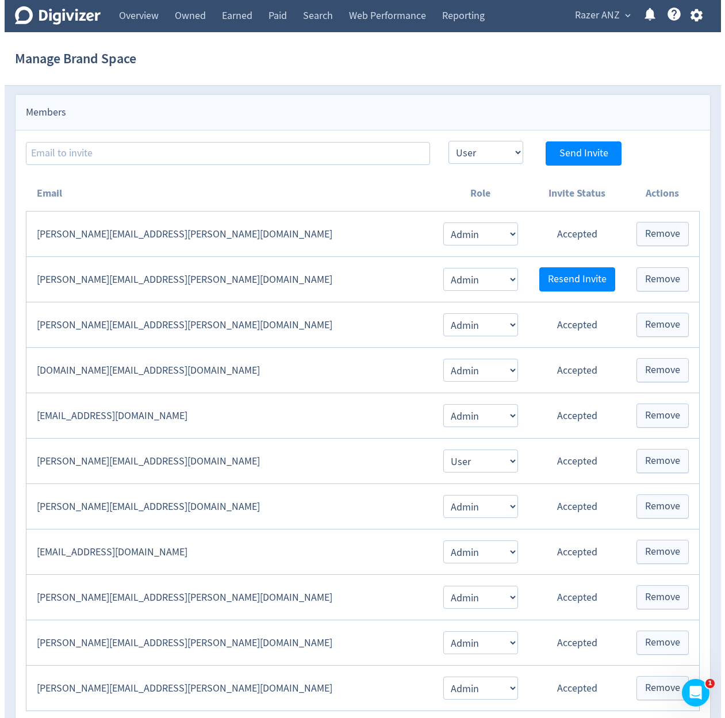
scroll to position [189, 0]
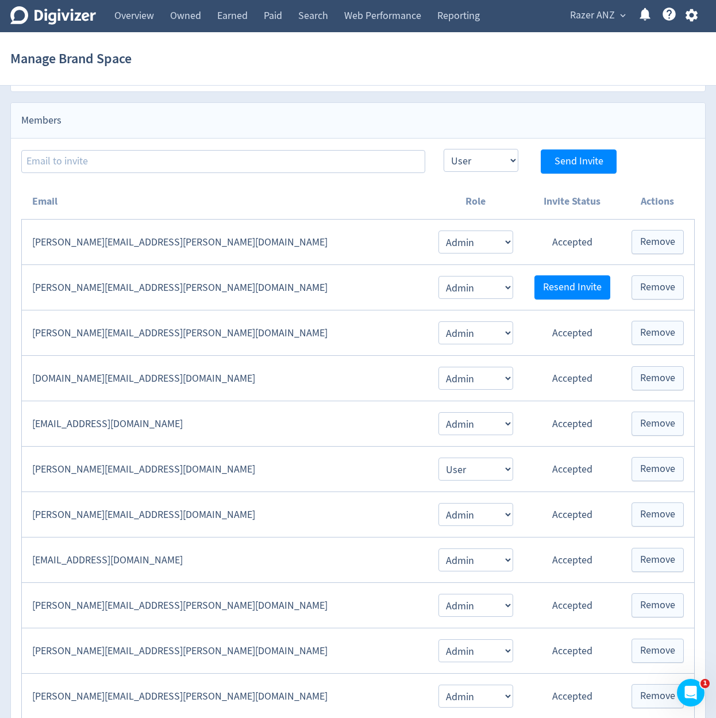
click at [593, 21] on span "Razer ANZ" at bounding box center [592, 15] width 45 height 18
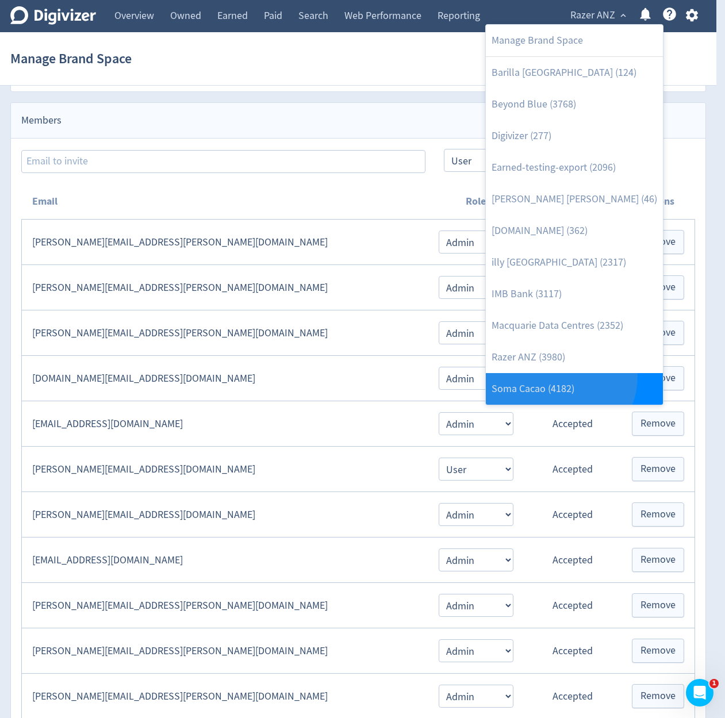
click at [559, 377] on link "Soma Cacao (4182)" at bounding box center [574, 389] width 177 height 32
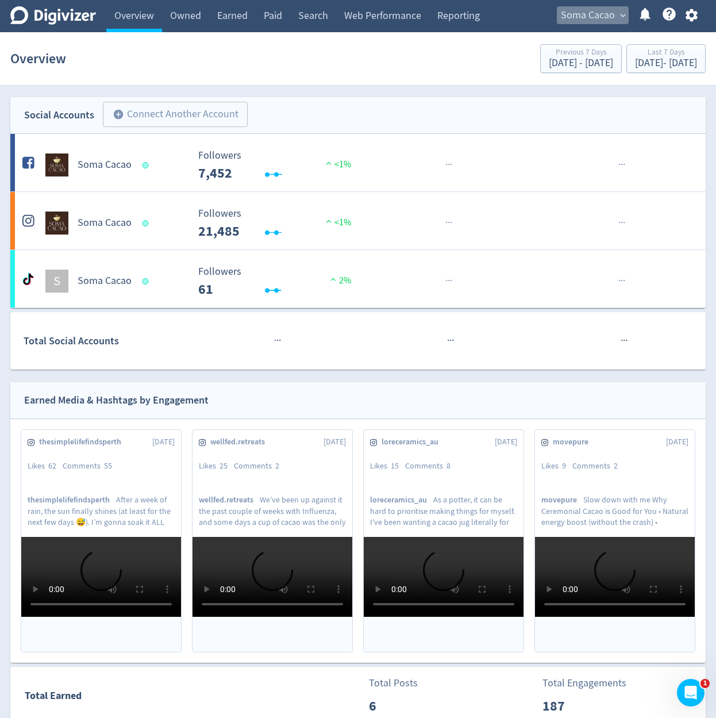
click at [598, 12] on span "Soma Cacao" at bounding box center [588, 15] width 54 height 18
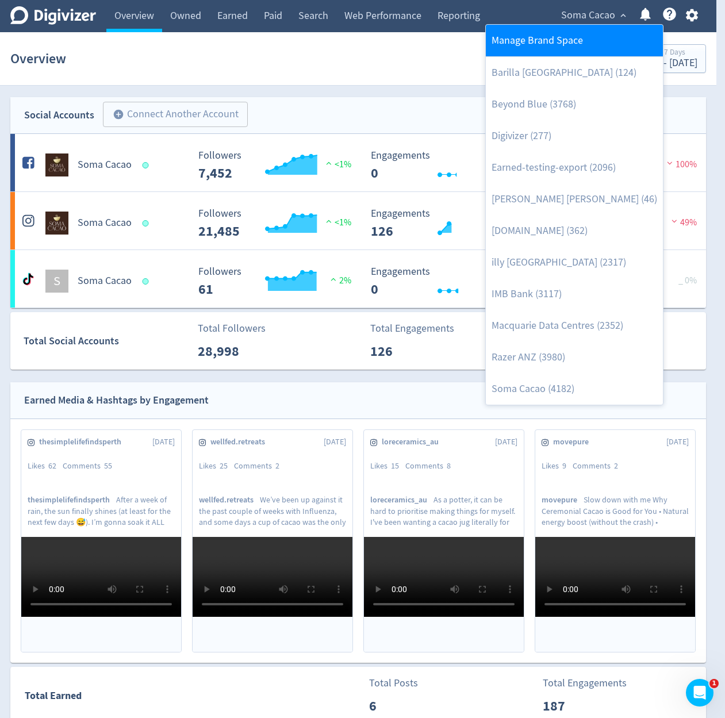
click at [587, 37] on link "Manage Brand Space" at bounding box center [574, 41] width 177 height 32
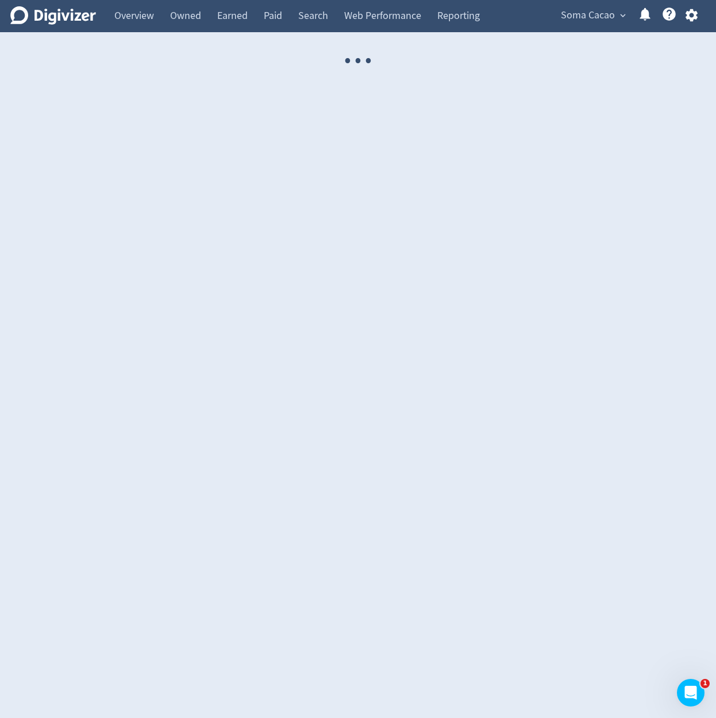
select select "USER"
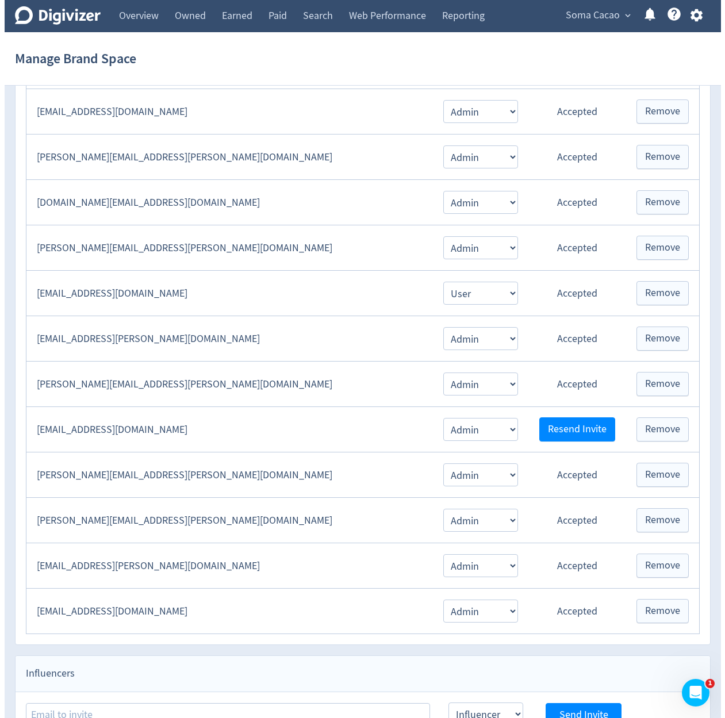
scroll to position [690, 0]
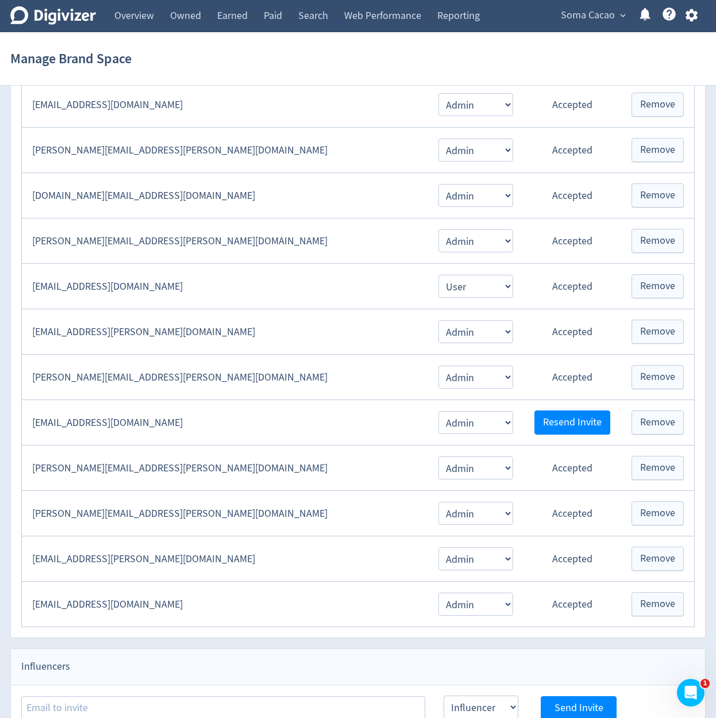
click at [685, 9] on icon "button" at bounding box center [692, 15] width 16 height 16
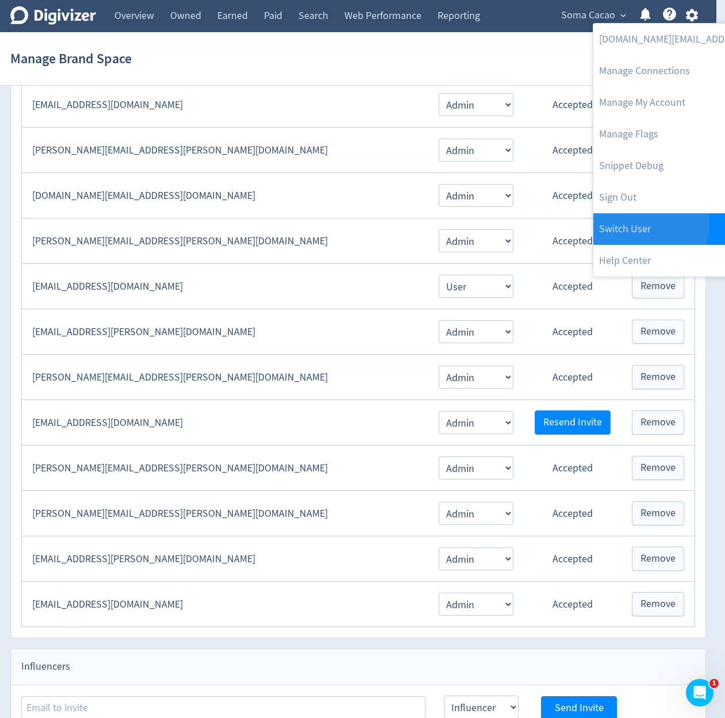
click at [627, 222] on link "Switch User" at bounding box center [710, 229] width 235 height 32
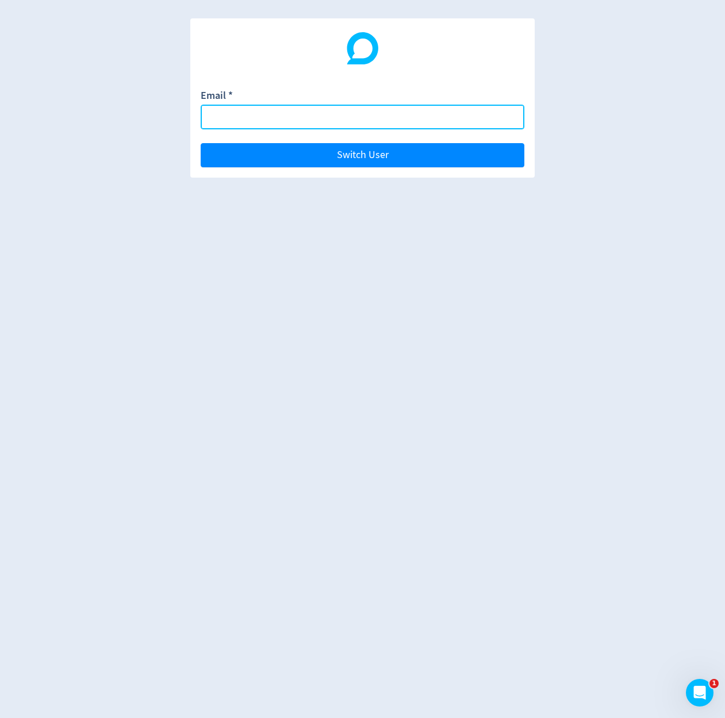
click at [360, 124] on input "Email *" at bounding box center [363, 117] width 324 height 25
paste input "[DOMAIN_NAME][EMAIL_ADDRESS][DOMAIN_NAME]"
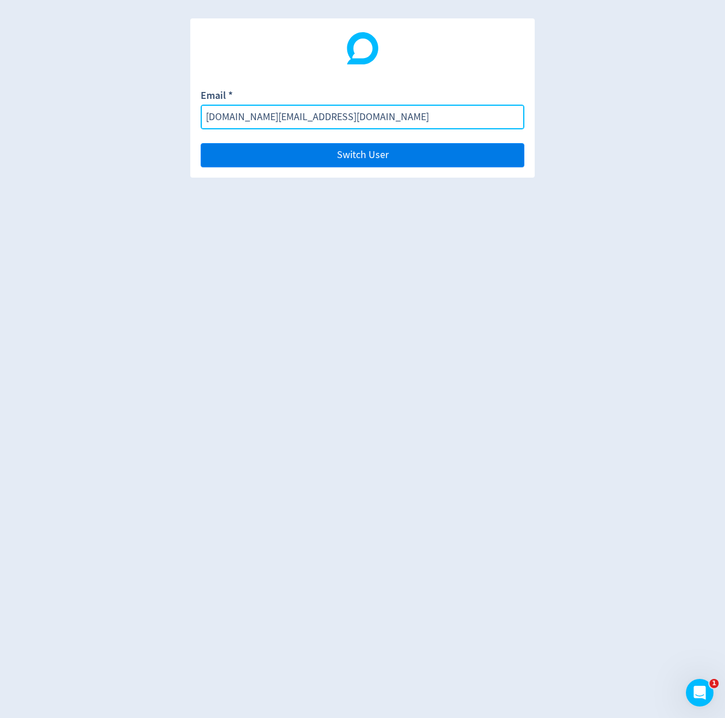
type input "[DOMAIN_NAME][EMAIL_ADDRESS][DOMAIN_NAME]"
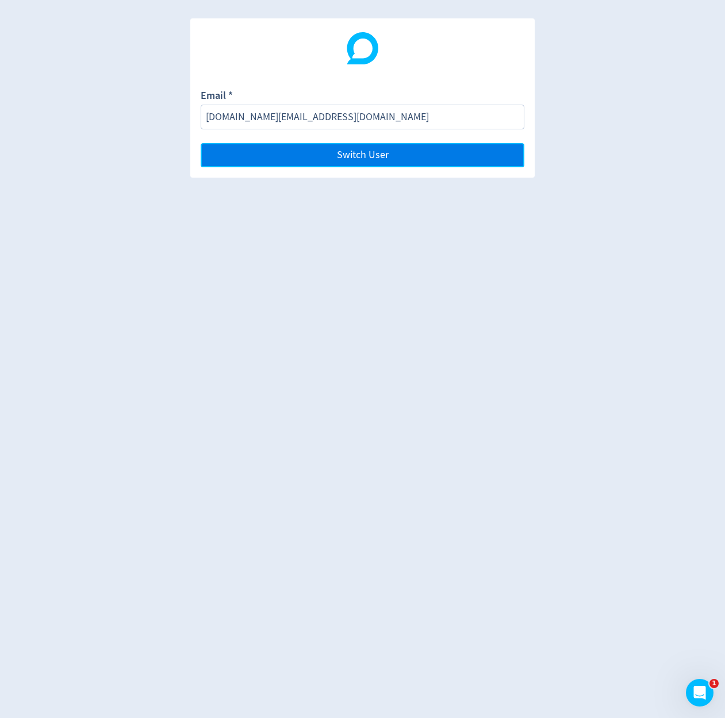
click at [281, 152] on button "Switch User" at bounding box center [363, 155] width 324 height 24
